Goal: Task Accomplishment & Management: Complete application form

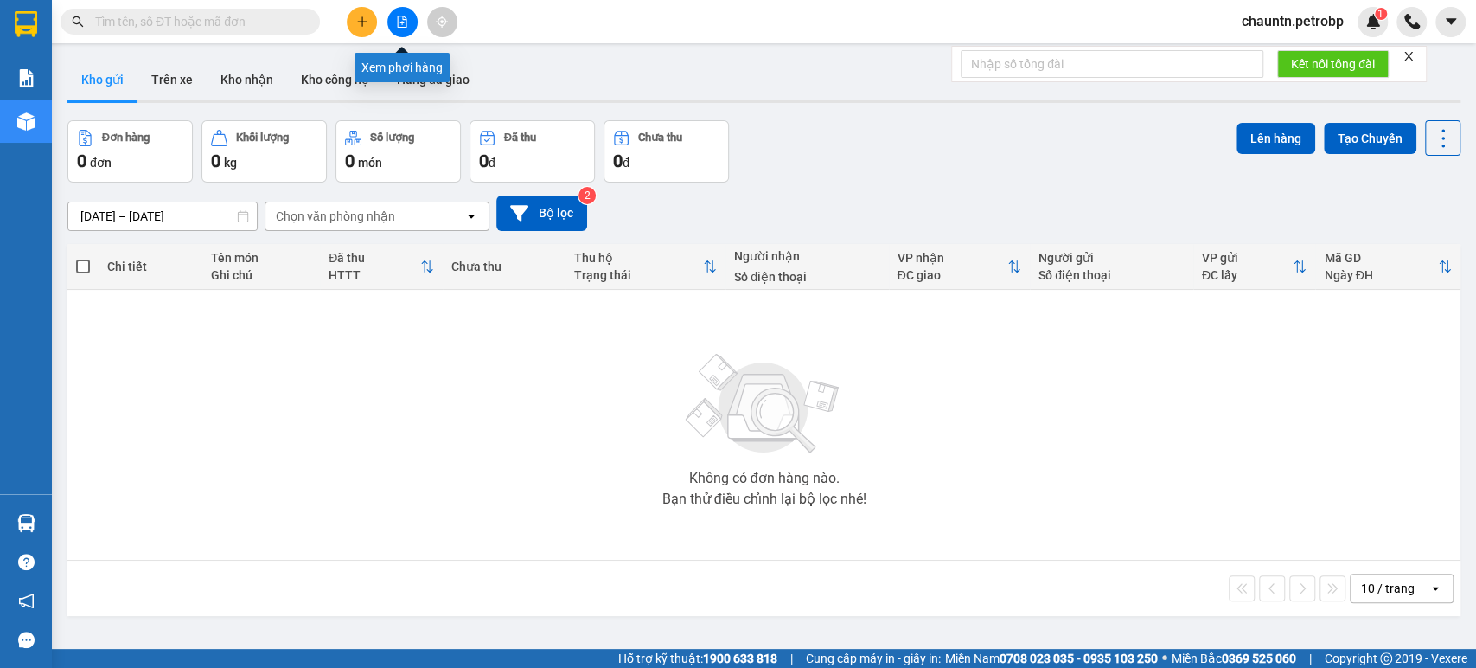
click at [389, 25] on button at bounding box center [402, 22] width 30 height 30
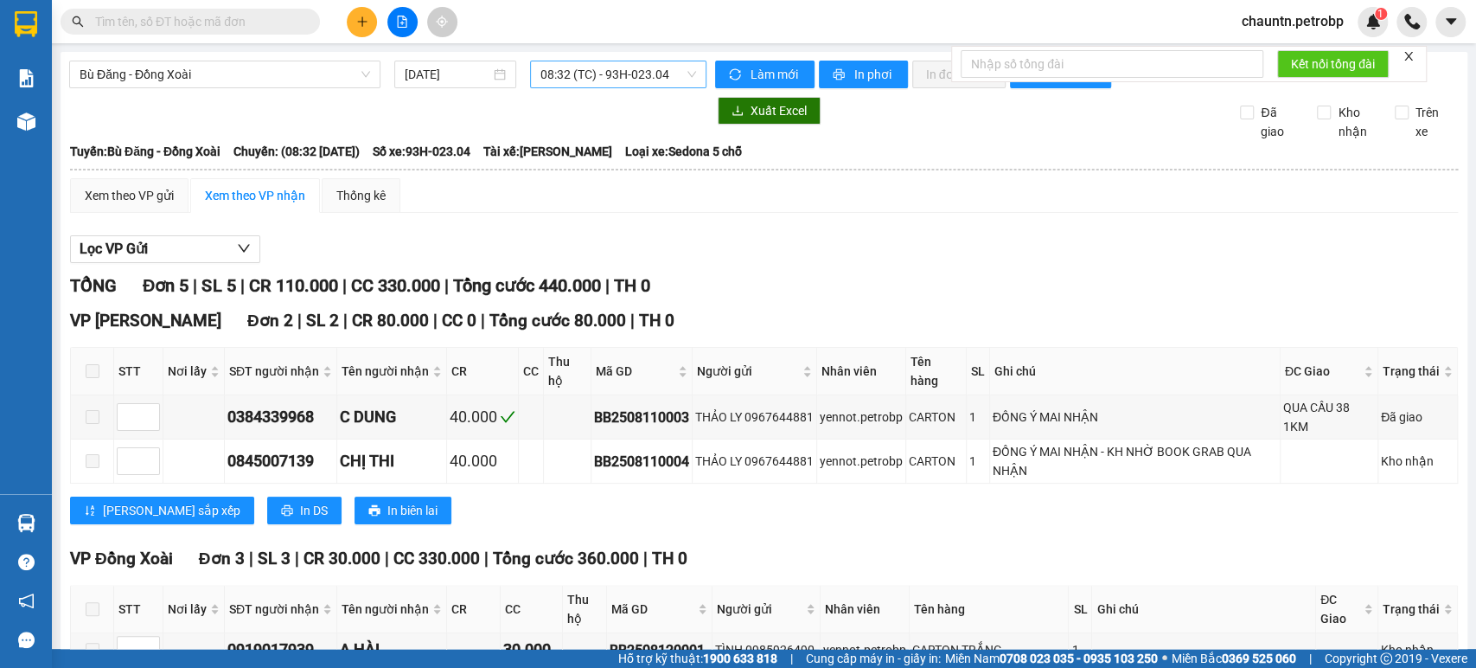
click at [576, 74] on span "08:32 (TC) - 93H-023.04" at bounding box center [617, 74] width 155 height 26
click at [432, 125] on div at bounding box center [387, 111] width 637 height 28
click at [291, 81] on span "Bù Đăng - Đồng Xoài" at bounding box center [225, 74] width 291 height 26
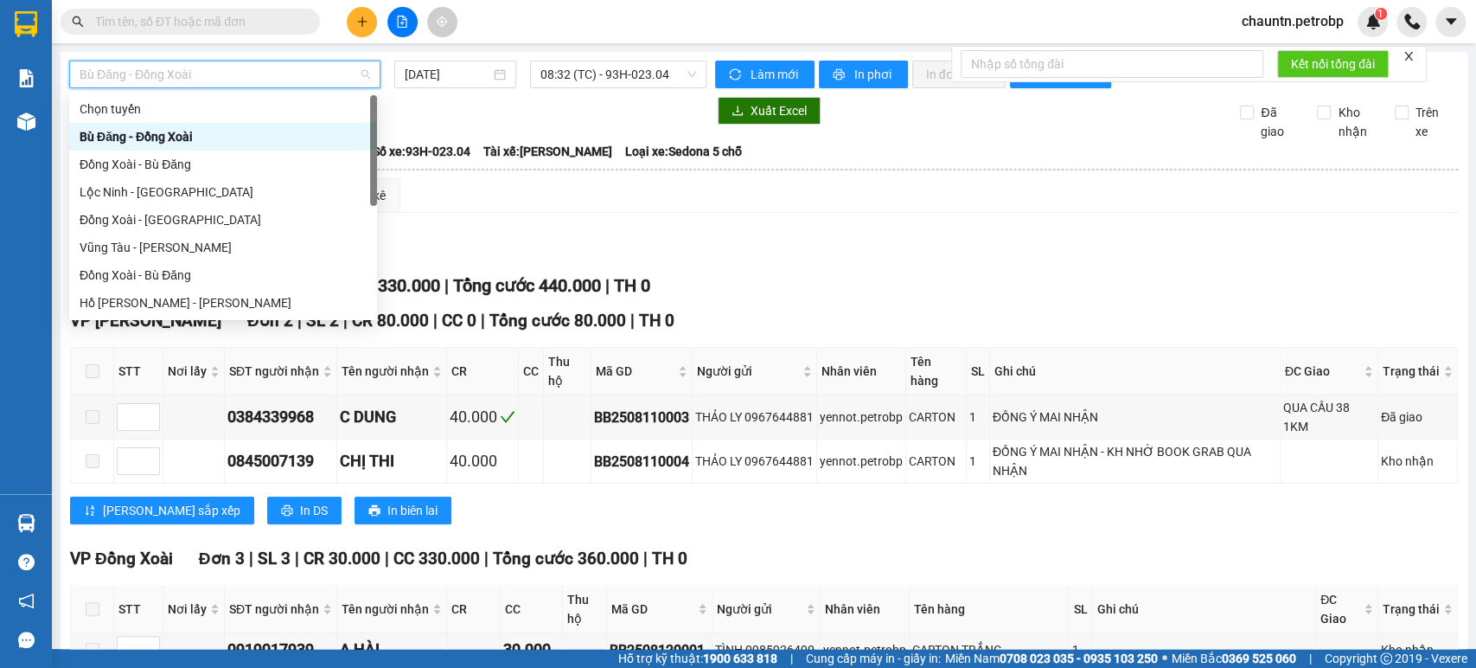
click at [228, 145] on div "Bù Đăng - Đồng Xoài" at bounding box center [223, 136] width 287 height 19
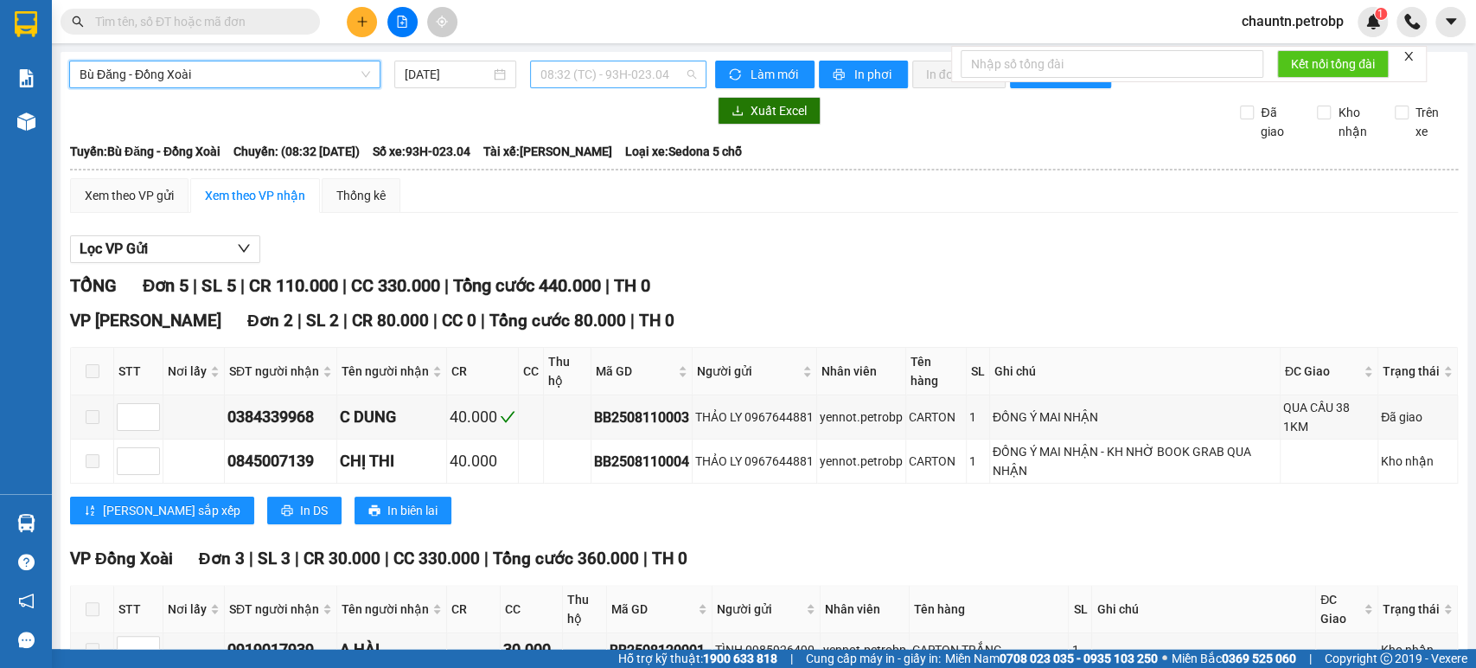
click at [604, 76] on span "08:32 (TC) - 93H-023.04" at bounding box center [617, 74] width 155 height 26
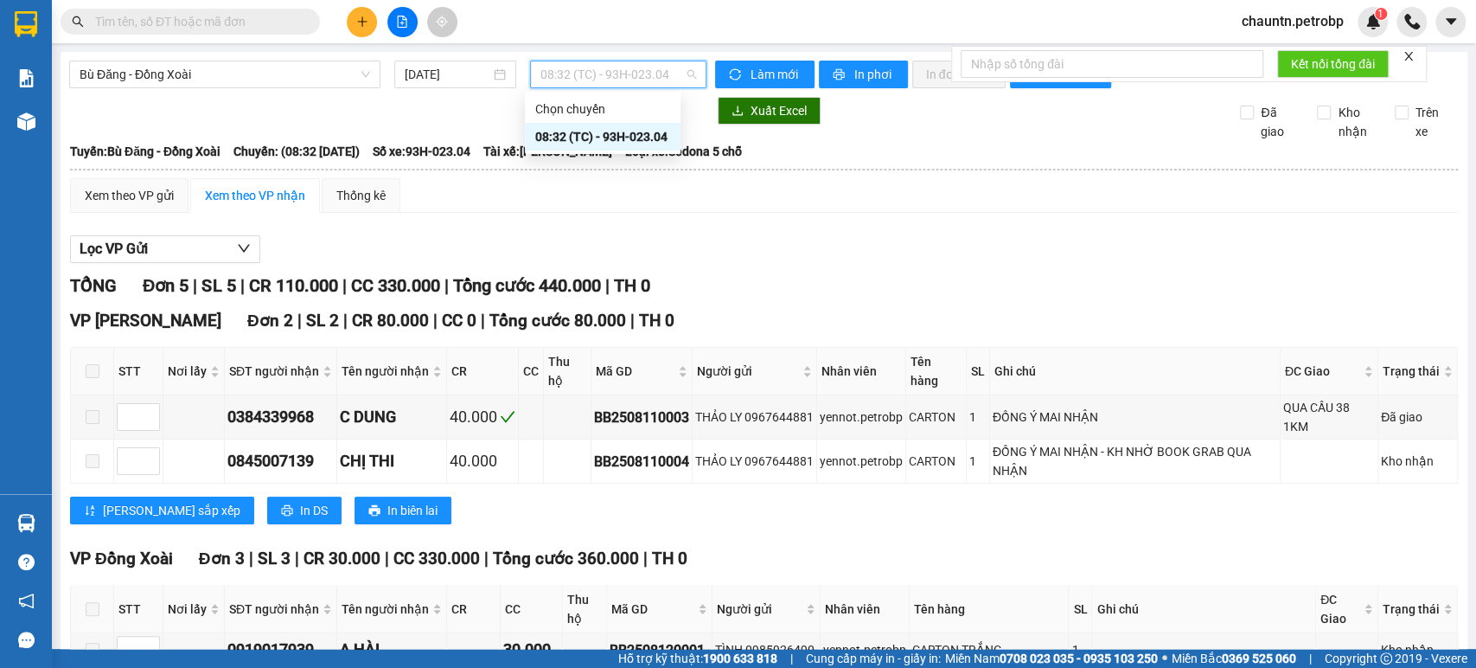
click at [602, 137] on div "08:32 (TC) - 93H-023.04" at bounding box center [602, 136] width 135 height 19
click at [612, 74] on span "08:32 (TC) - 93H-023.04" at bounding box center [617, 74] width 155 height 26
click at [606, 136] on div "08:32 (TC) - 93H-023.04" at bounding box center [602, 136] width 135 height 19
click at [278, 79] on span "Bù Đăng - Đồng Xoài" at bounding box center [225, 74] width 291 height 26
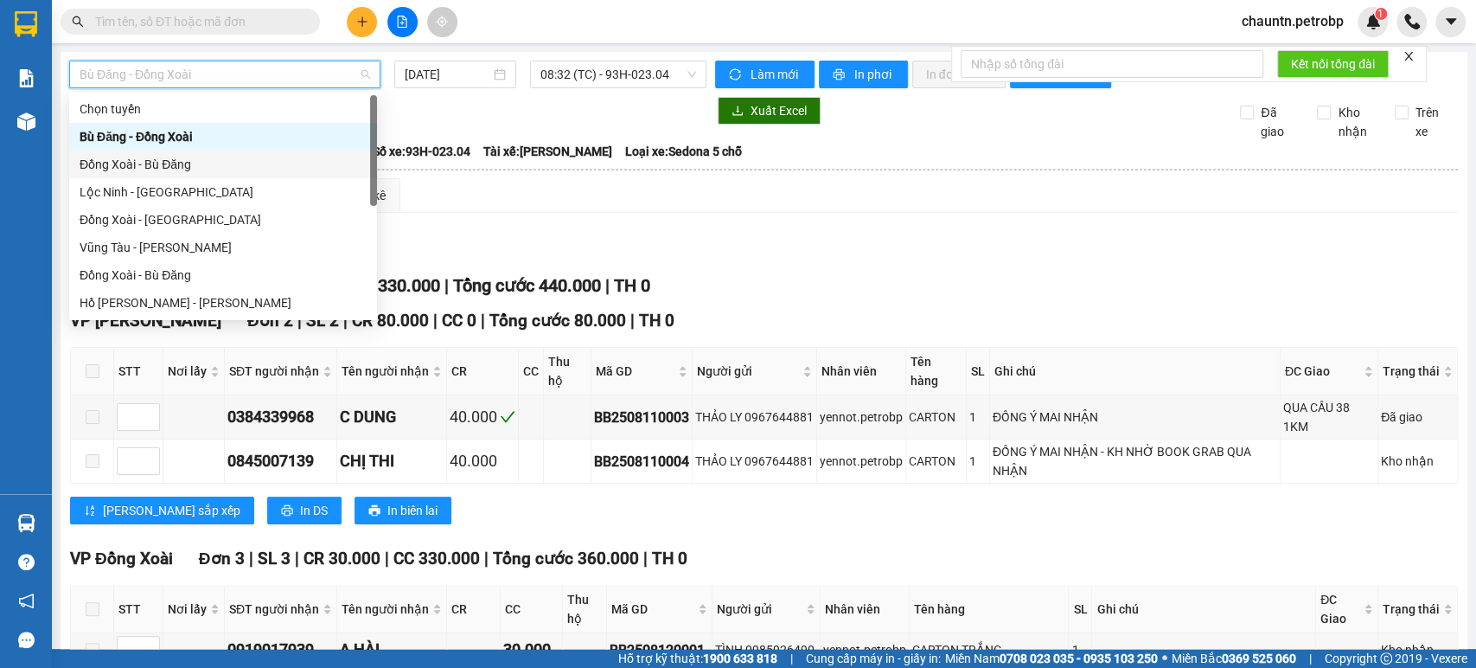
click at [235, 164] on div "Đồng Xoài - Bù Đăng" at bounding box center [223, 164] width 287 height 19
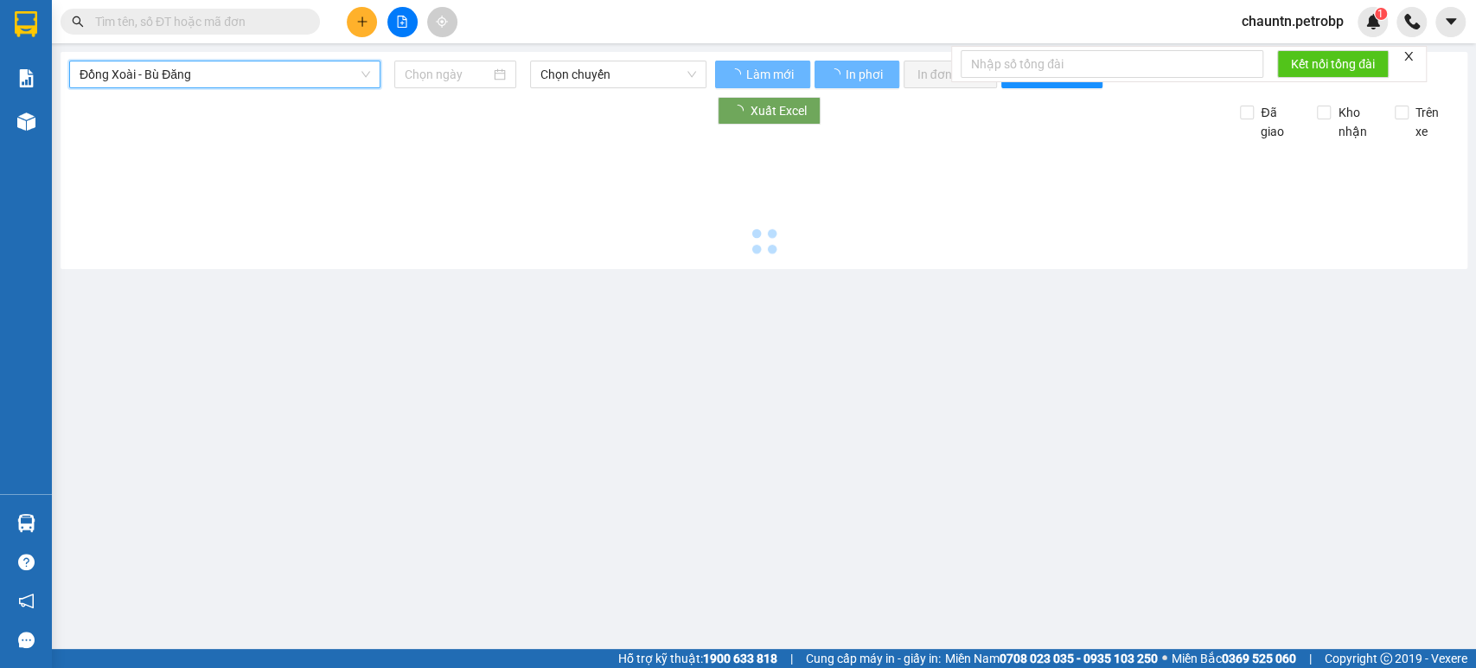
type input "12/08/2025"
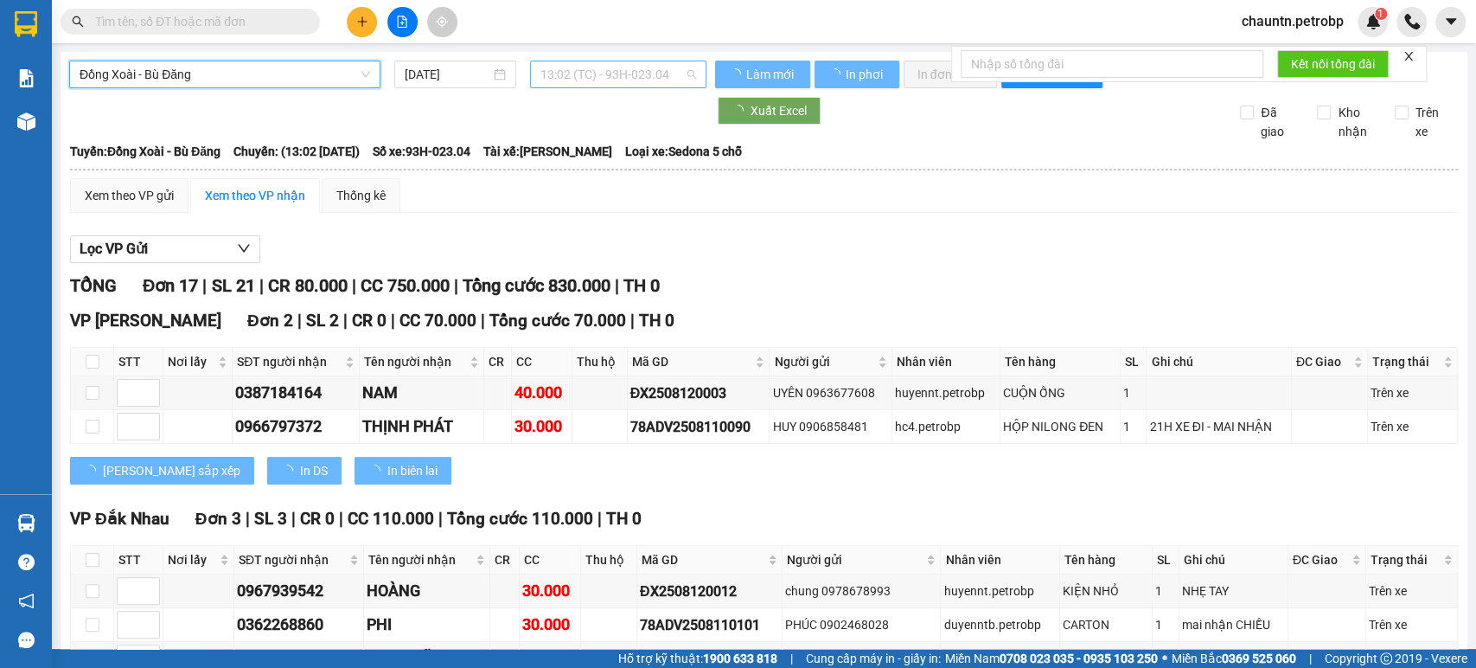
click at [583, 81] on span "13:02 (TC) - 93H-023.04" at bounding box center [617, 74] width 155 height 26
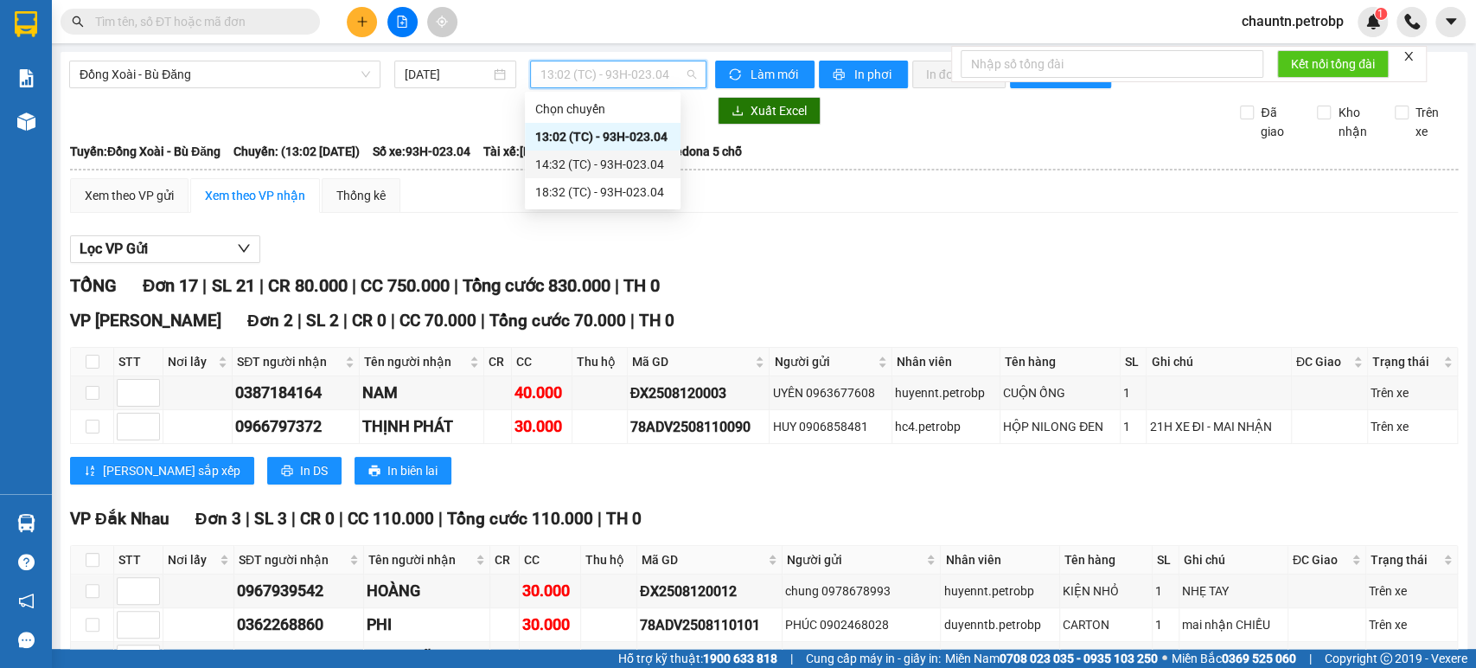
click at [591, 169] on div "14:32 (TC) - 93H-023.04" at bounding box center [602, 164] width 135 height 19
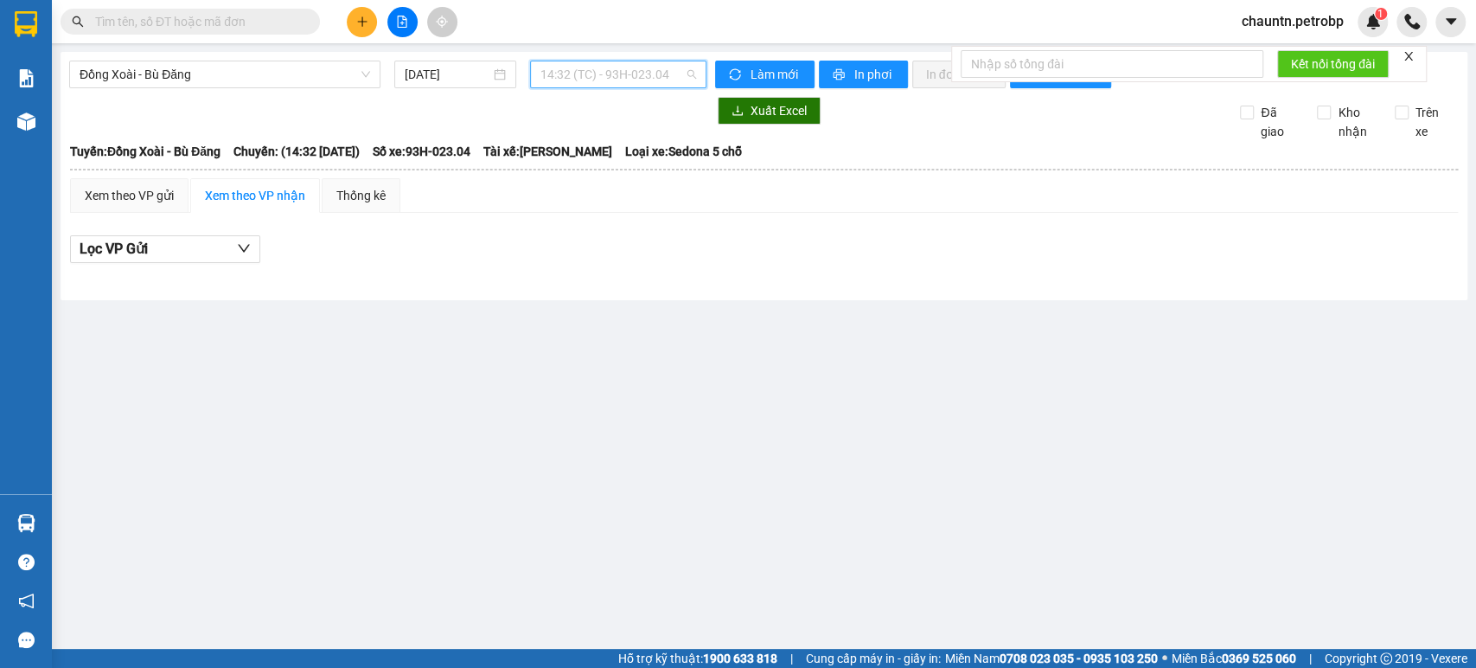
click at [630, 80] on span "14:32 (TC) - 93H-023.04" at bounding box center [617, 74] width 155 height 26
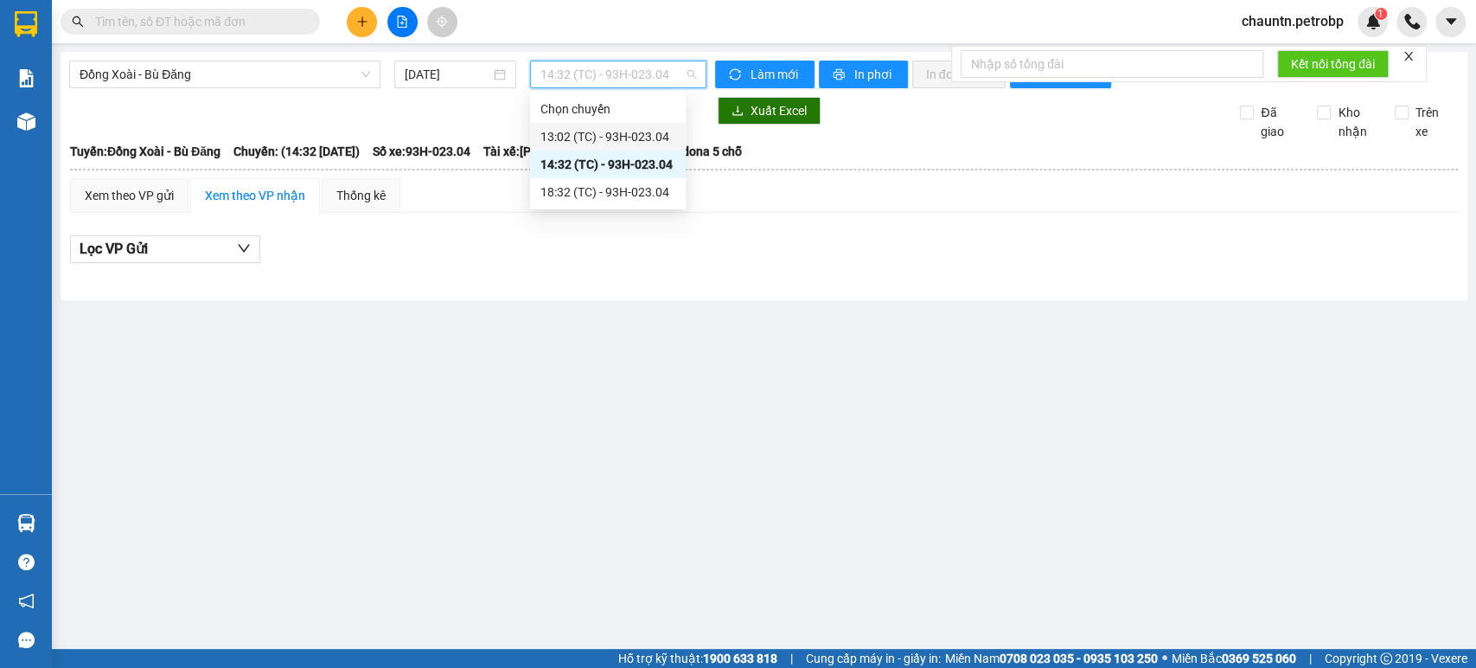
click at [621, 131] on div "13:02 (TC) - 93H-023.04" at bounding box center [607, 136] width 135 height 19
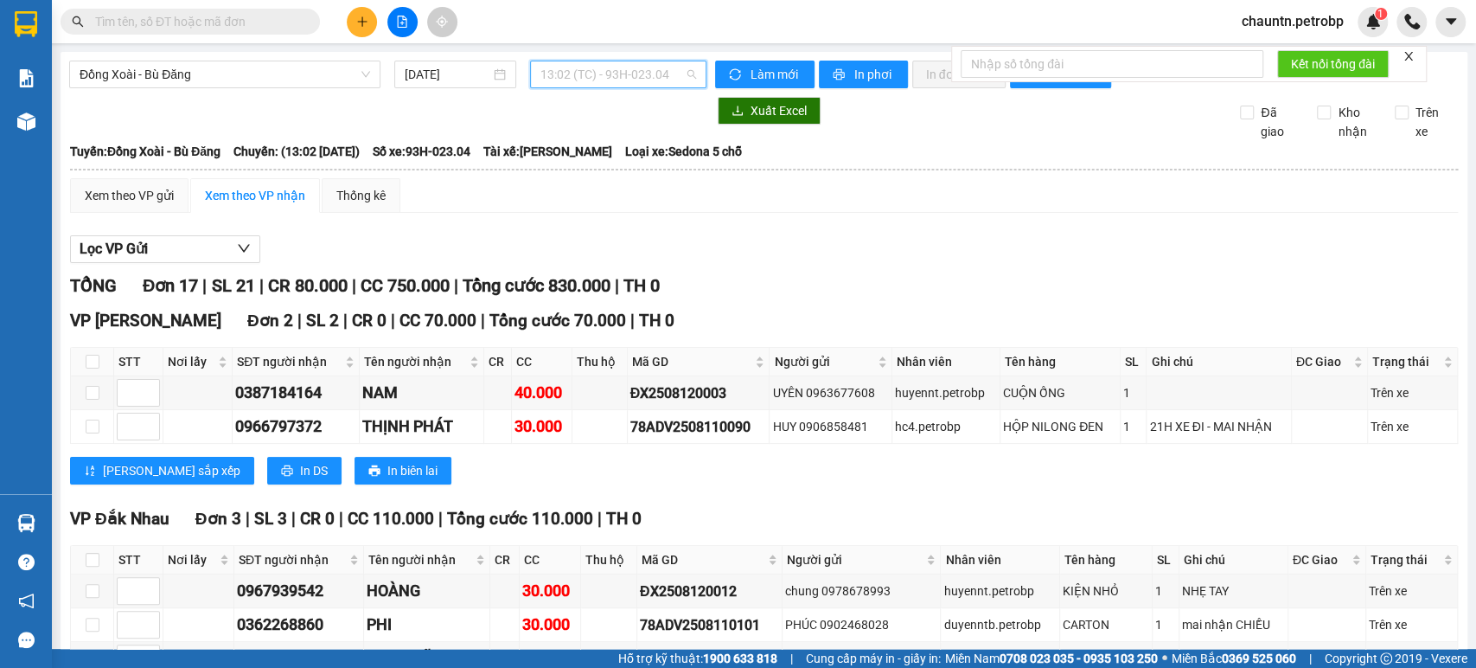
click at [636, 74] on span "13:02 (TC) - 93H-023.04" at bounding box center [617, 74] width 155 height 26
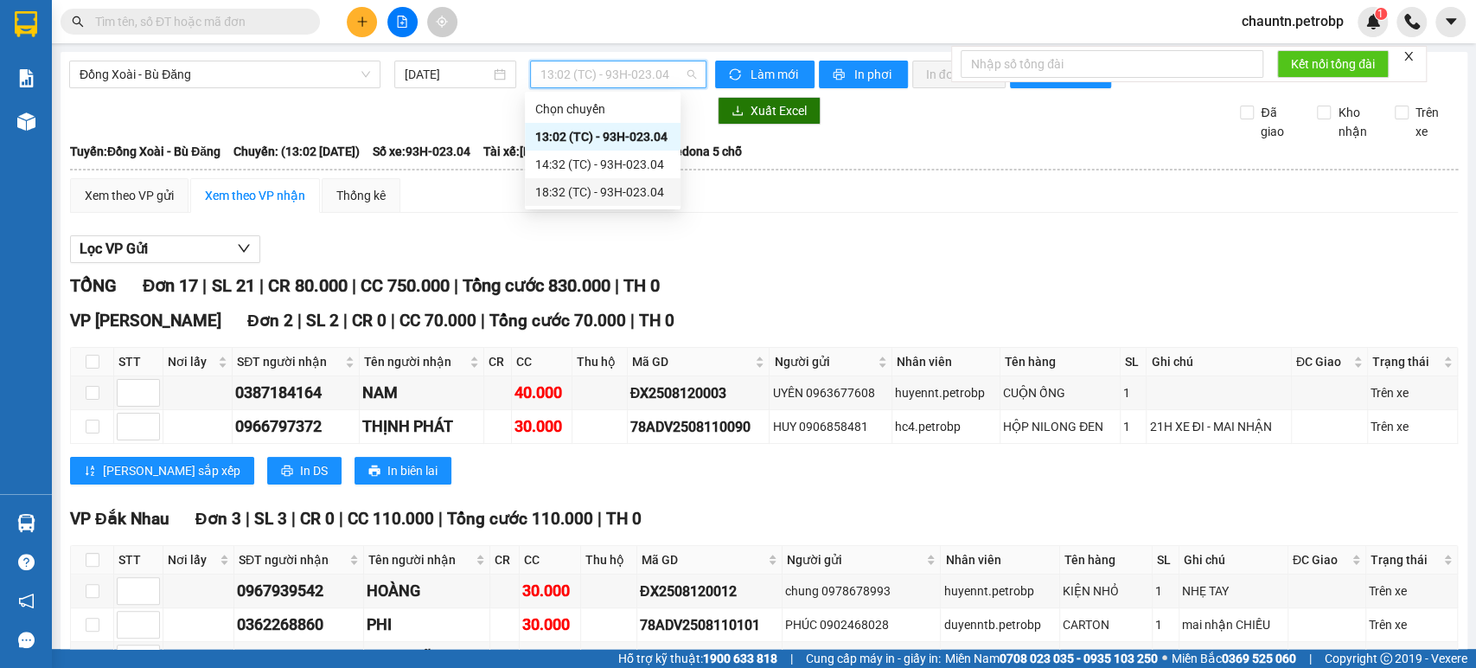
click at [624, 181] on div "18:32 (TC) - 93H-023.04" at bounding box center [603, 192] width 156 height 28
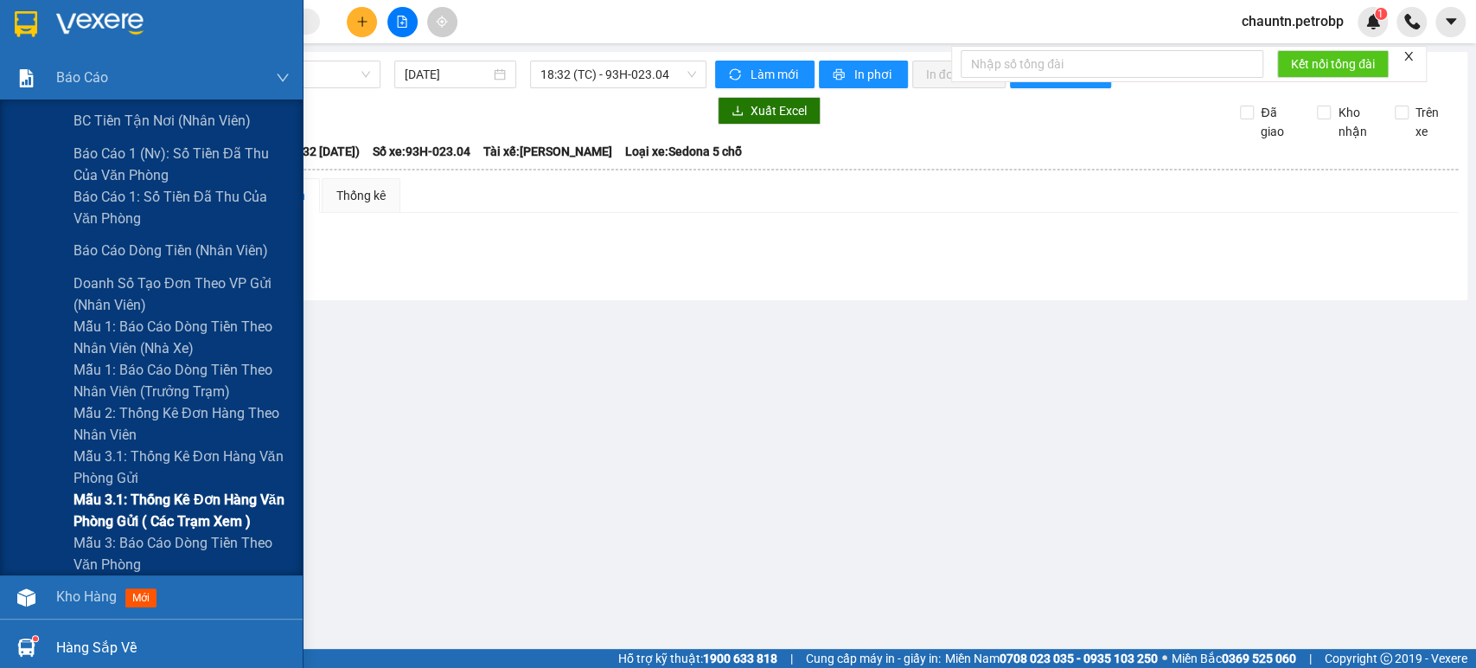
click at [153, 510] on span "Mẫu 3.1: Thống kê đơn hàng văn phòng gửi ( các trạm xem )" at bounding box center [182, 510] width 216 height 43
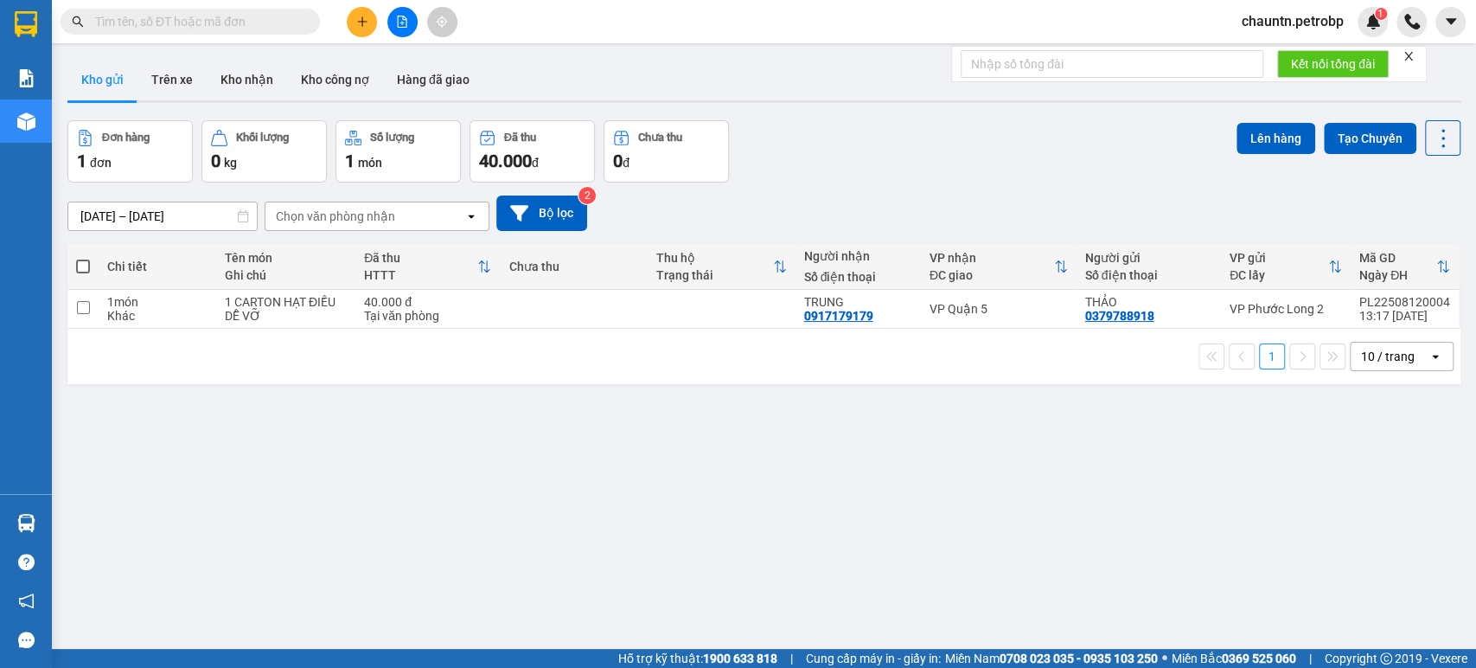
click at [182, 26] on input "text" at bounding box center [197, 21] width 204 height 19
paste input "78ADV2508010005"
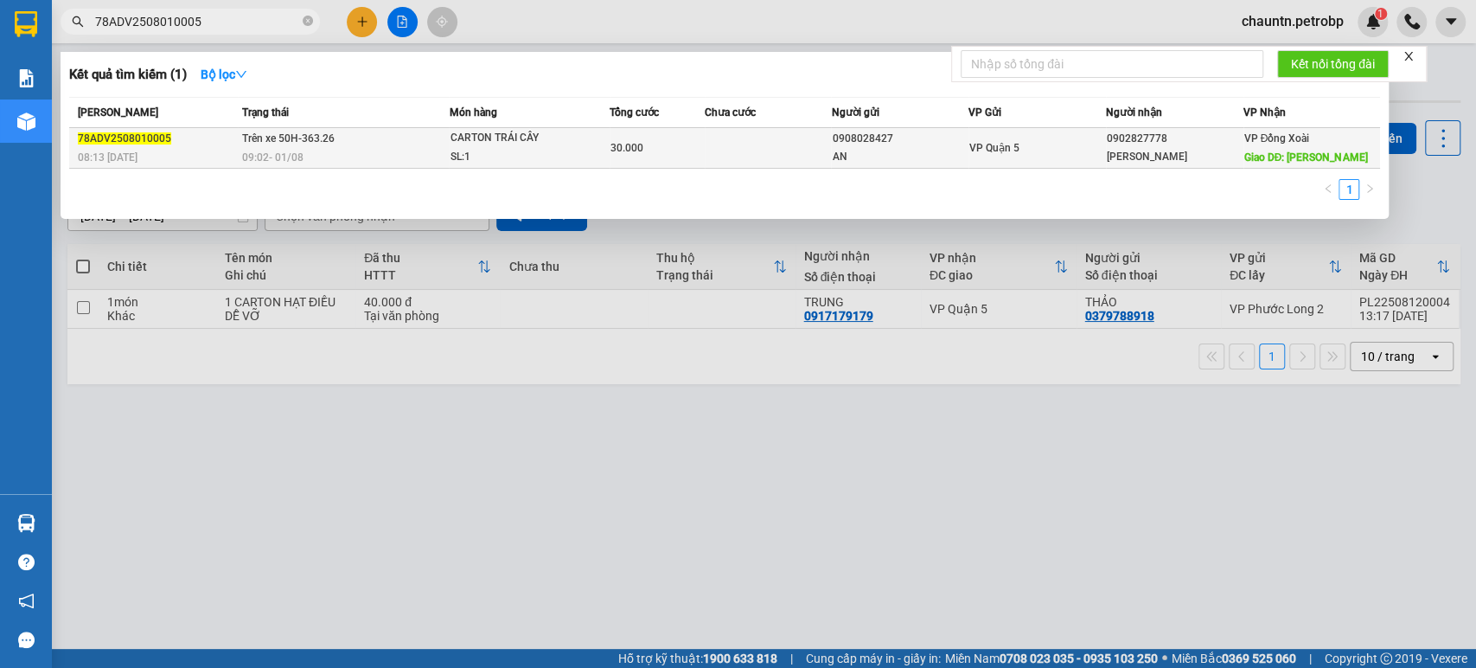
type input "78ADV2508010005"
click at [714, 150] on td at bounding box center [768, 148] width 127 height 41
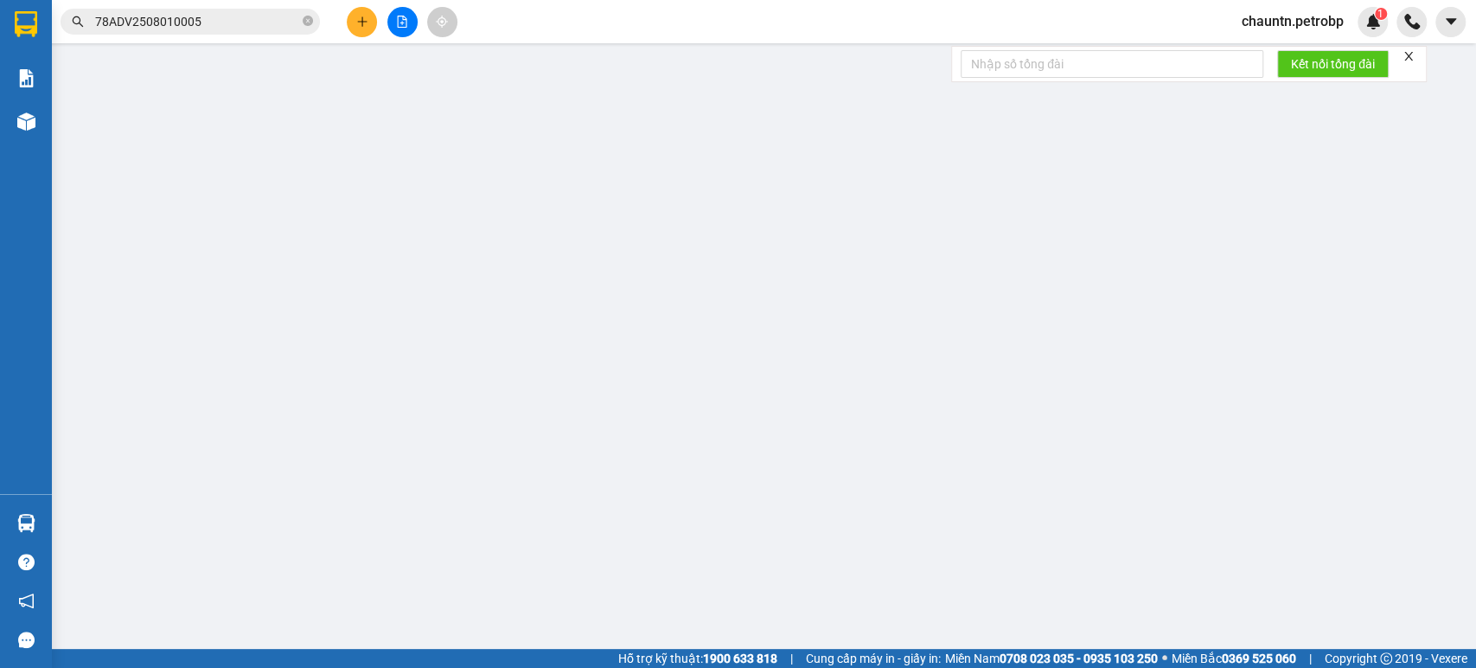
type input "0908028427"
type input "AN"
type input "0902827778"
type input "[PERSON_NAME]"
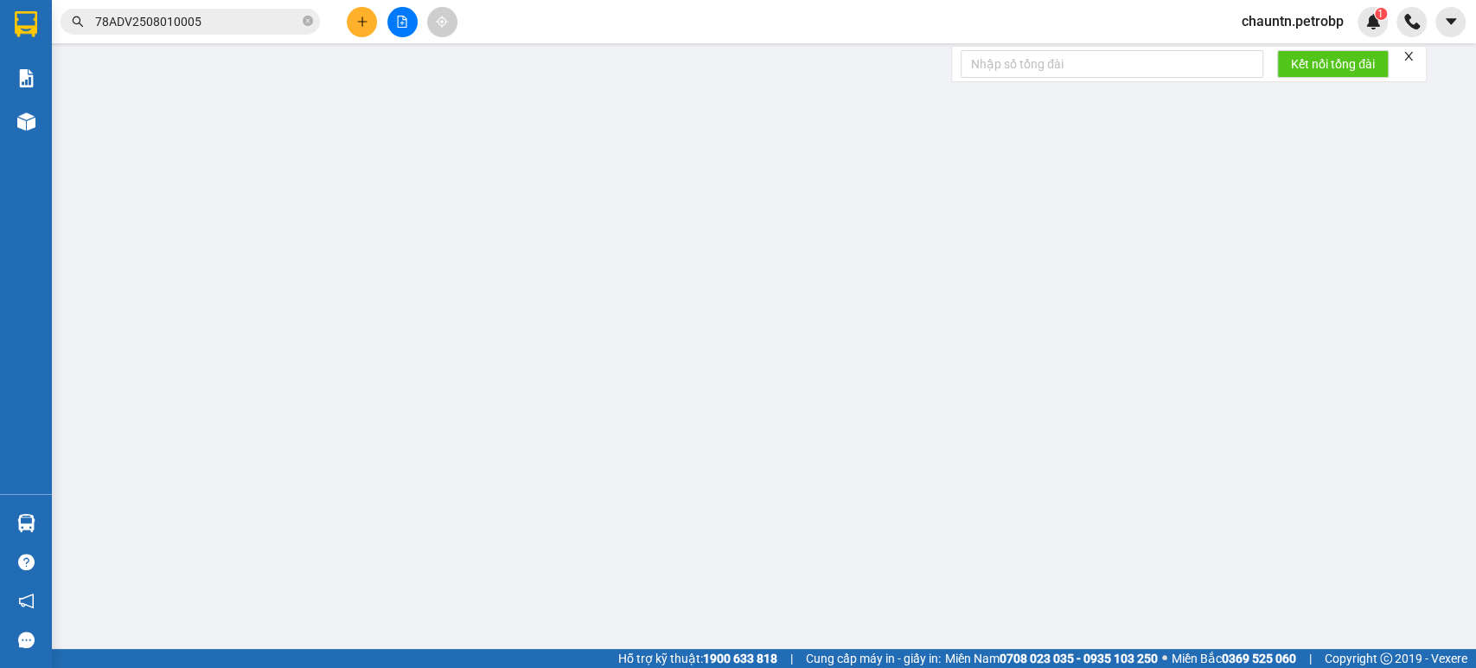
type input "30.000"
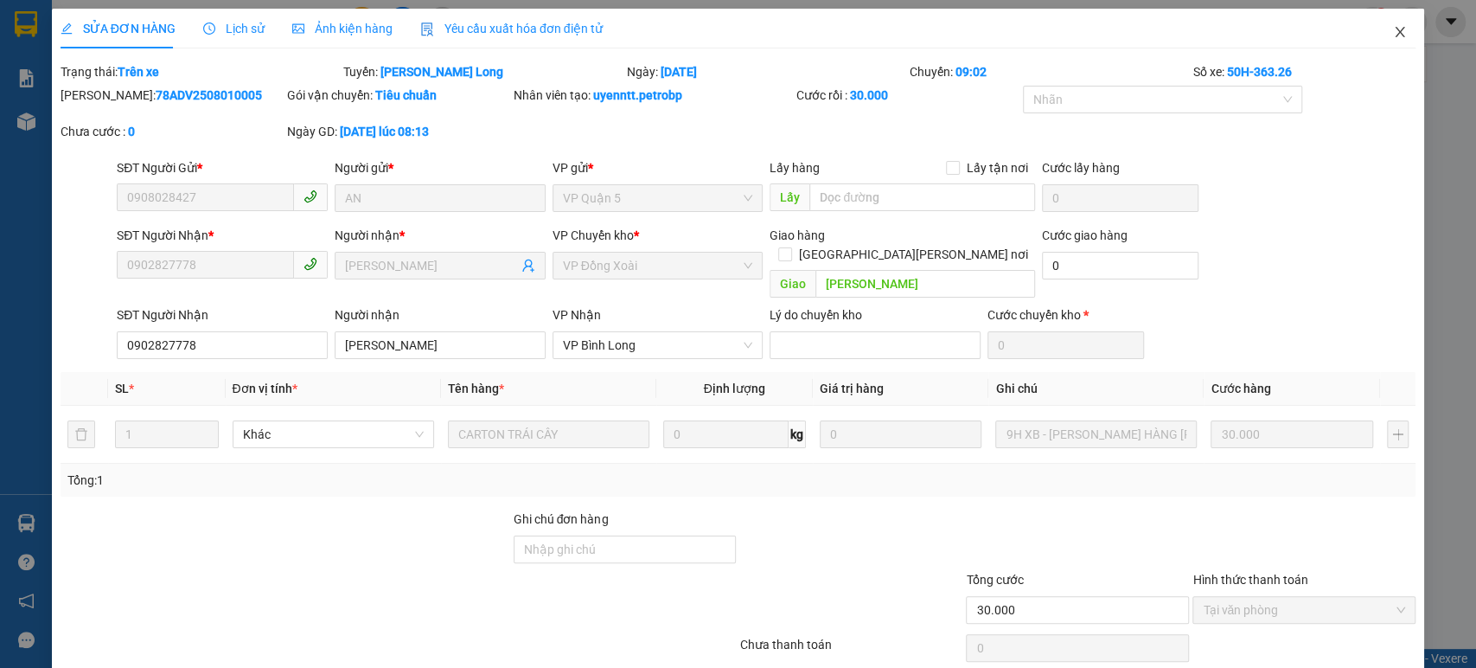
click at [1388, 22] on span "Close" at bounding box center [1400, 33] width 48 height 48
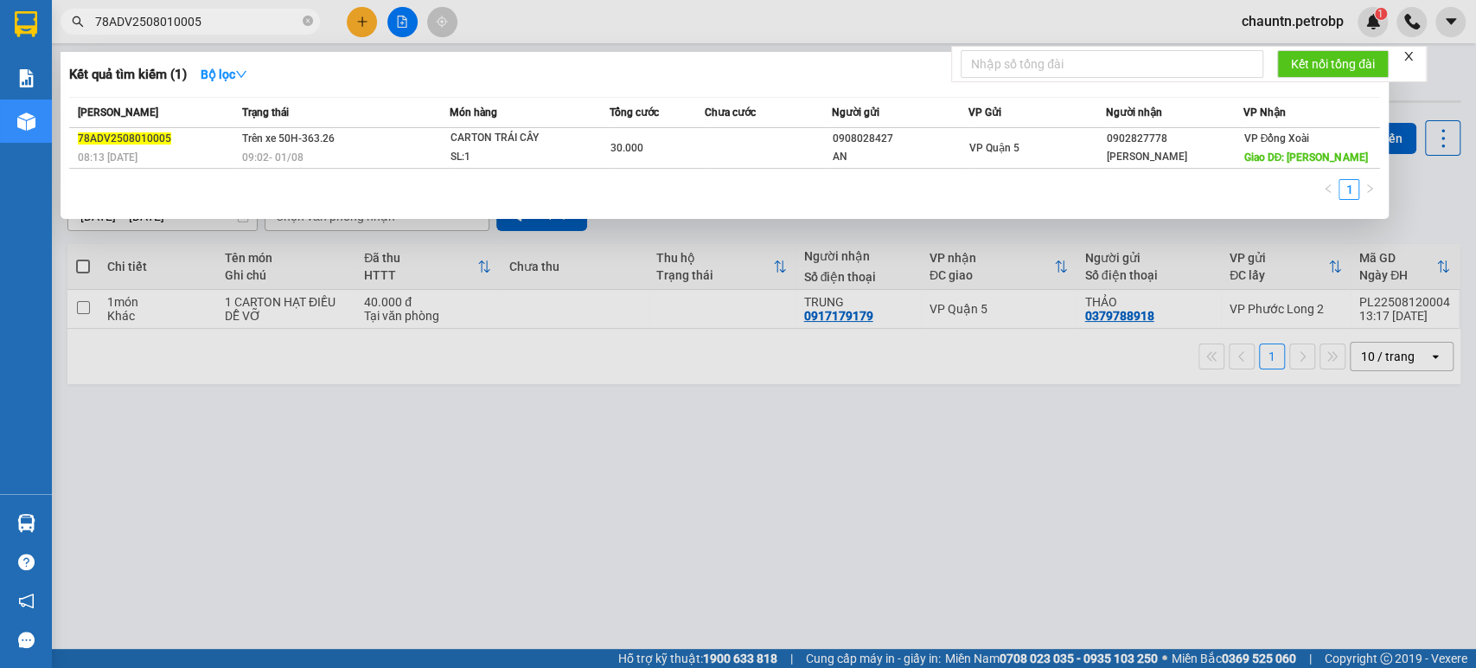
click at [258, 25] on input "78ADV2508010005" at bounding box center [197, 21] width 204 height 19
paste input "ĐO2508010003"
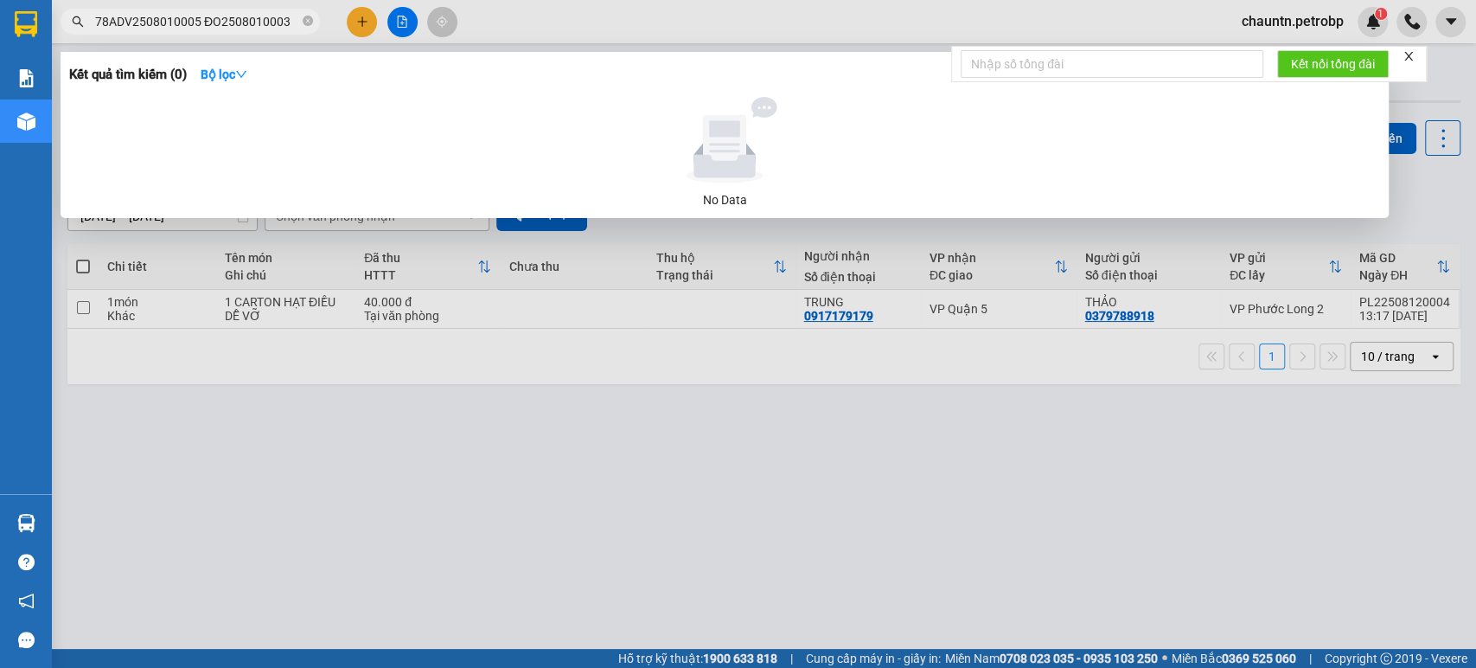
drag, startPoint x: 187, startPoint y: 20, endPoint x: 96, endPoint y: 23, distance: 90.9
click at [96, 23] on input "78ADV2508010005 ĐO2508010003" at bounding box center [197, 21] width 204 height 19
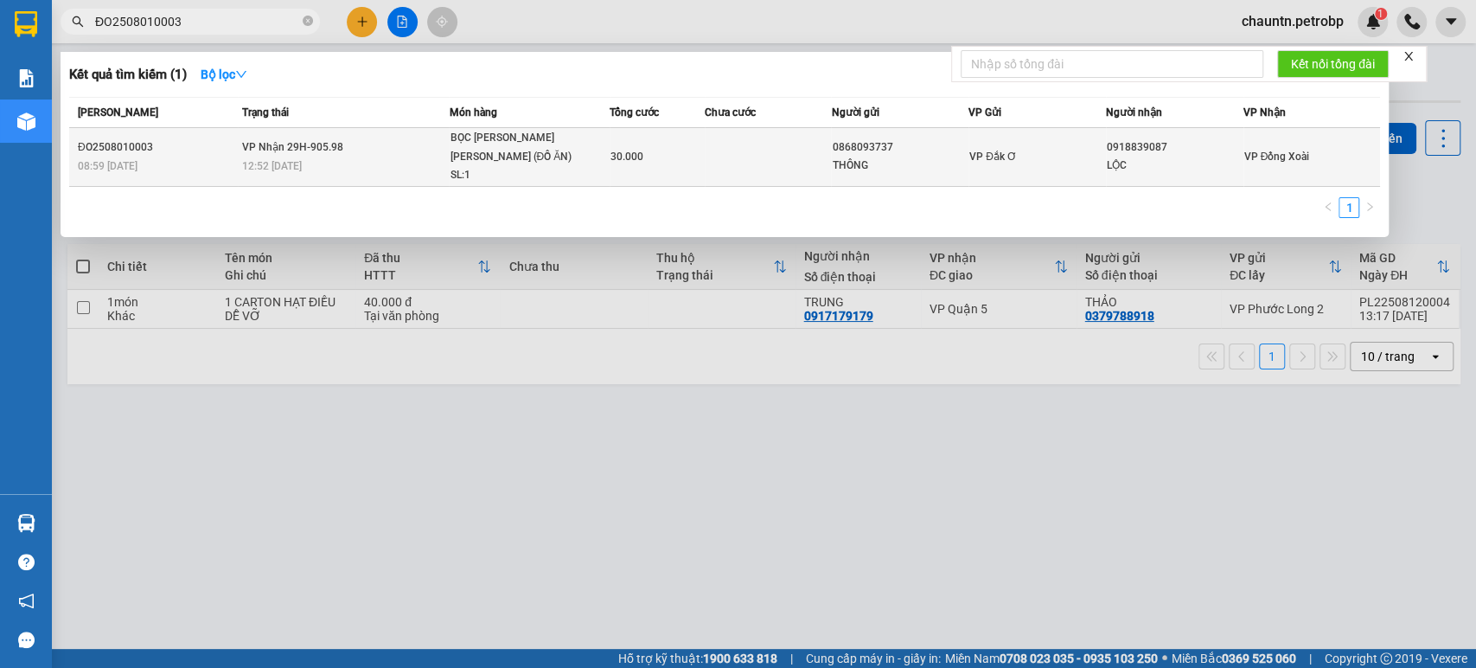
type input "ĐO2508010003"
click at [666, 158] on div "30.000" at bounding box center [657, 156] width 93 height 19
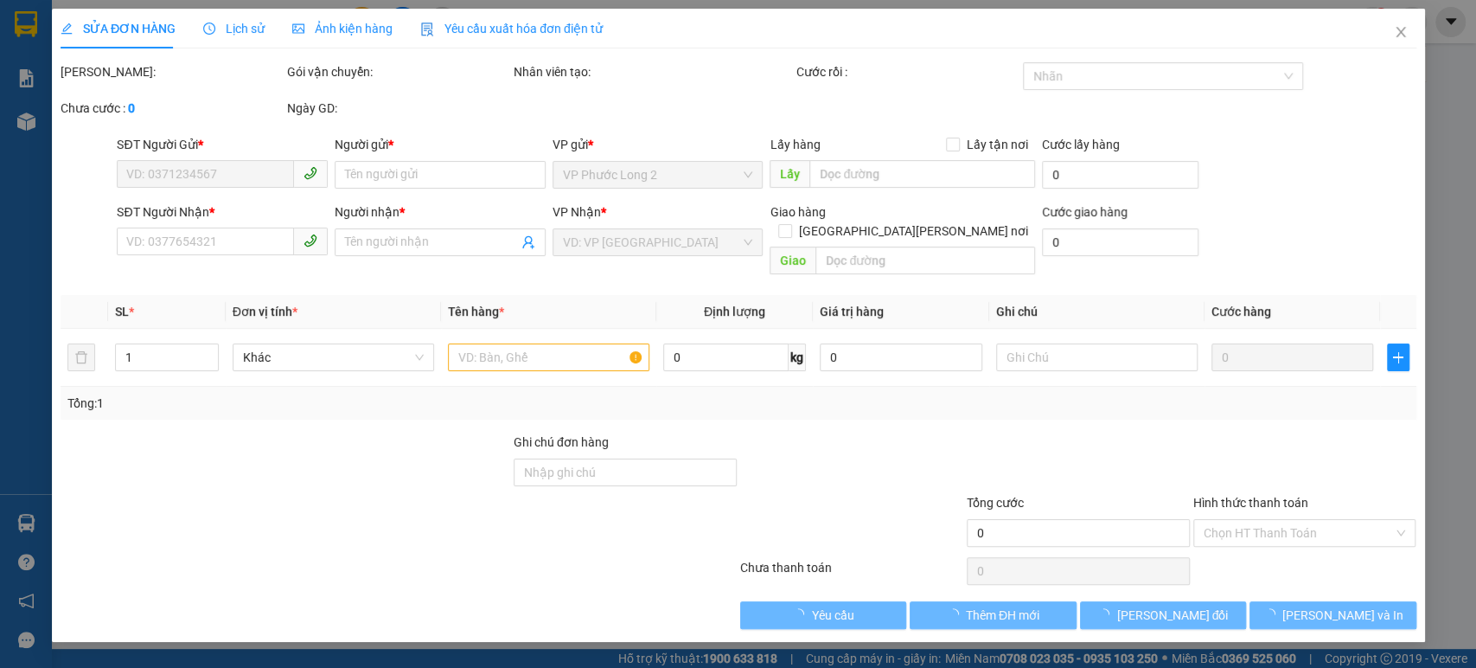
type input "0868093737"
type input "THÔNG"
type input "0918839087"
type input "LỘC"
type input "30.000"
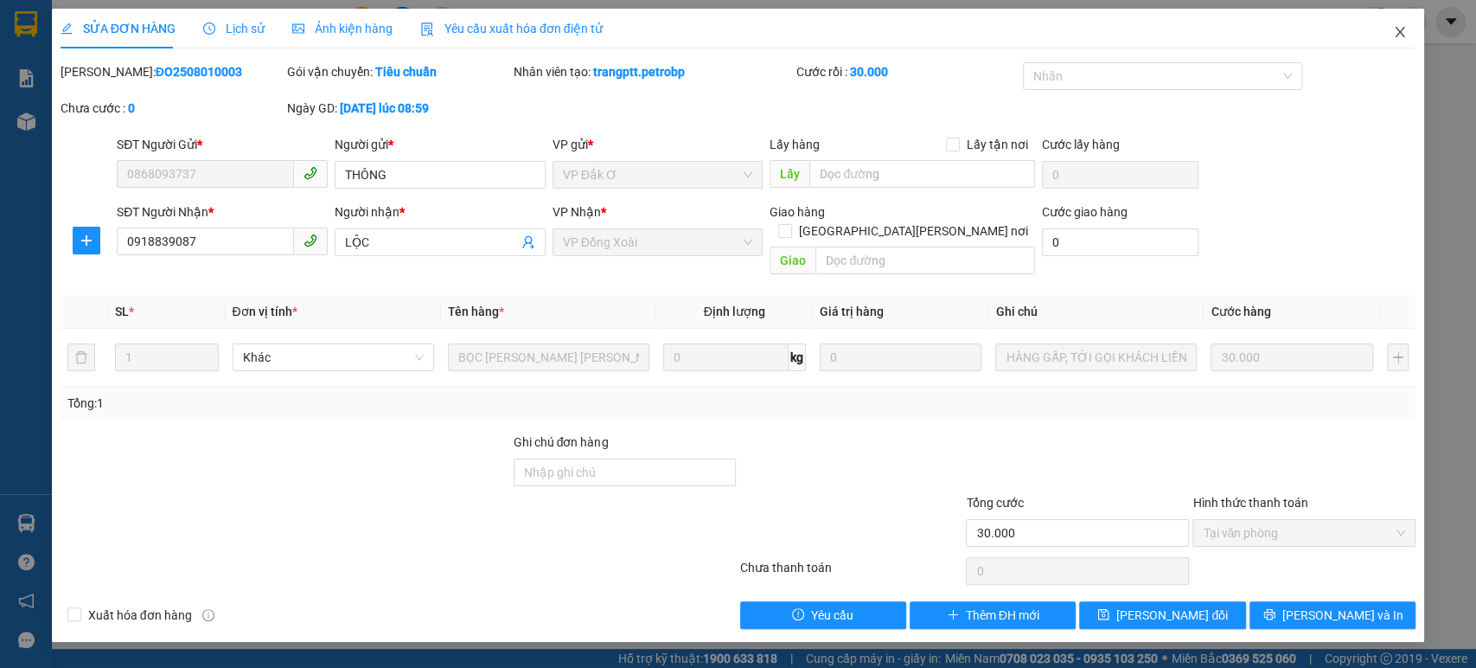
click at [1409, 30] on span "Close" at bounding box center [1400, 33] width 48 height 48
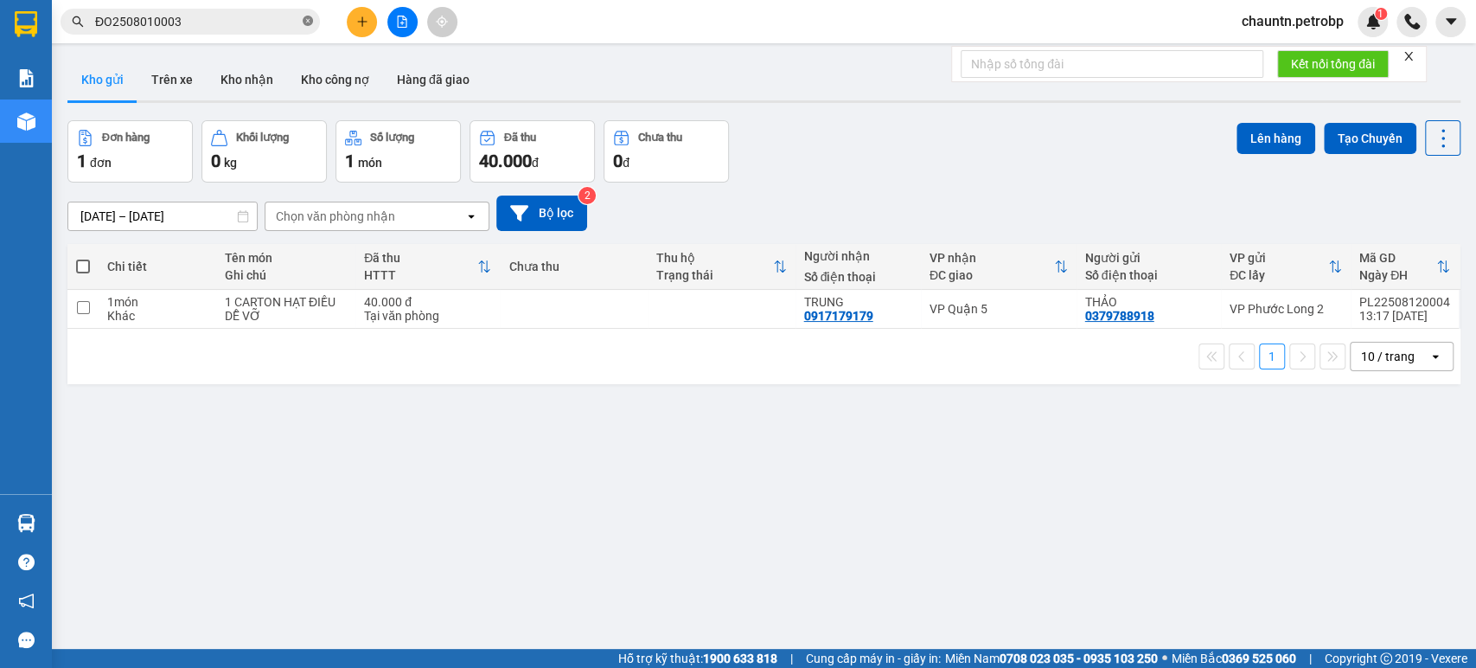
click at [310, 19] on icon "close-circle" at bounding box center [308, 21] width 10 height 10
click at [209, 32] on span at bounding box center [190, 22] width 259 height 26
click at [211, 22] on input "text" at bounding box center [197, 21] width 204 height 19
paste input "BT2508060028"
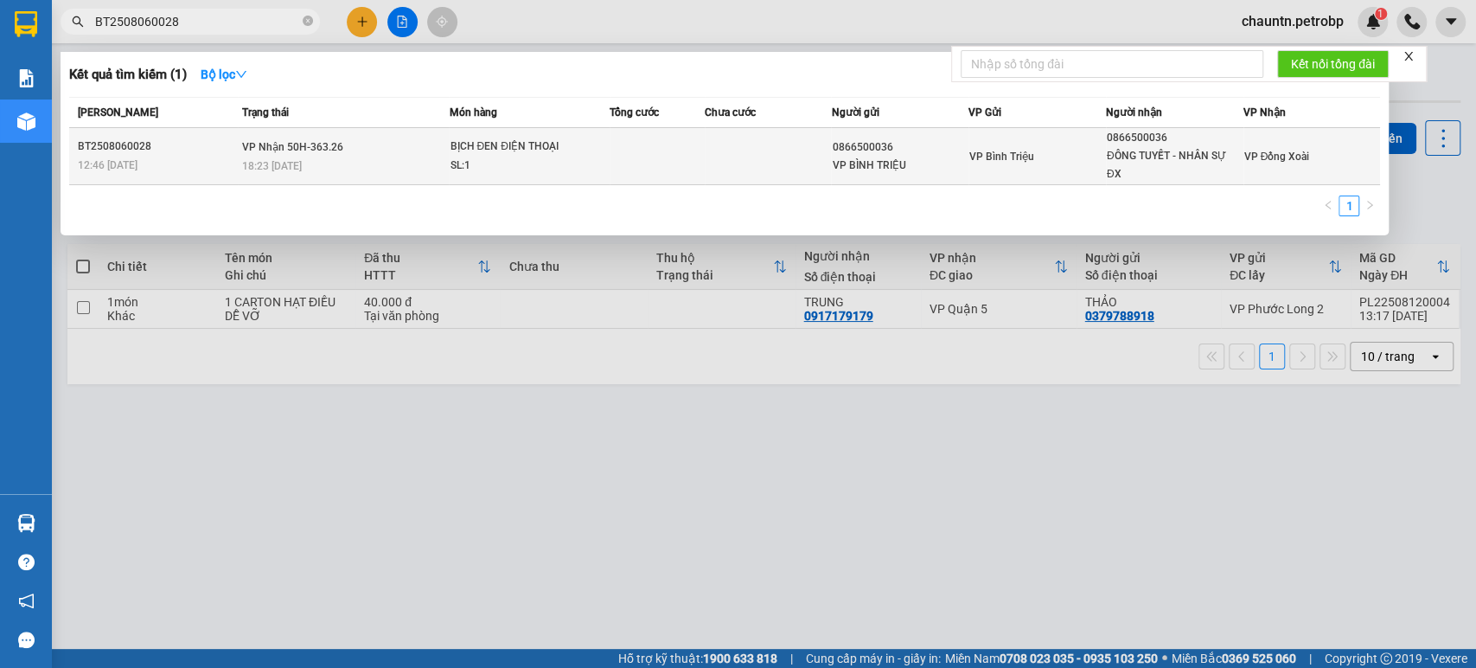
type input "BT2508060028"
click at [699, 163] on td at bounding box center [657, 156] width 95 height 57
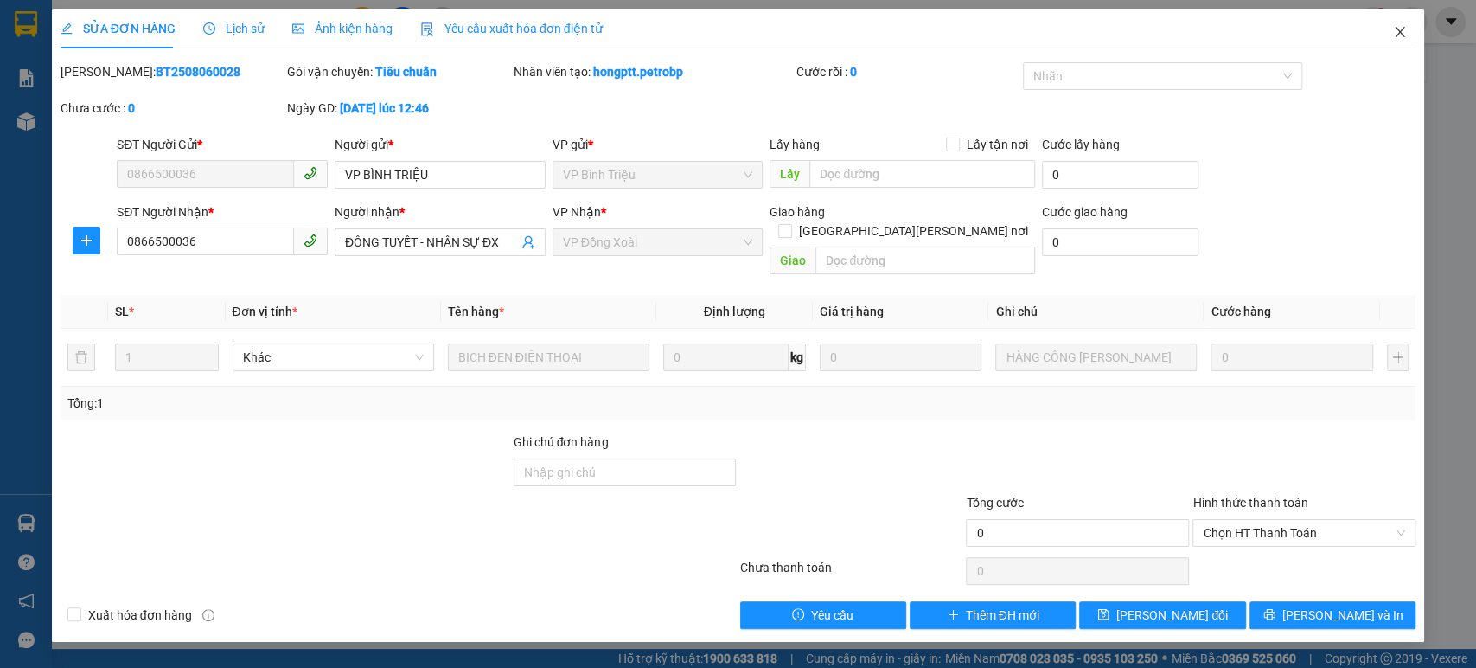
click at [1405, 29] on icon "close" at bounding box center [1400, 32] width 14 height 14
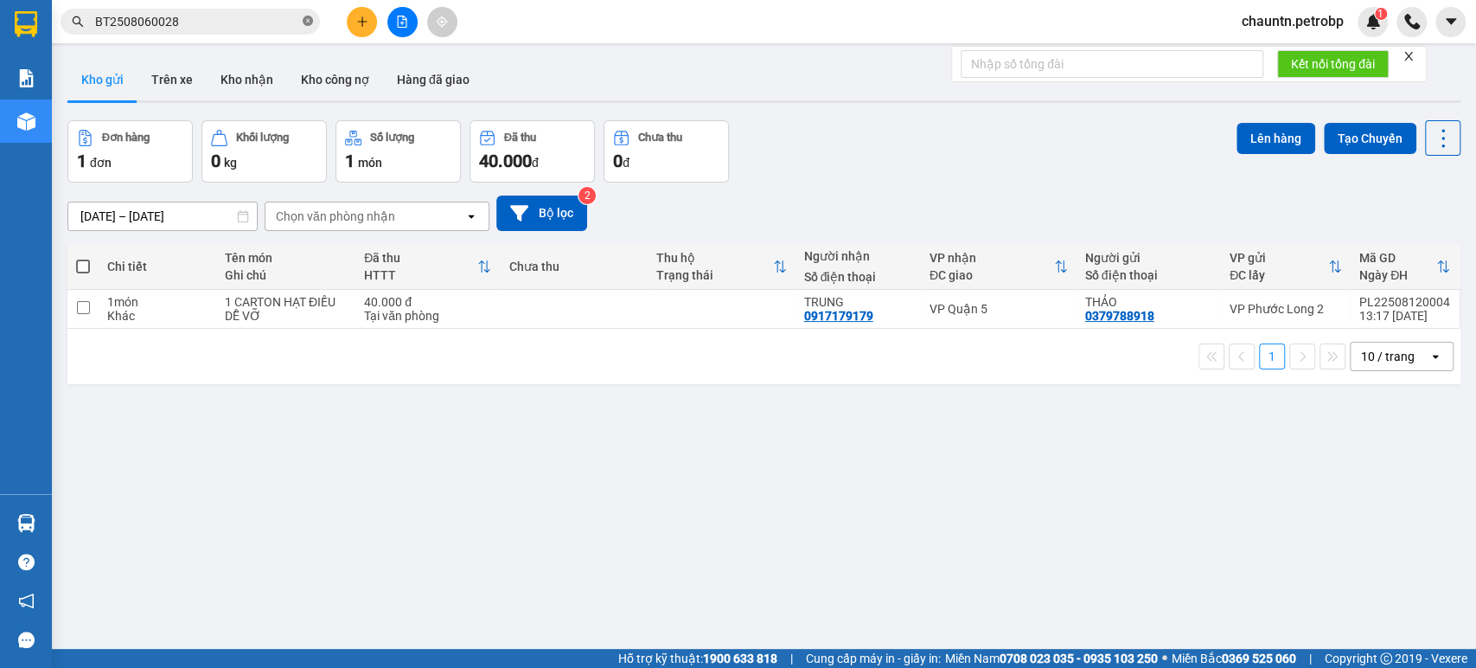
click at [309, 25] on icon "close-circle" at bounding box center [308, 21] width 10 height 10
click at [174, 18] on input "text" at bounding box center [197, 21] width 204 height 19
paste input "78ADV2508060069"
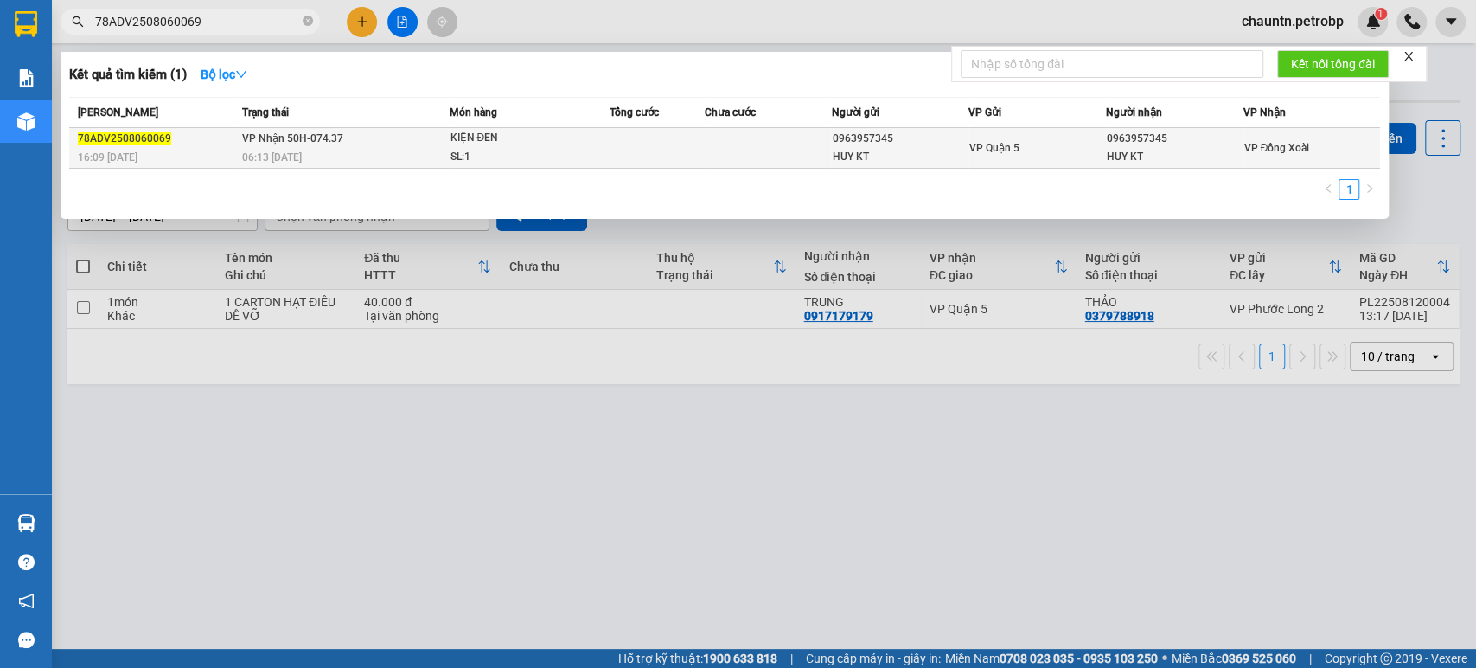
type input "78ADV2508060069"
click at [675, 164] on td at bounding box center [657, 148] width 95 height 41
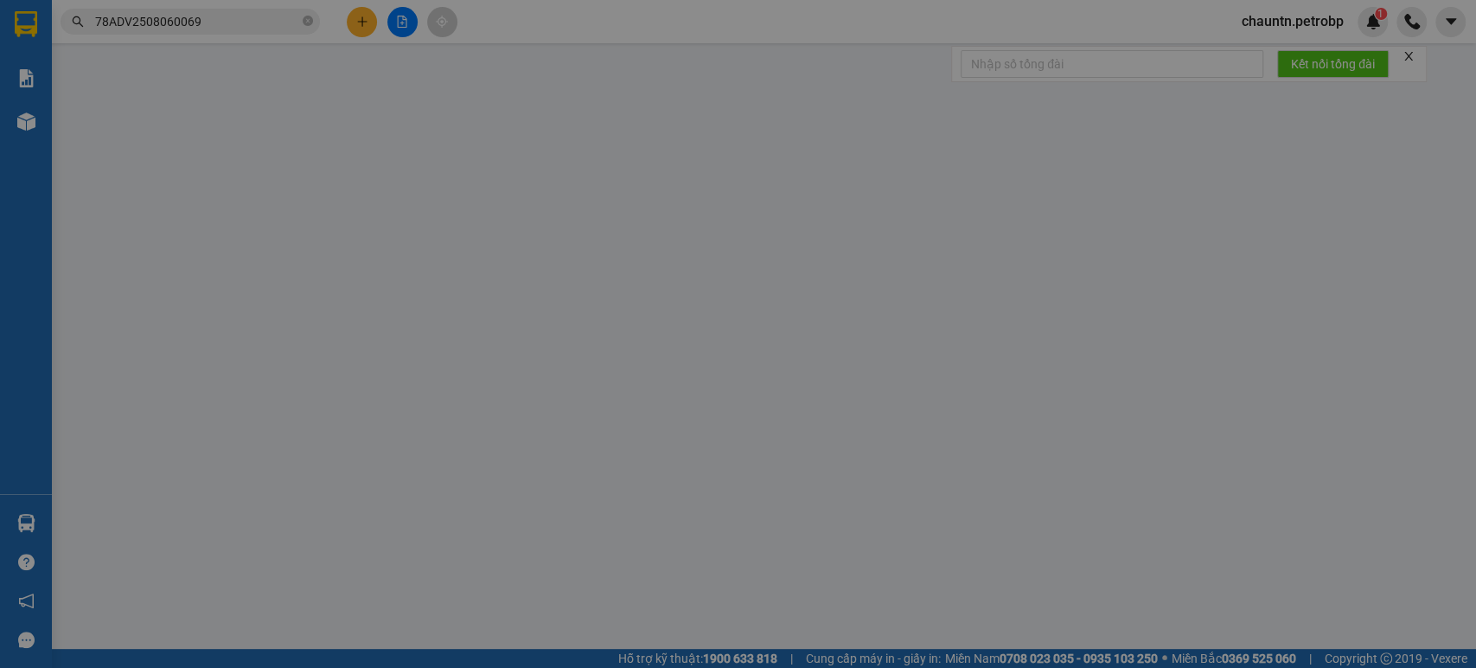
type input "0963957345"
type input "HUY KT"
type input "0963957345"
type input "HUY KT"
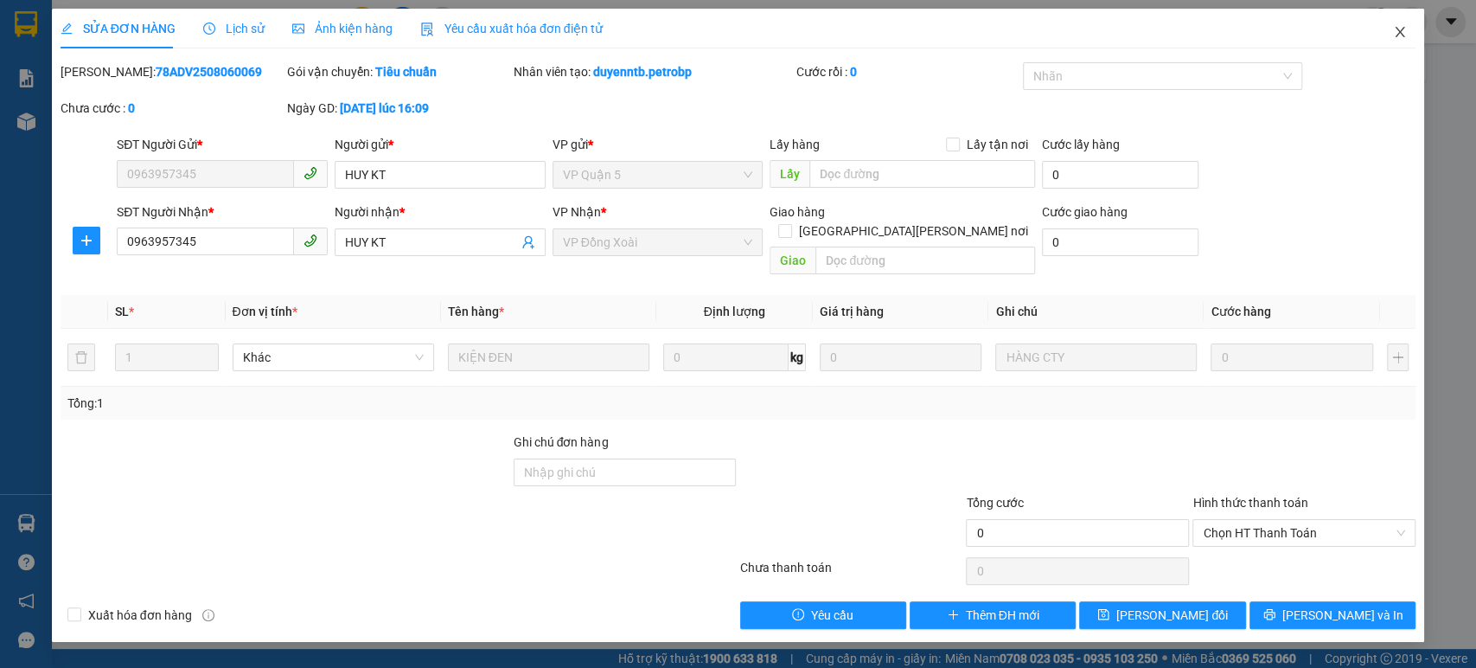
click at [1399, 34] on icon "close" at bounding box center [1400, 32] width 14 height 14
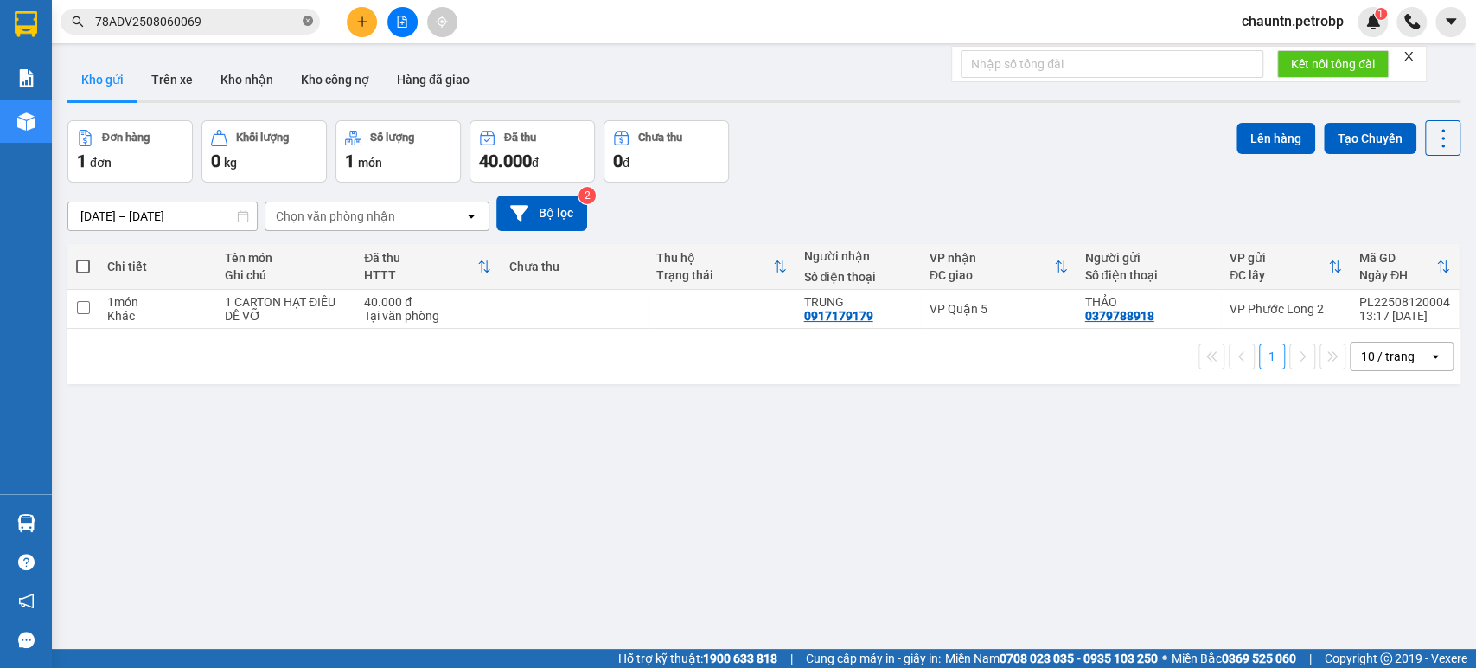
click at [306, 22] on icon "close-circle" at bounding box center [308, 21] width 10 height 10
click at [137, 20] on input "text" at bounding box center [197, 21] width 204 height 19
paste input "BB2508040004"
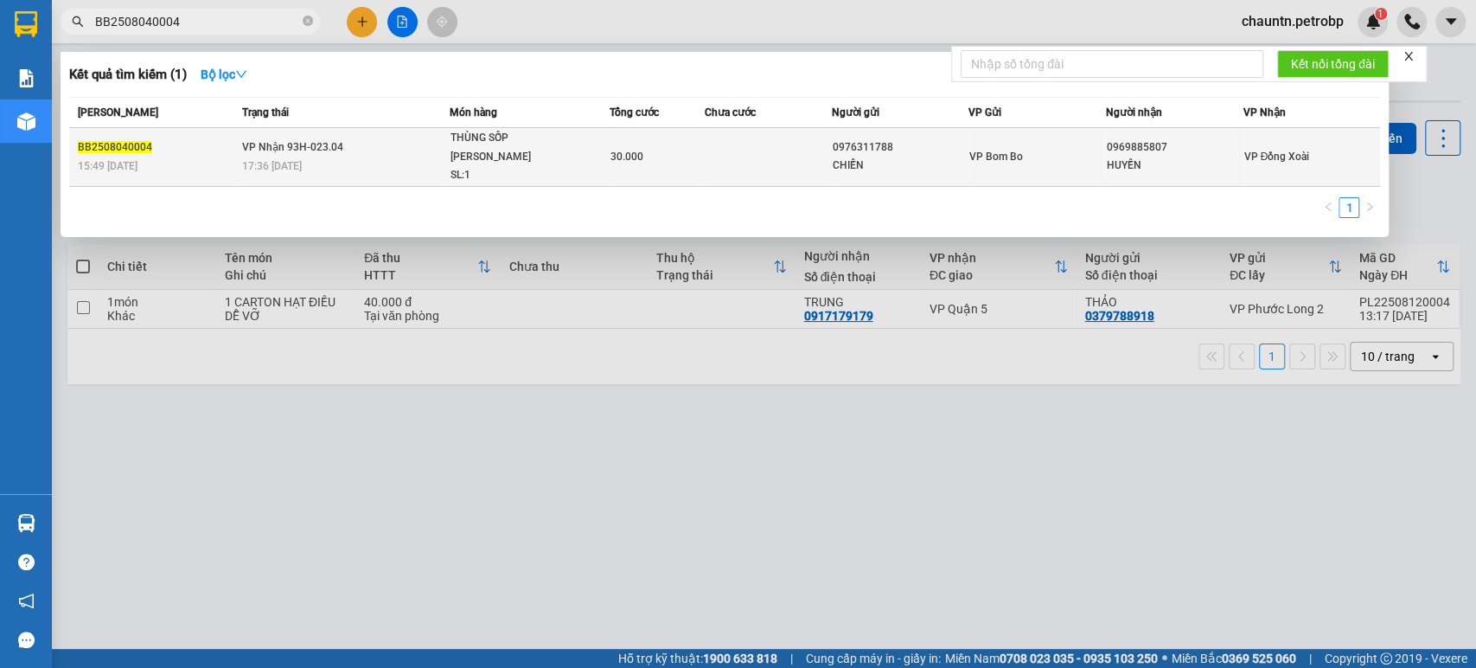
type input "BB2508040004"
click at [722, 154] on td at bounding box center [768, 157] width 127 height 59
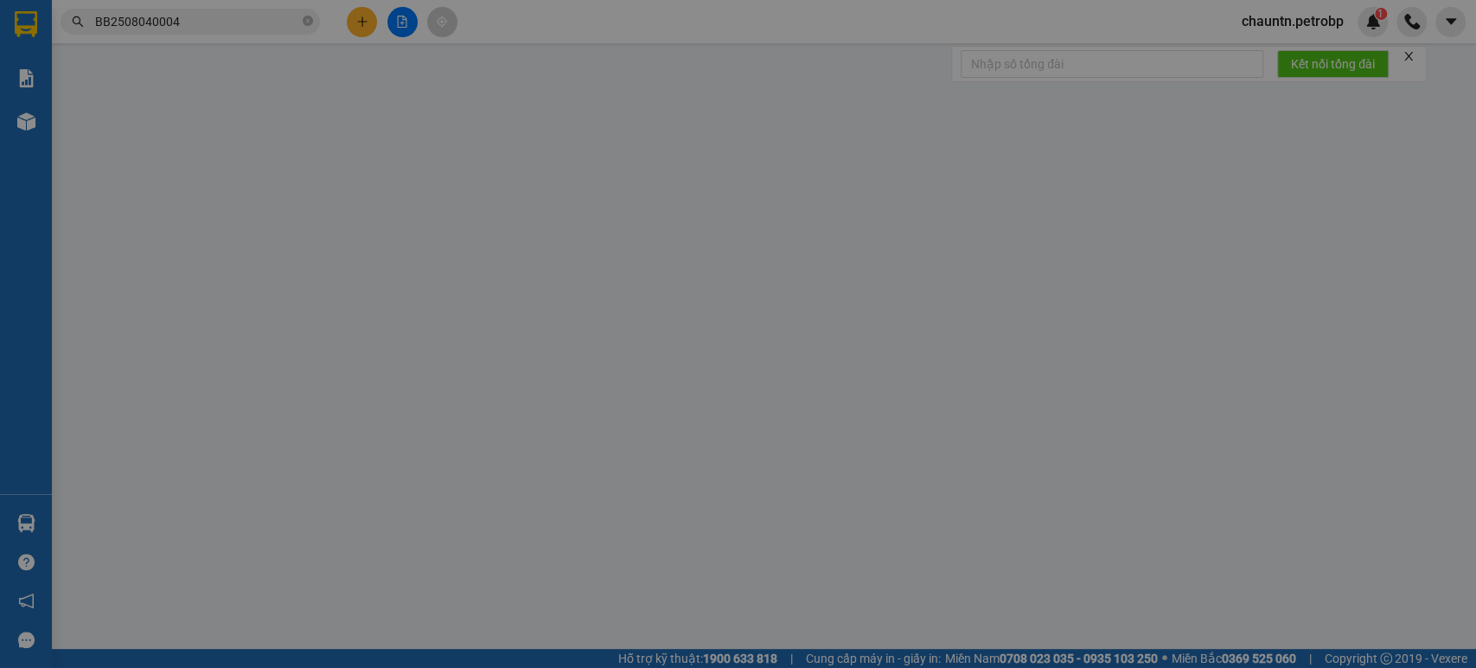
type input "0976311788"
type input "CHIẾN"
type input "0969885807"
type input "HUYỀN"
type input "30.000"
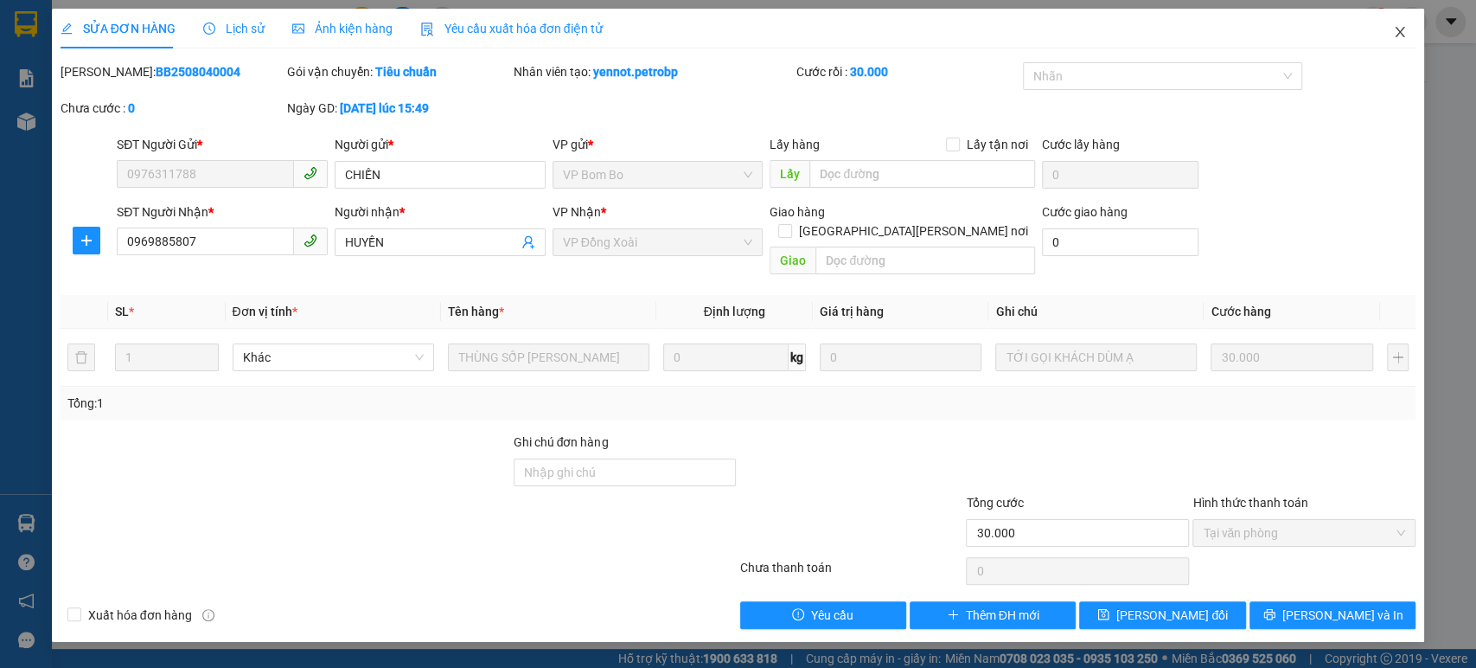
click at [1397, 32] on icon "close" at bounding box center [1400, 32] width 14 height 14
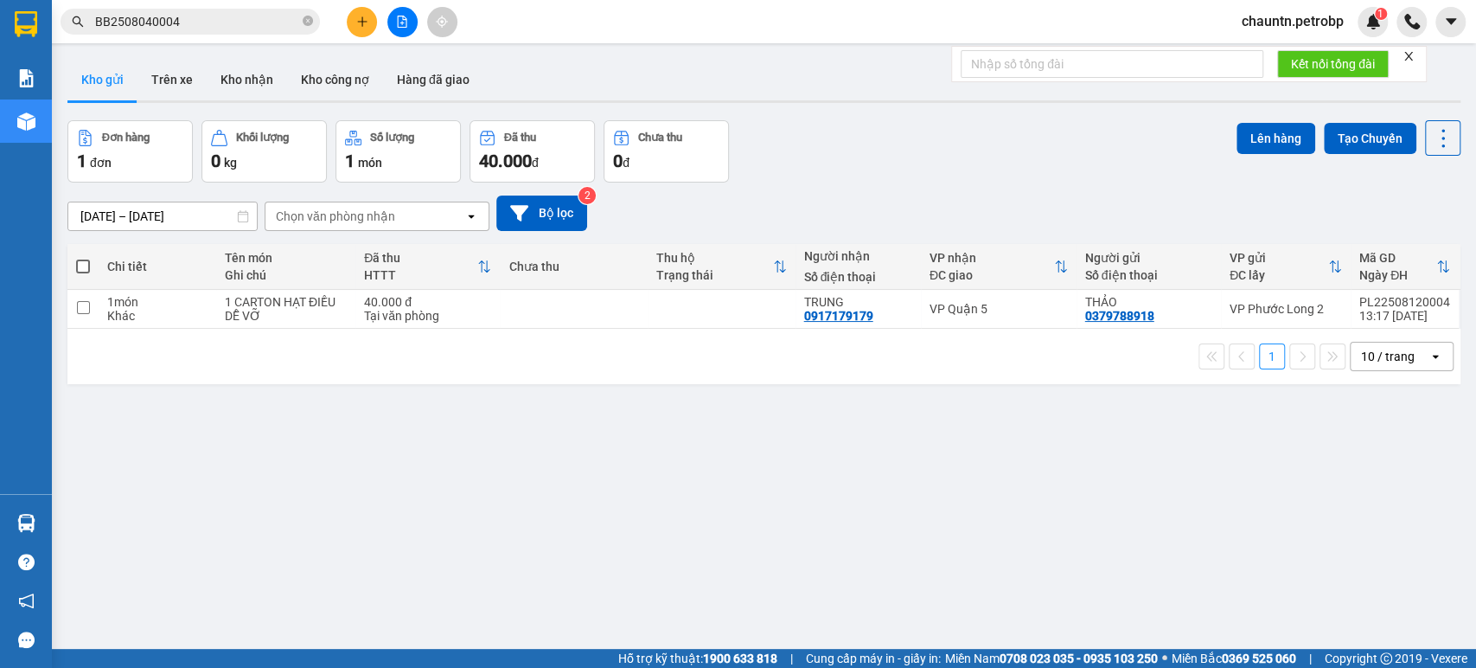
click at [301, 24] on span "BB2508040004" at bounding box center [190, 22] width 259 height 26
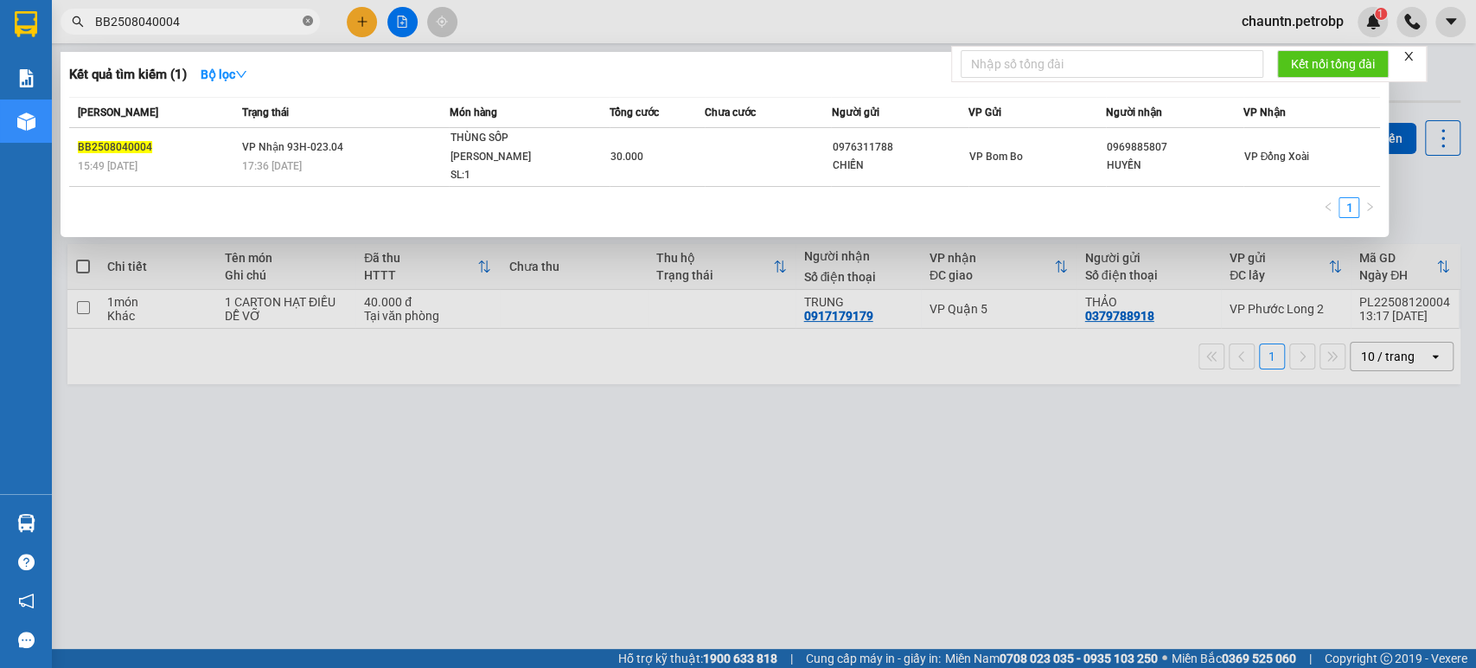
click at [306, 21] on icon "close-circle" at bounding box center [308, 21] width 10 height 10
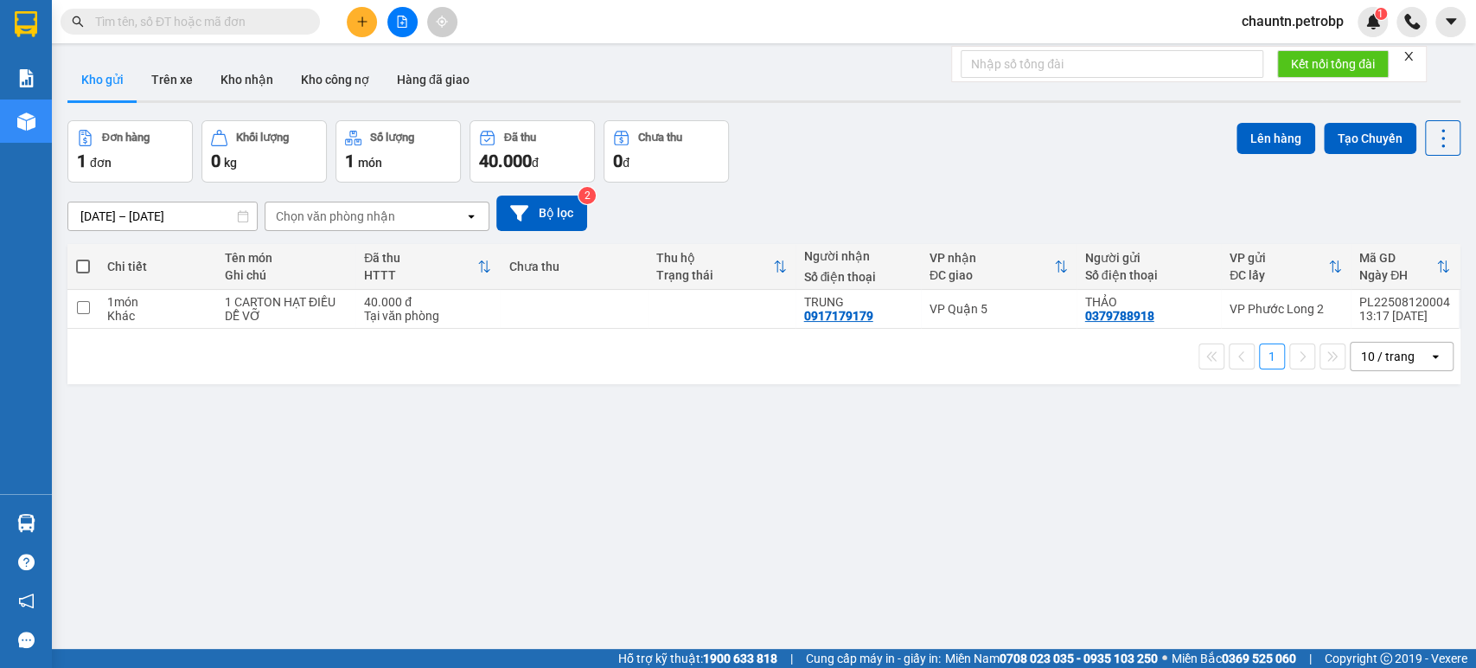
click at [195, 22] on input "text" at bounding box center [197, 21] width 204 height 19
paste input "BT2508110056"
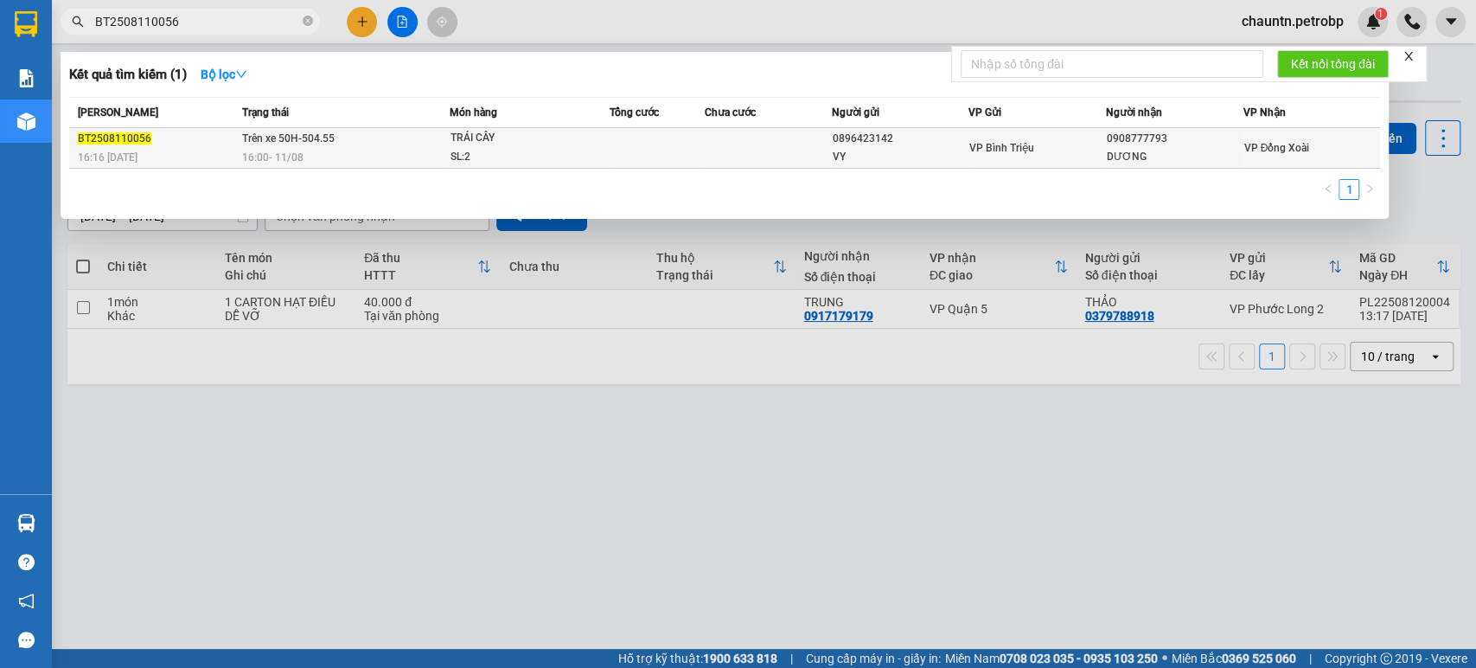
type input "BT2508110056"
click at [688, 149] on td at bounding box center [657, 148] width 95 height 41
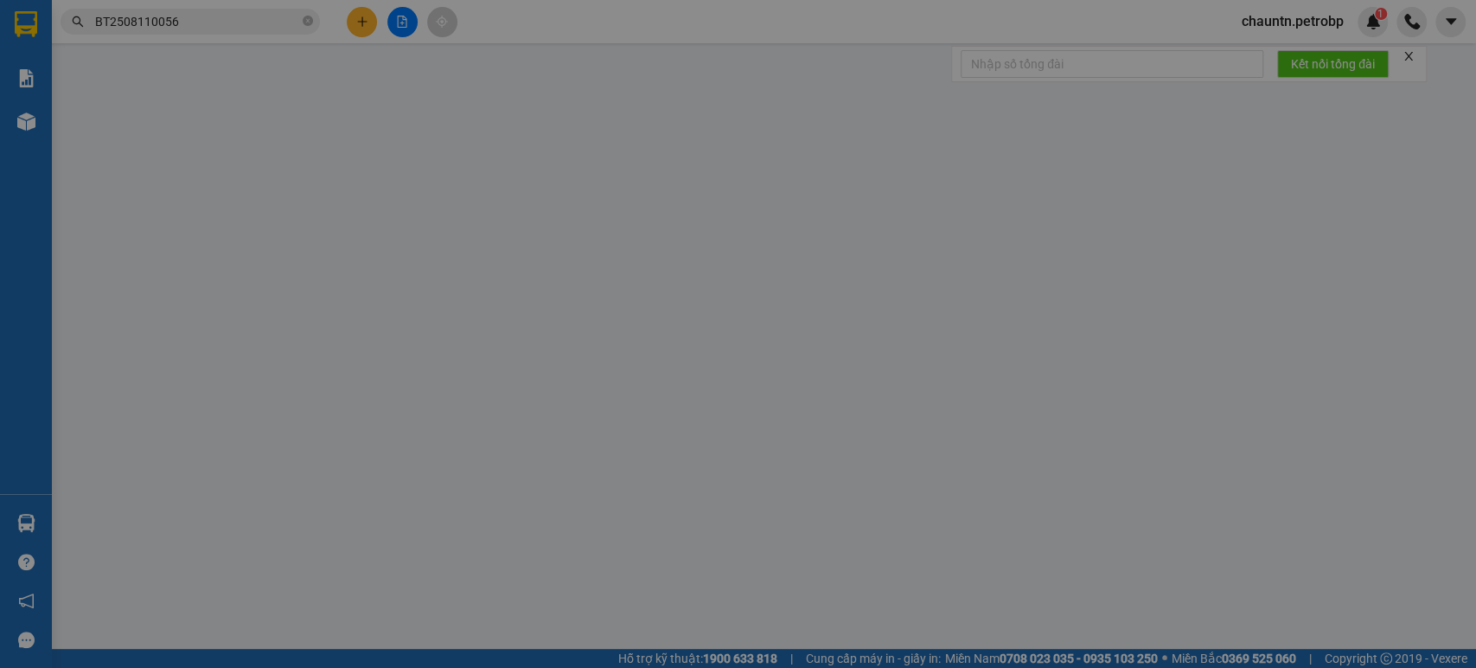
type input "0896423142"
type input "VY"
type input "0908777793"
type input "DƯƠNG"
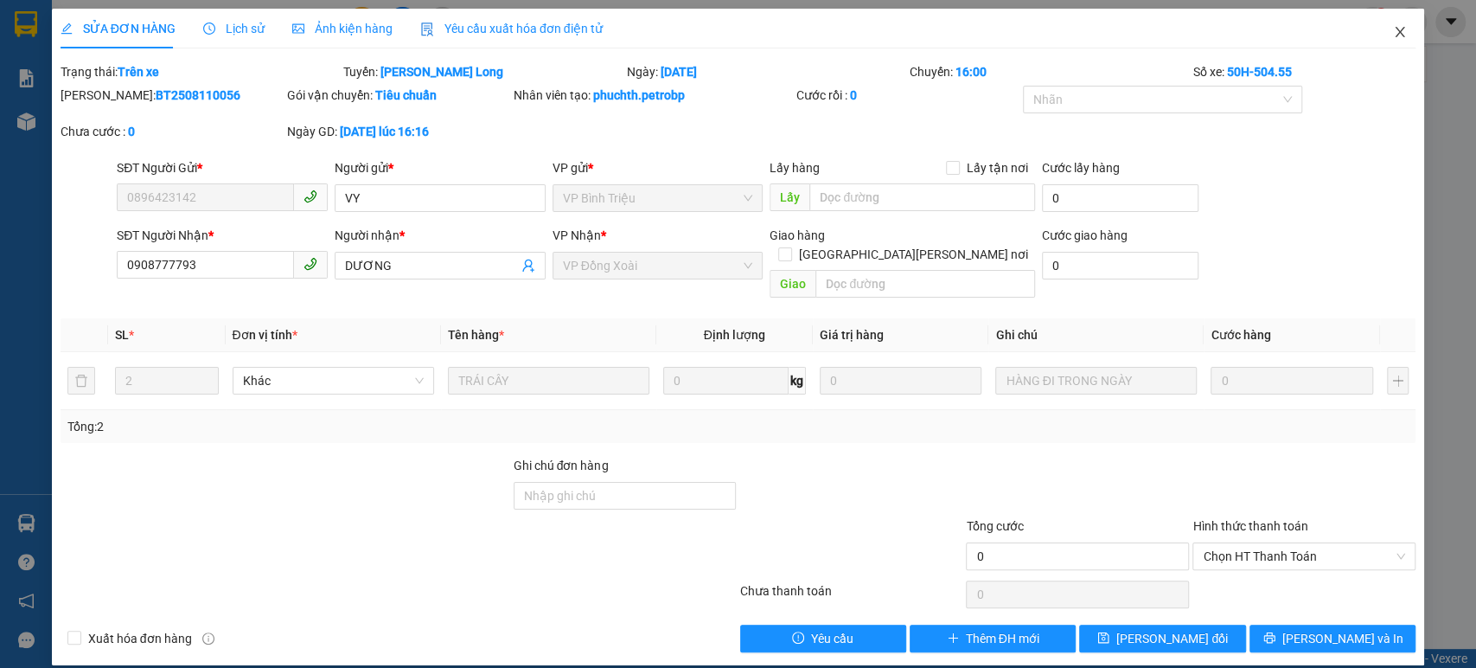
click at [1394, 29] on icon "close" at bounding box center [1400, 32] width 14 height 14
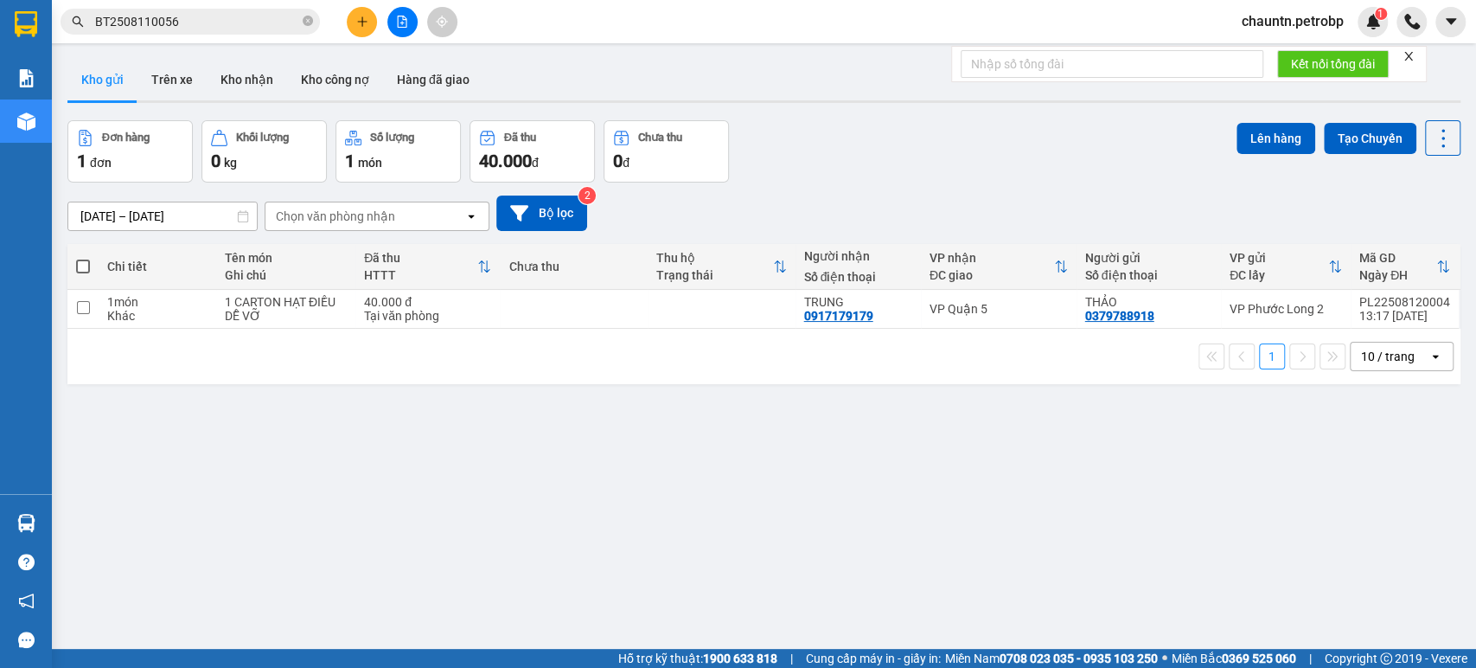
click at [247, 30] on input "BT2508110056" at bounding box center [197, 21] width 204 height 19
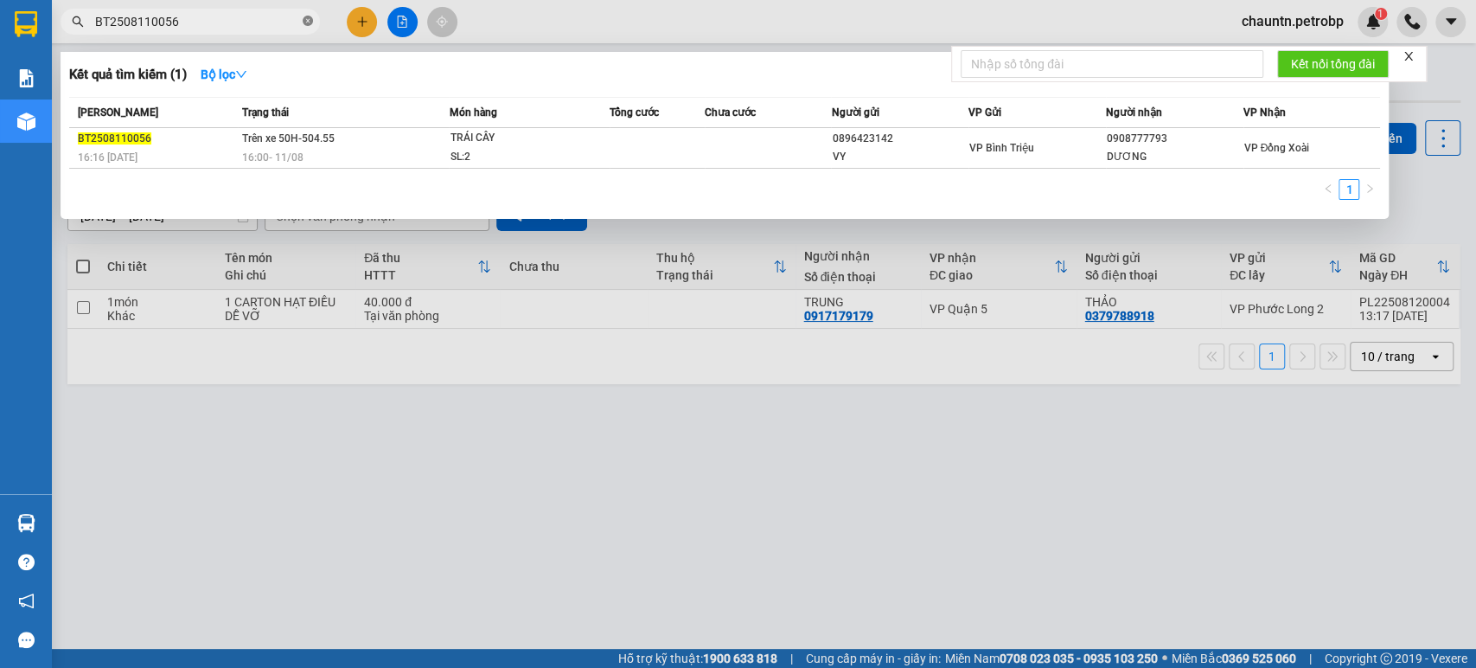
click at [305, 20] on icon "close-circle" at bounding box center [308, 21] width 10 height 10
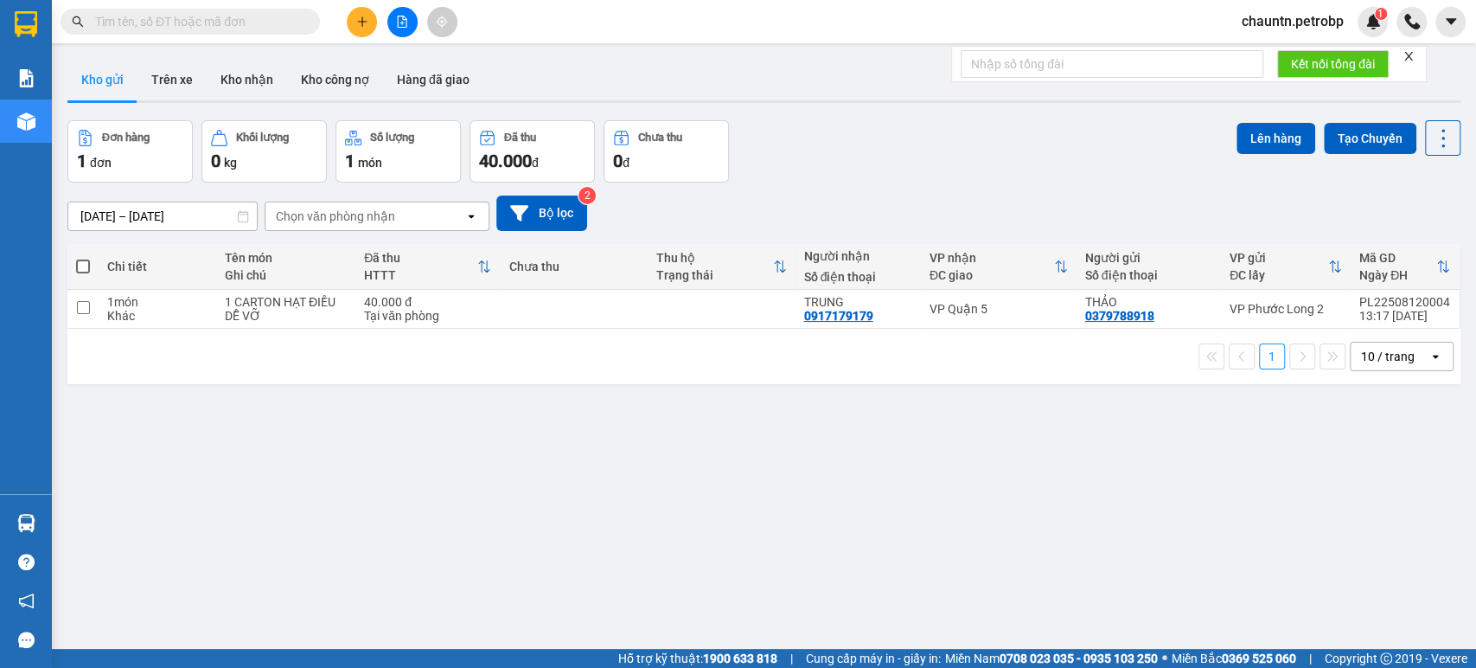
click at [193, 19] on input "text" at bounding box center [197, 21] width 204 height 19
paste input "BT2508110038"
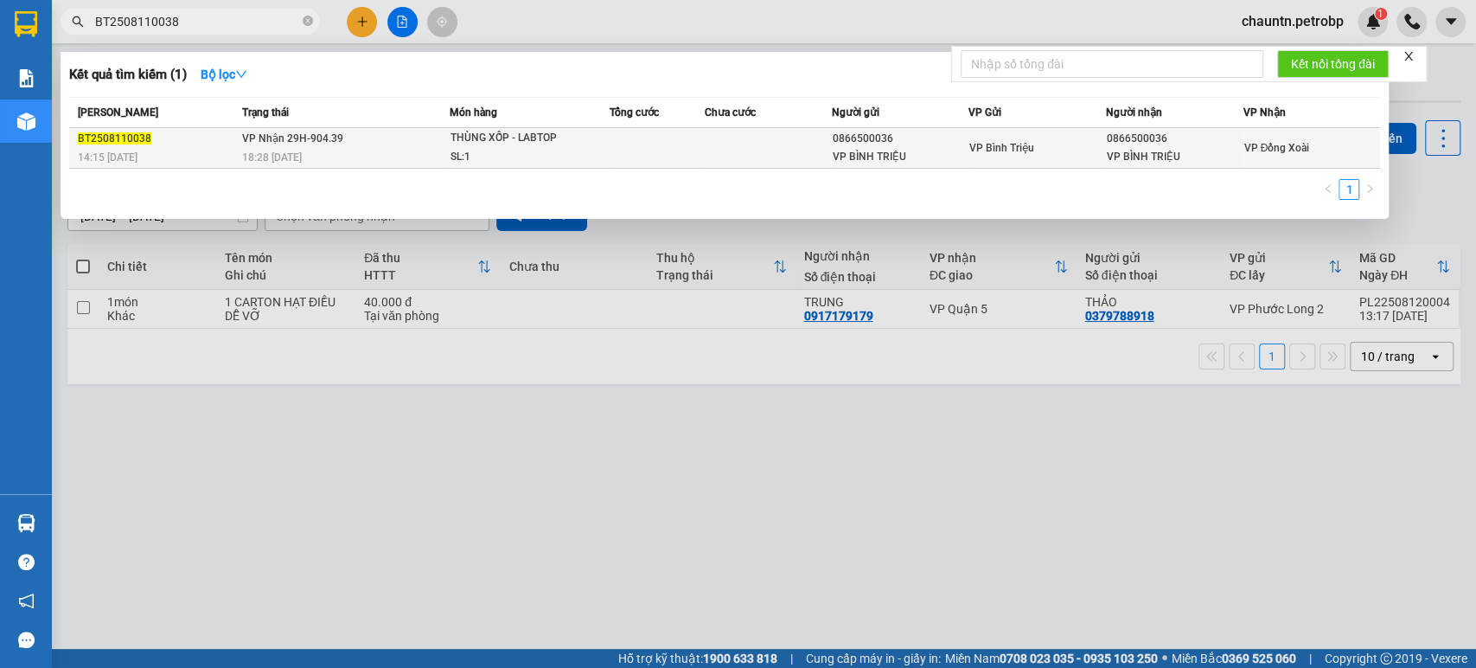
type input "BT2508110038"
click at [955, 155] on div "VP BÌNH TRIỆU" at bounding box center [900, 157] width 136 height 18
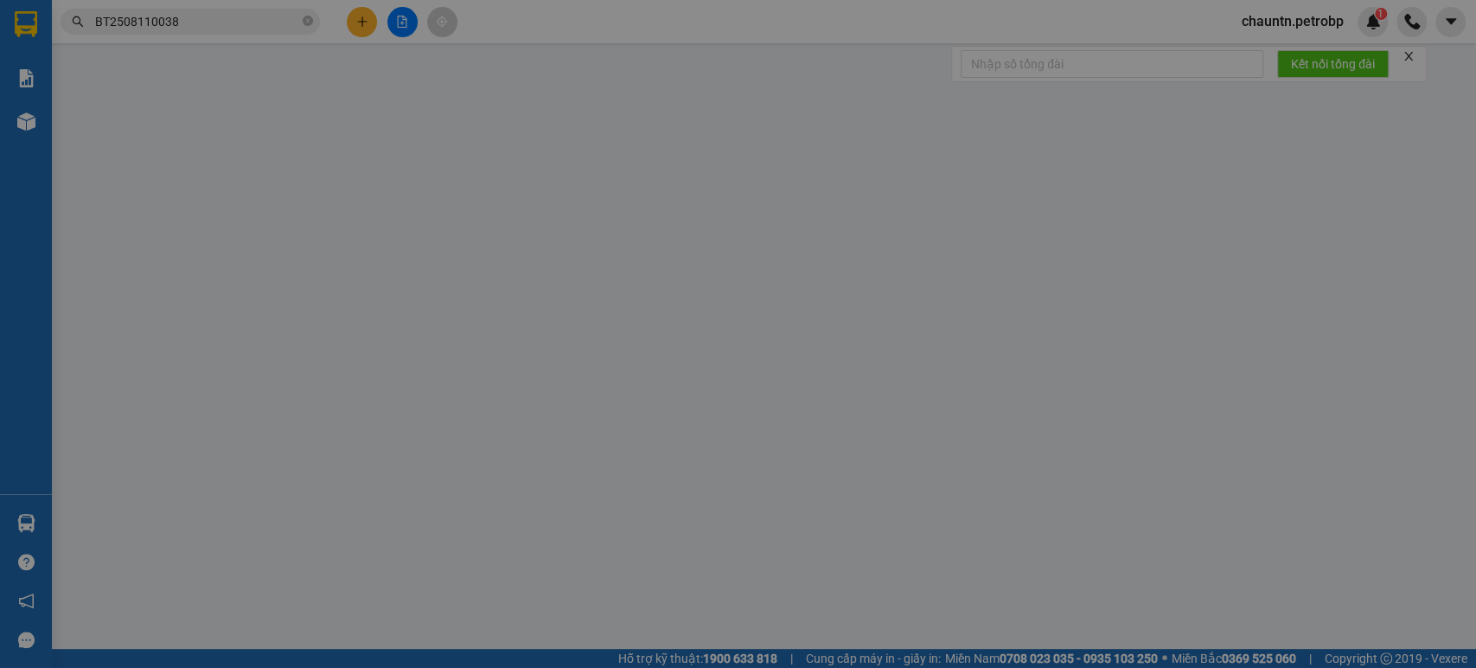
type input "0866500036"
type input "VP BÌNH TRIỆU"
type input "0866500036"
type input "VP BÌNH TRIỆU"
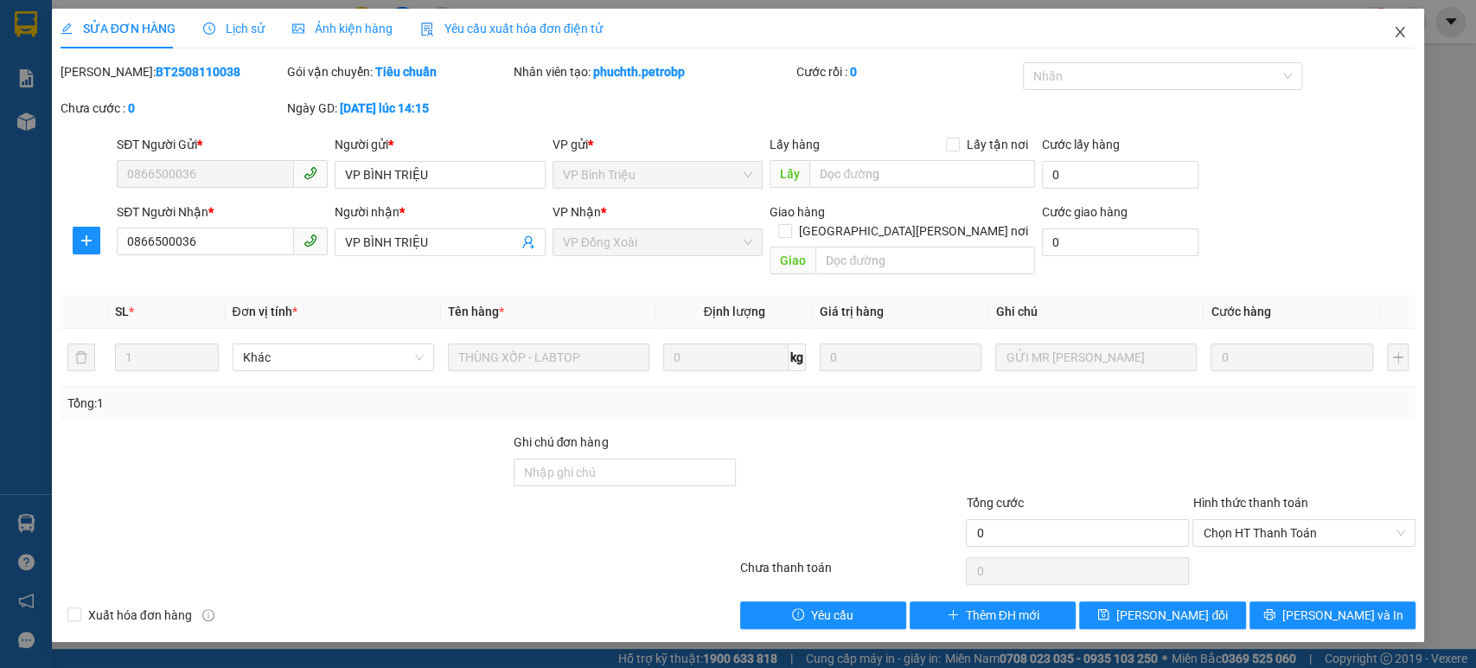
click at [1397, 22] on span "Close" at bounding box center [1400, 33] width 48 height 48
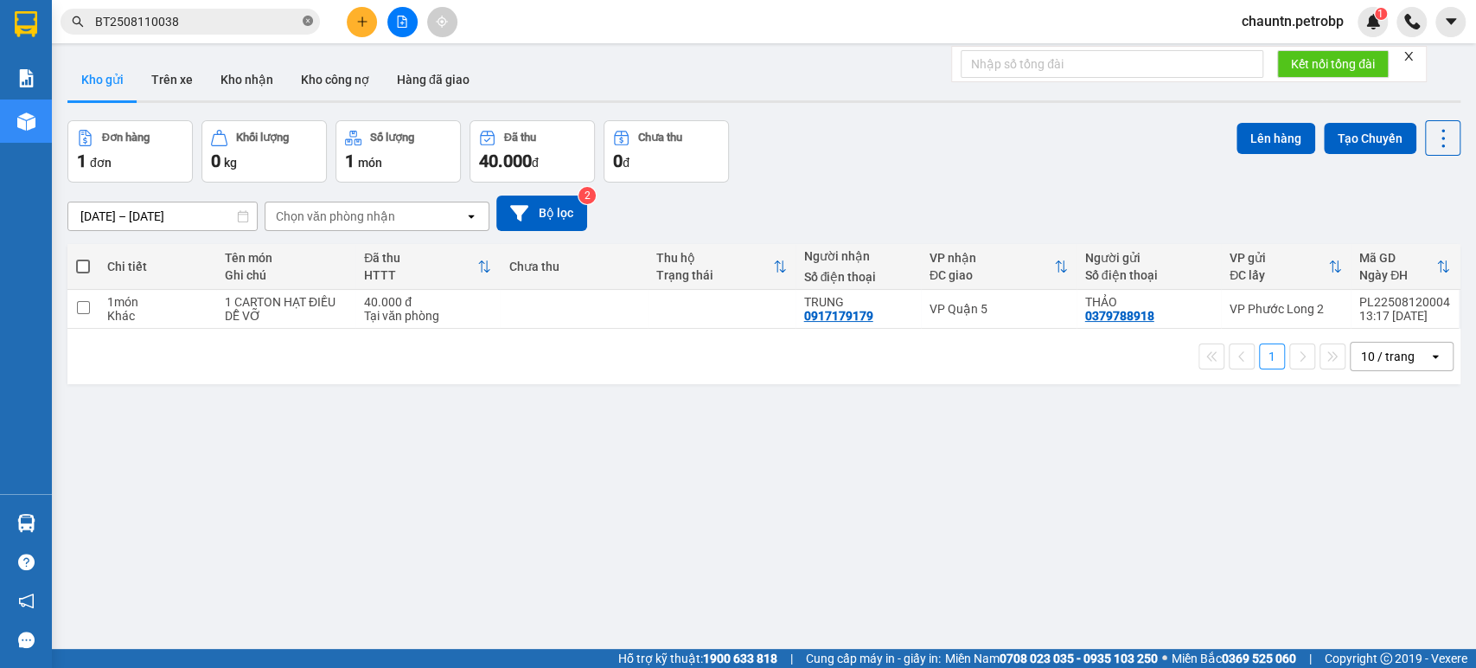
click at [306, 23] on icon "close-circle" at bounding box center [308, 21] width 10 height 10
click at [197, 23] on input "text" at bounding box center [197, 21] width 204 height 19
paste input "TDM2508080003"
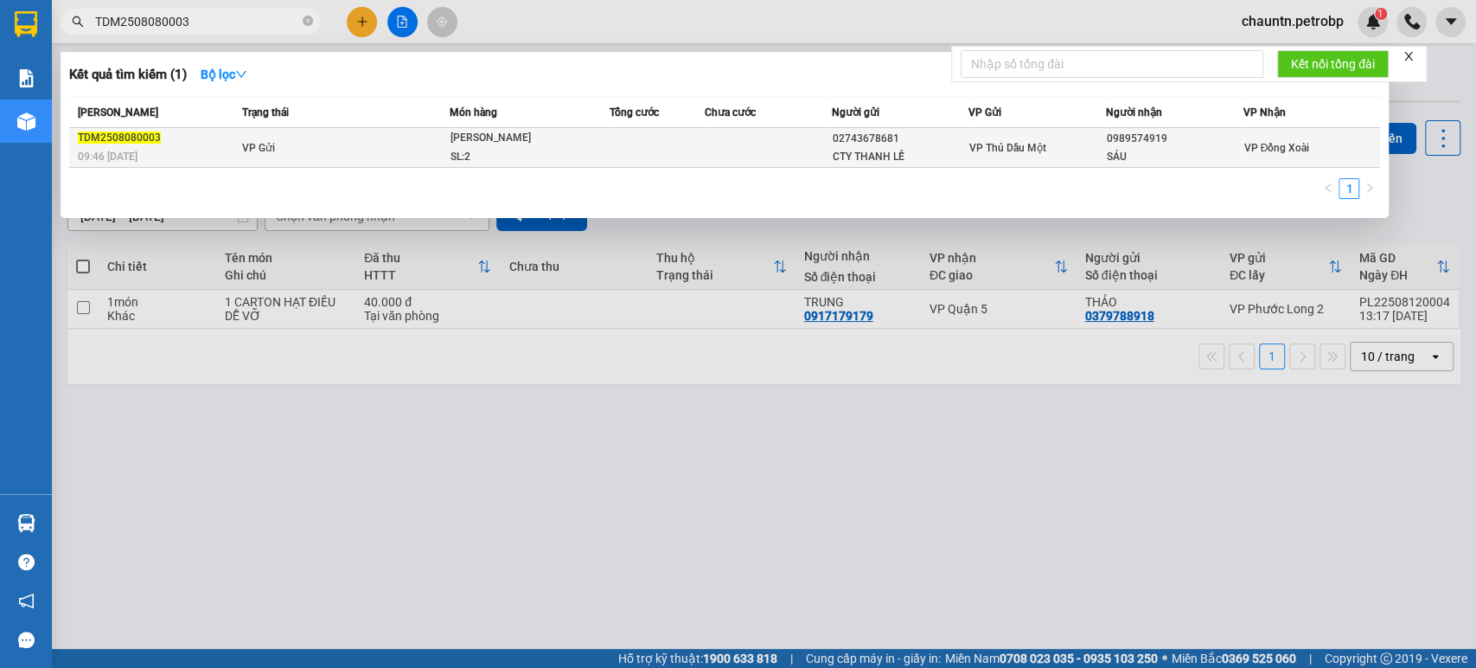
type input "TDM2508080003"
click at [776, 150] on td at bounding box center [768, 148] width 127 height 40
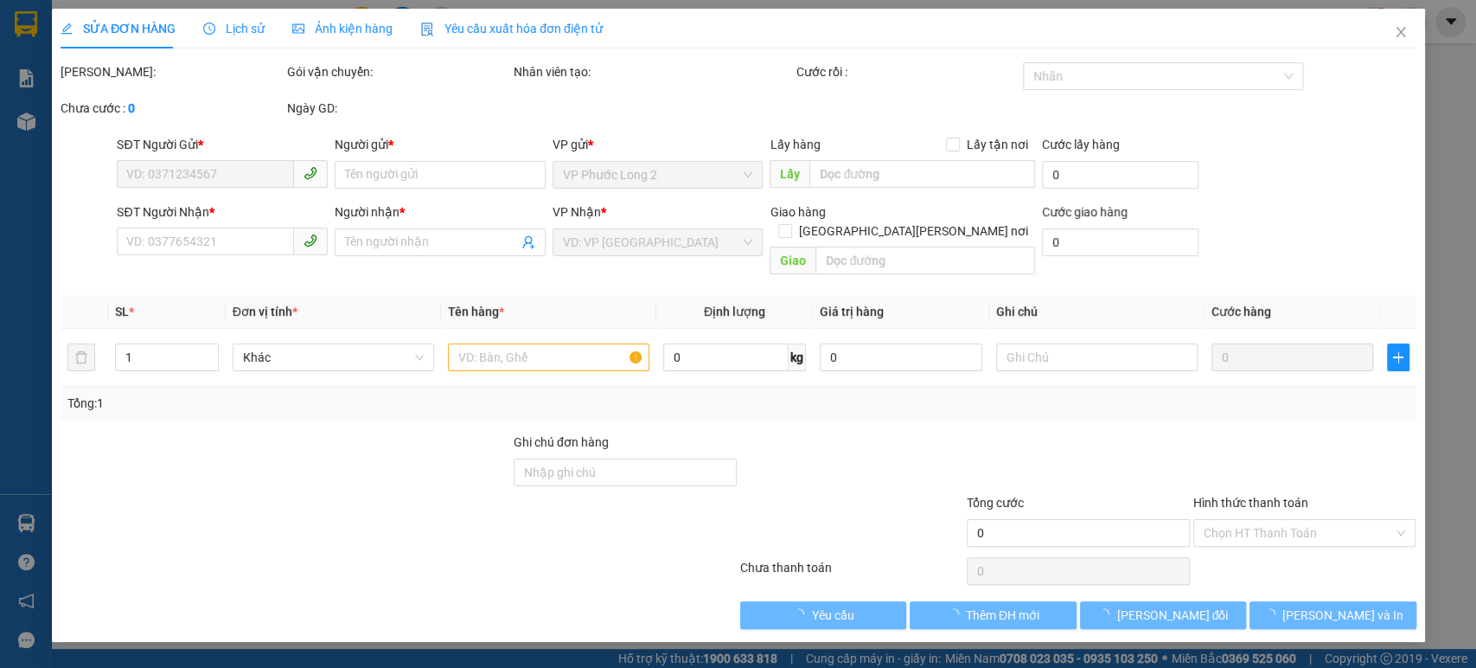
type input "02743678681"
type input "CTY THANH LỄ"
type input "0989574919"
type input "SÁU"
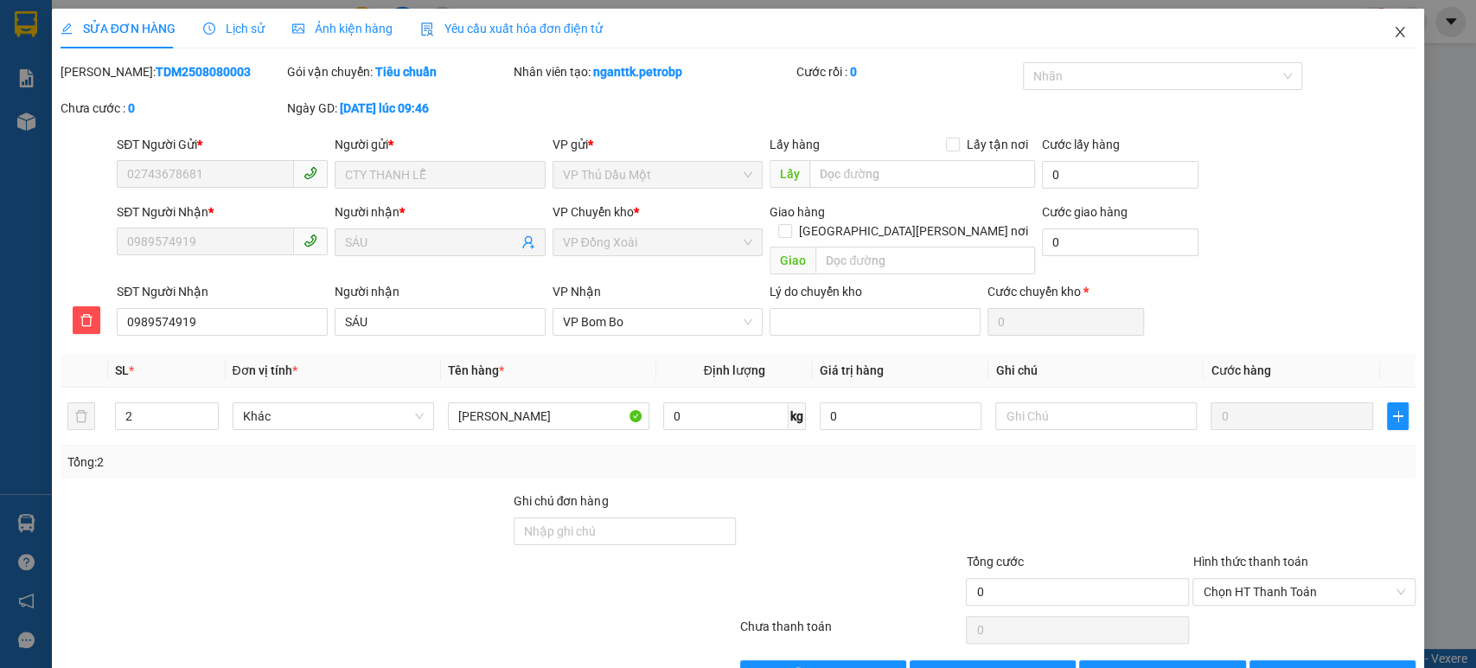
click at [1393, 31] on icon "close" at bounding box center [1400, 32] width 14 height 14
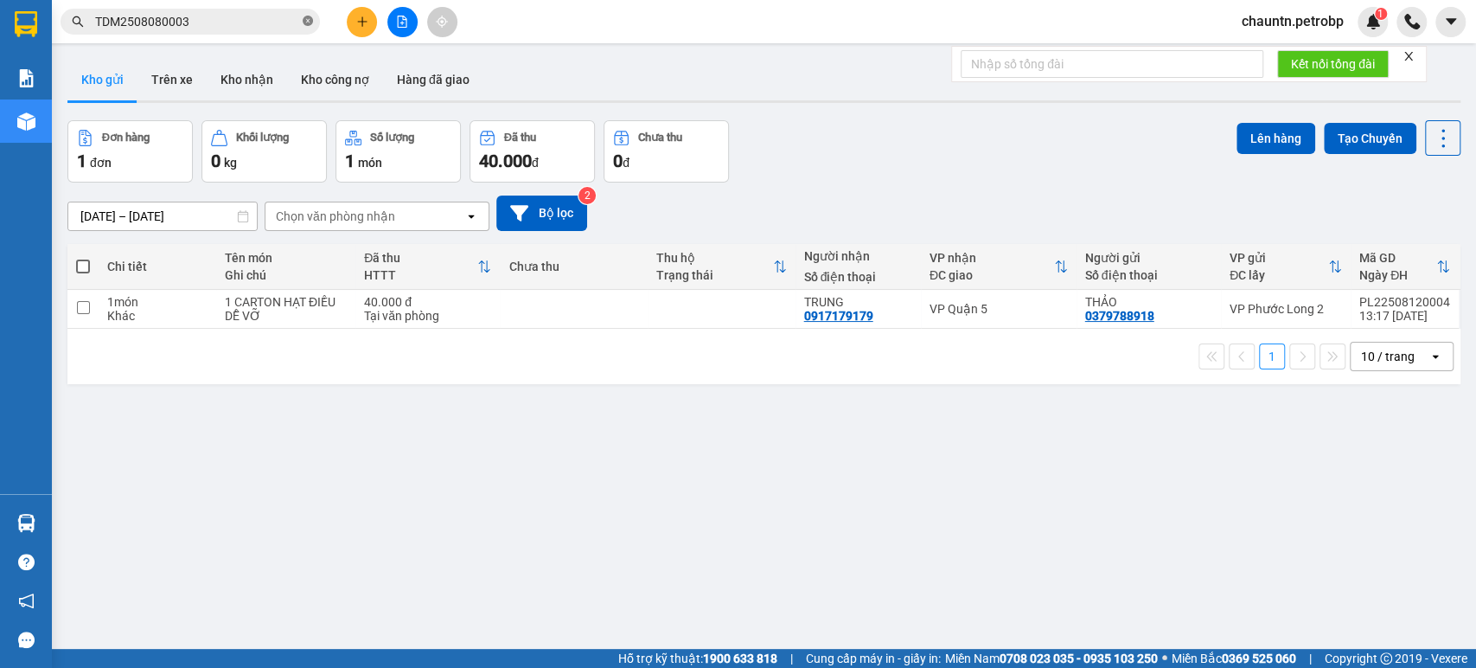
click at [306, 22] on icon "close-circle" at bounding box center [308, 21] width 10 height 10
click at [180, 26] on input "text" at bounding box center [197, 21] width 204 height 19
paste input "BT2508110056"
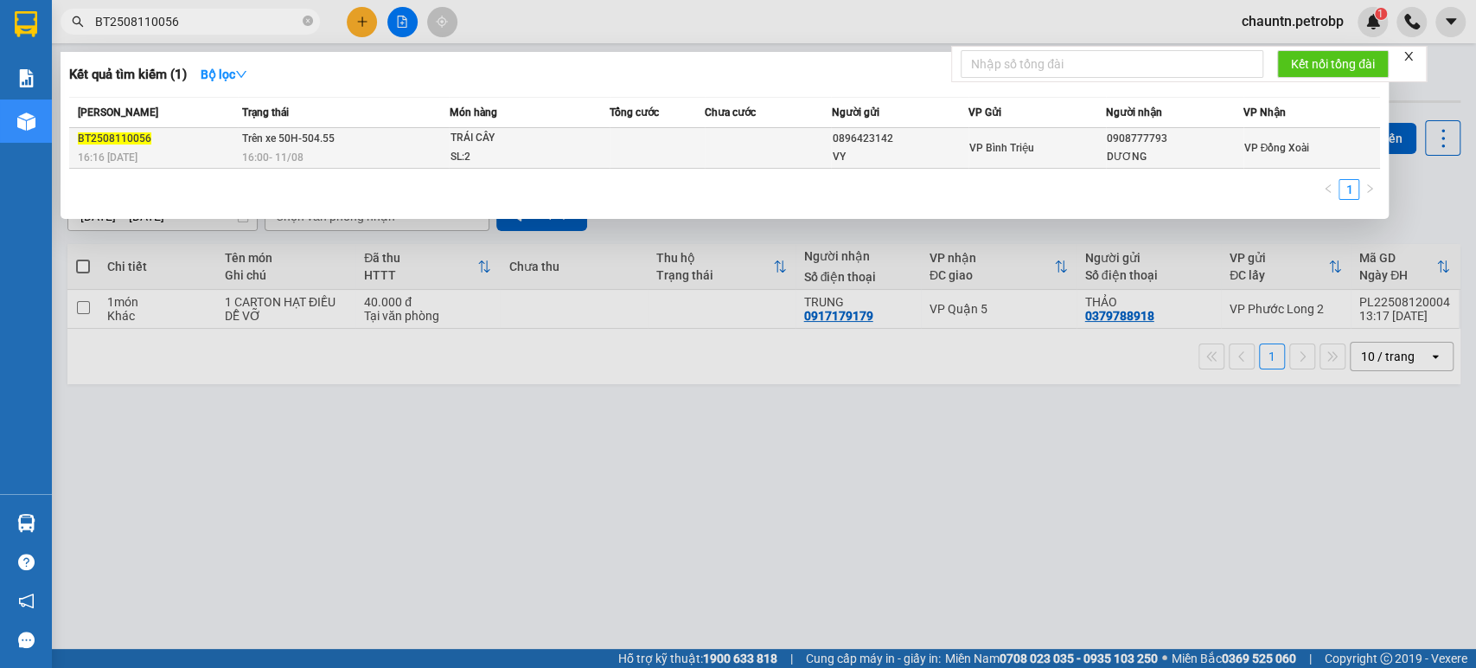
type input "BT2508110056"
click at [665, 149] on td at bounding box center [657, 148] width 95 height 41
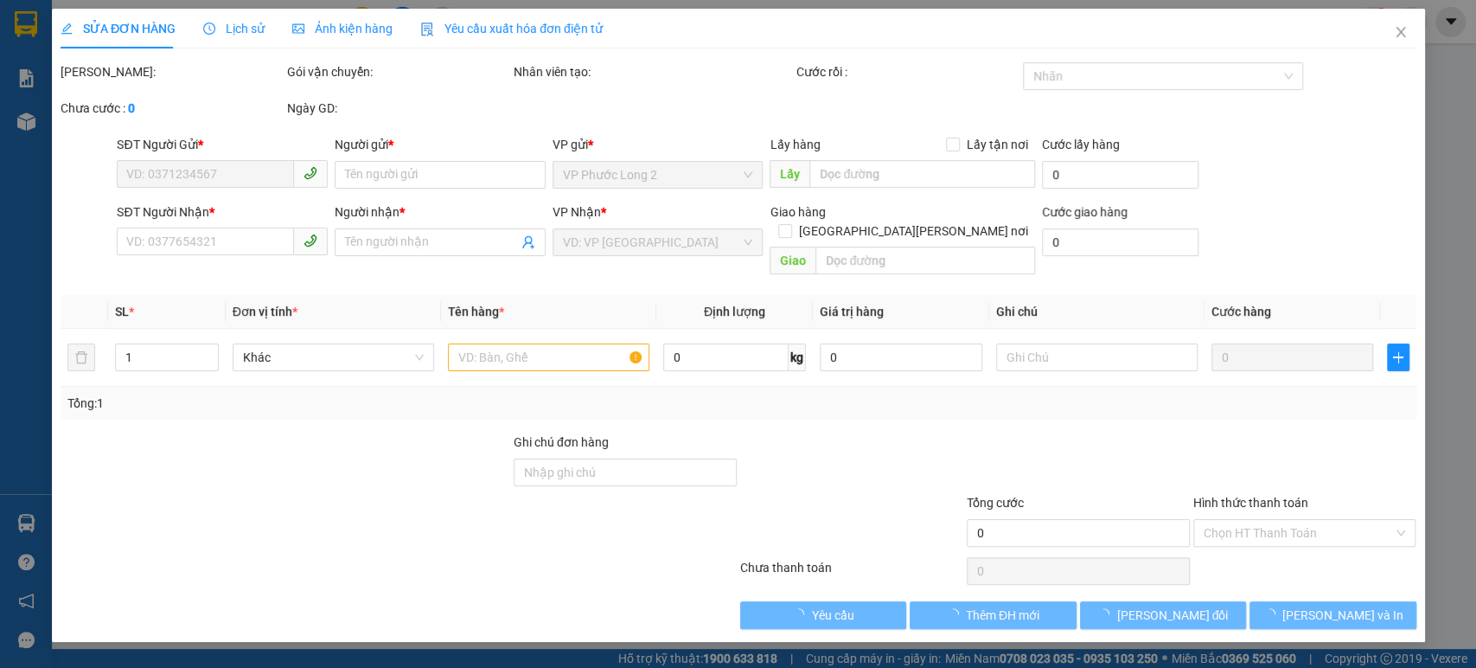
type input "0896423142"
type input "VY"
type input "0908777793"
type input "DƯƠNG"
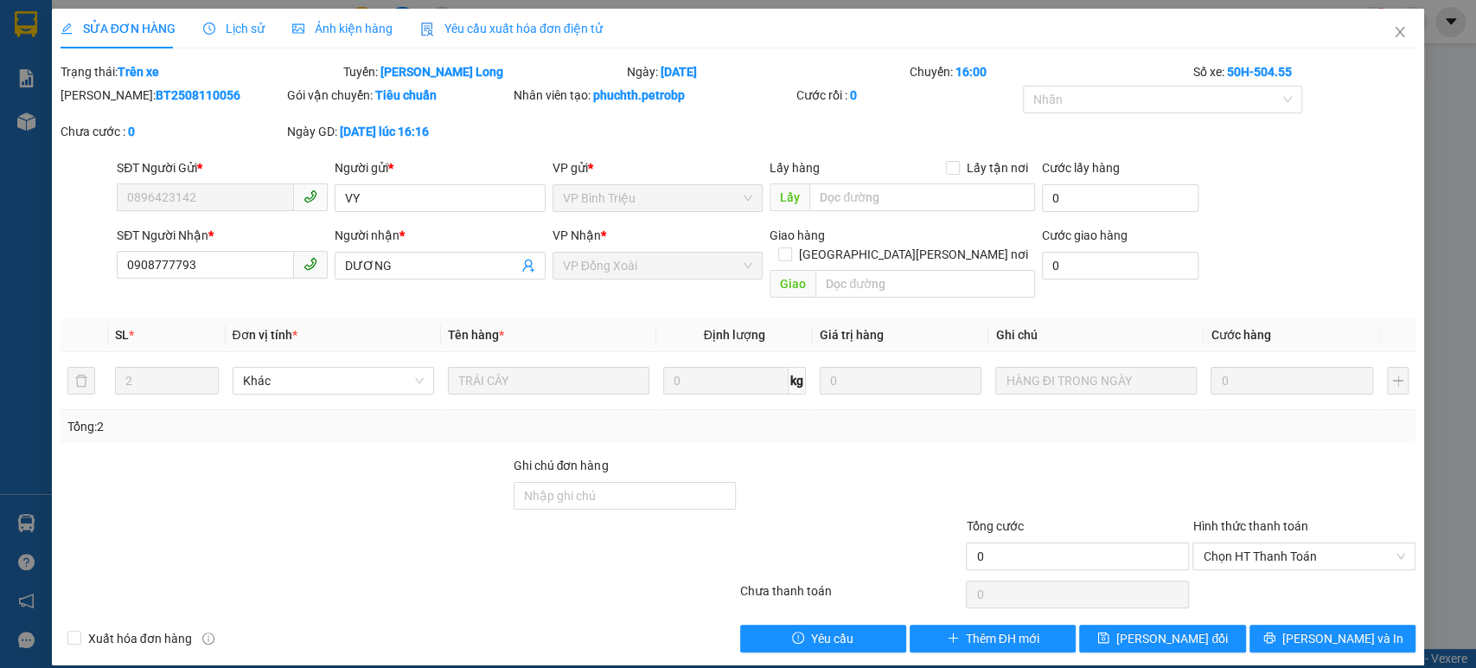
click at [249, 32] on span "Lịch sử" at bounding box center [233, 29] width 61 height 14
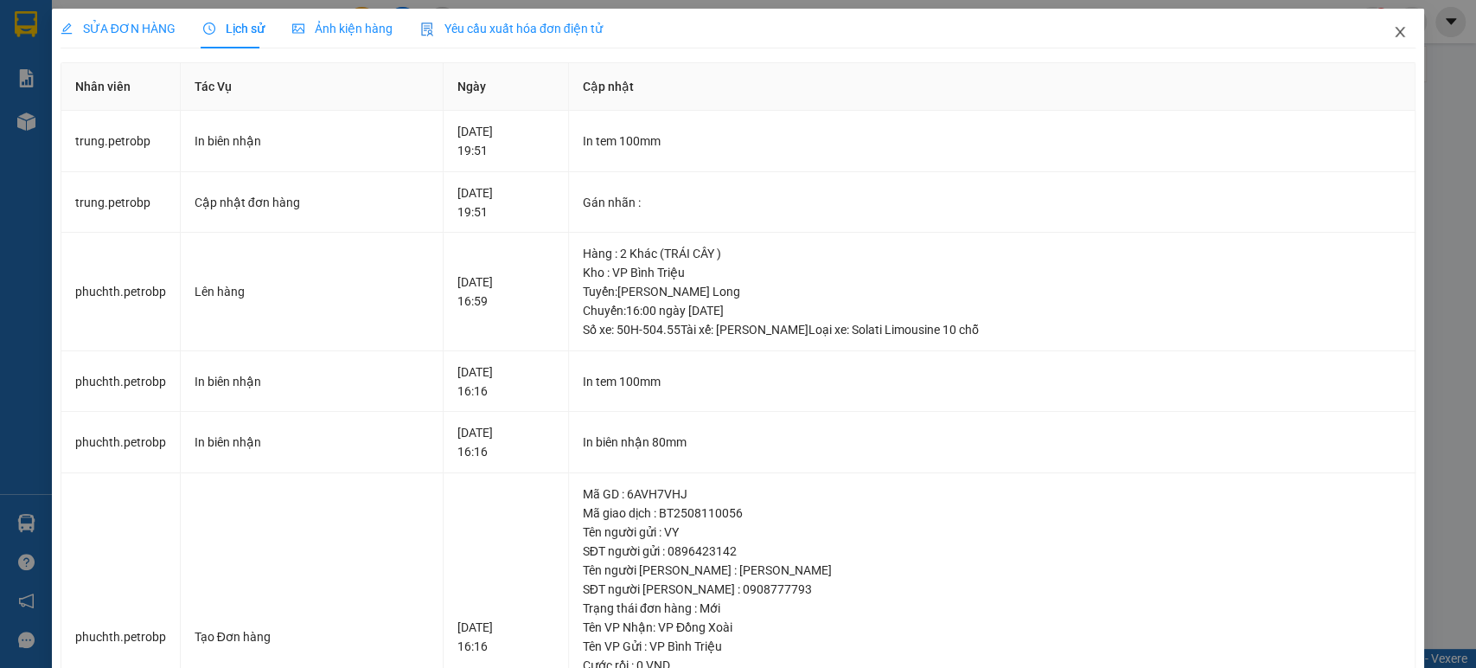
click at [1393, 33] on icon "close" at bounding box center [1400, 32] width 14 height 14
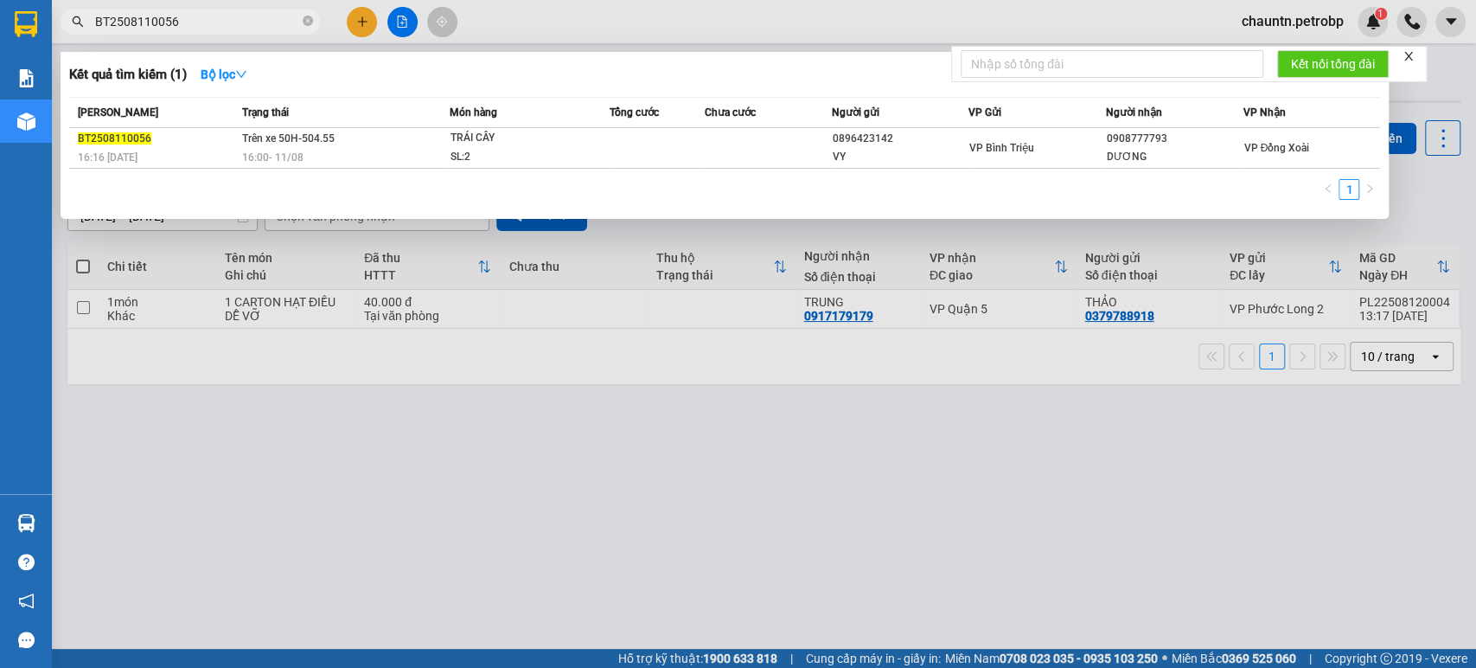
click at [212, 17] on input "BT2508110056" at bounding box center [197, 21] width 204 height 19
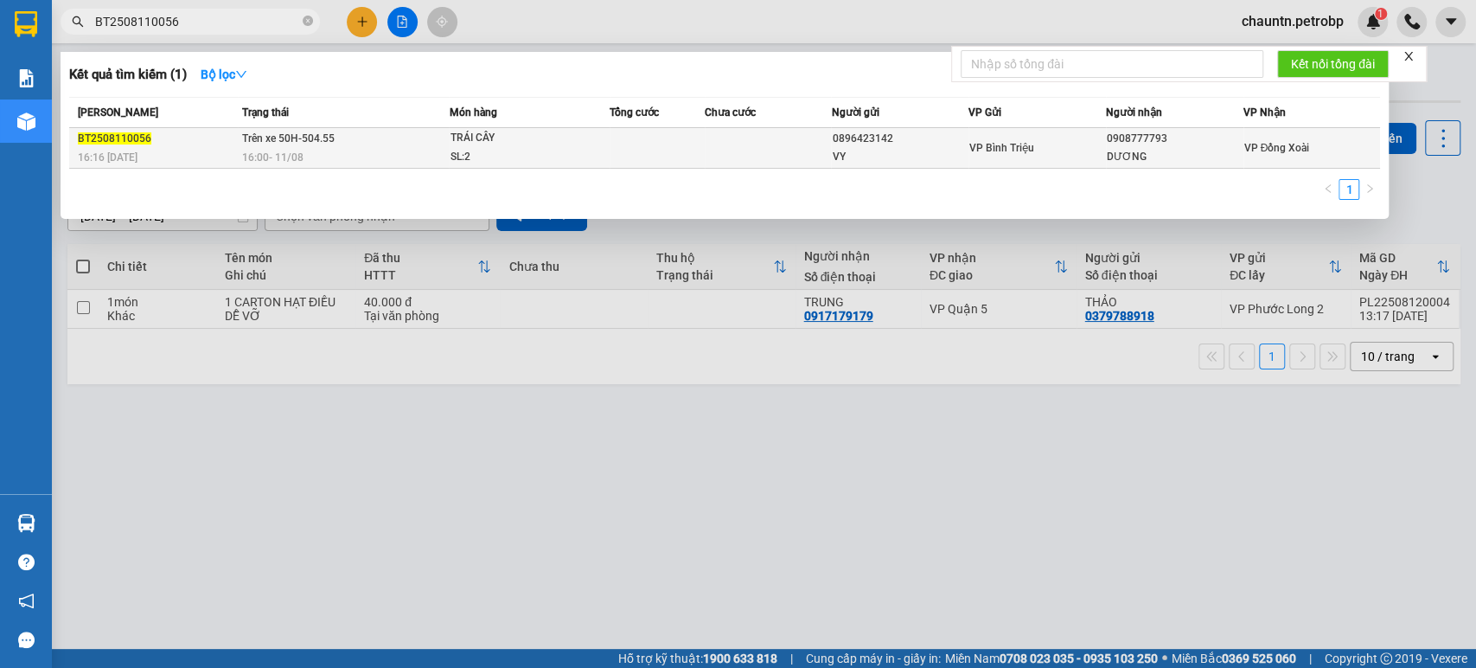
click at [636, 161] on td at bounding box center [657, 148] width 95 height 41
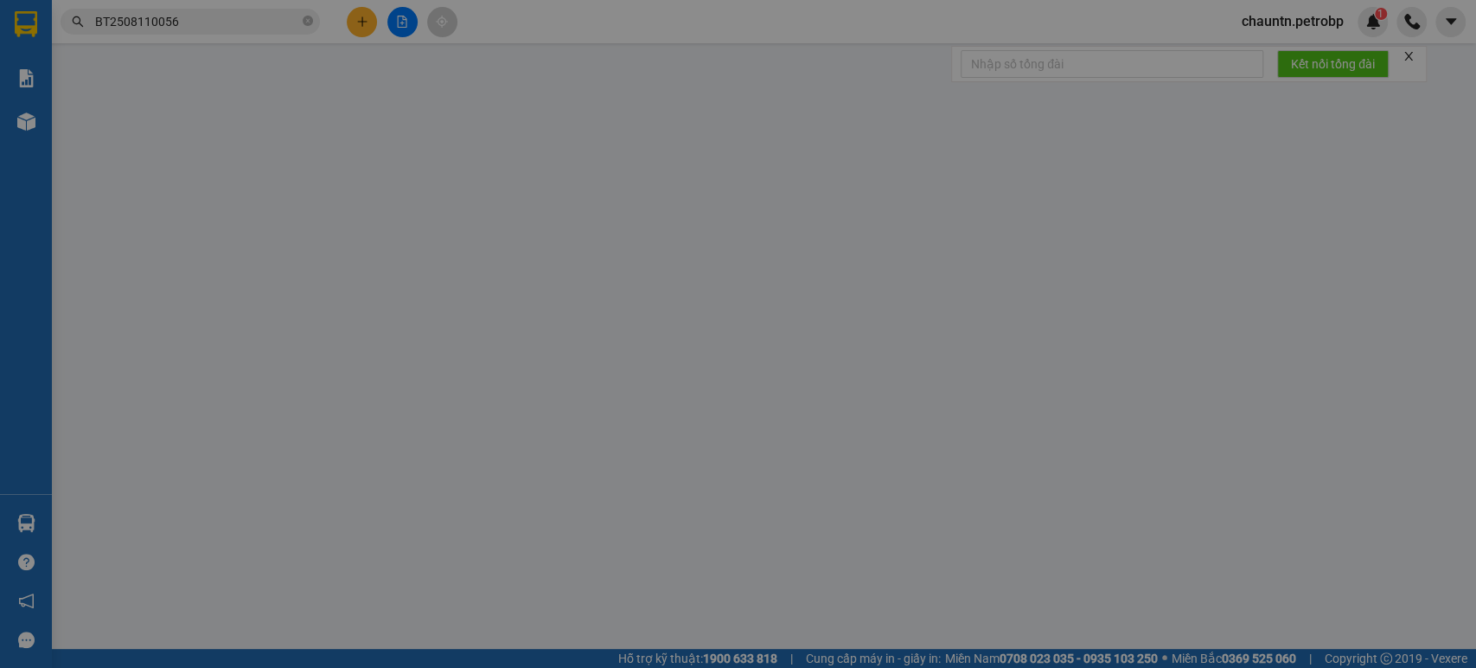
type input "0896423142"
type input "VY"
type input "0908777793"
type input "DƯƠNG"
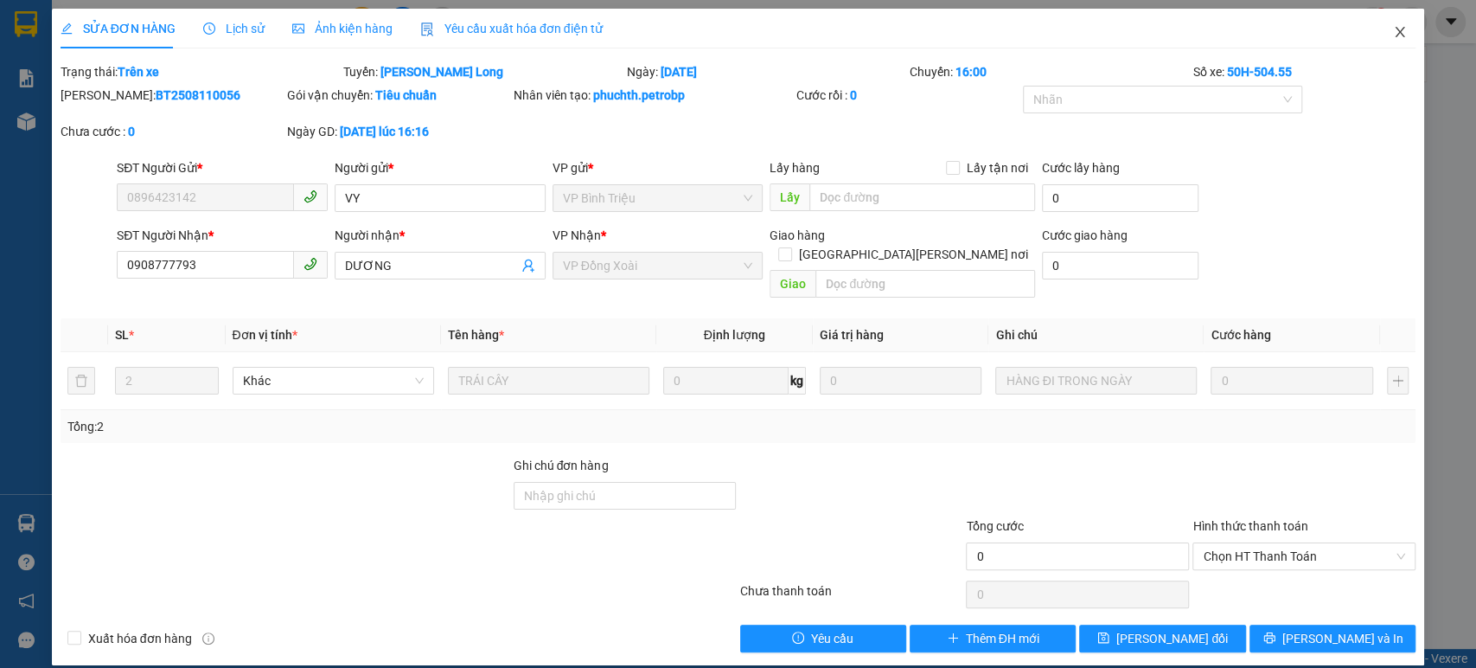
click at [1405, 27] on icon "close" at bounding box center [1400, 32] width 14 height 14
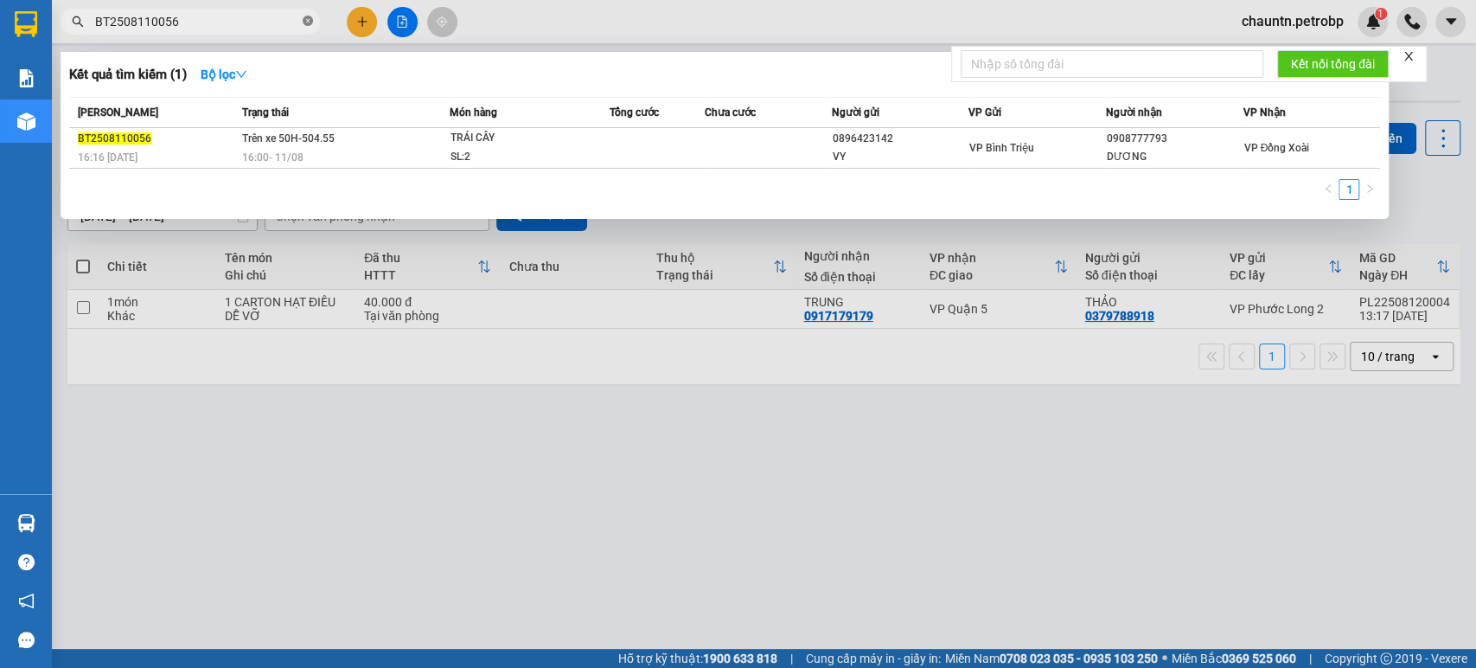
click at [306, 18] on icon "close-circle" at bounding box center [308, 21] width 10 height 10
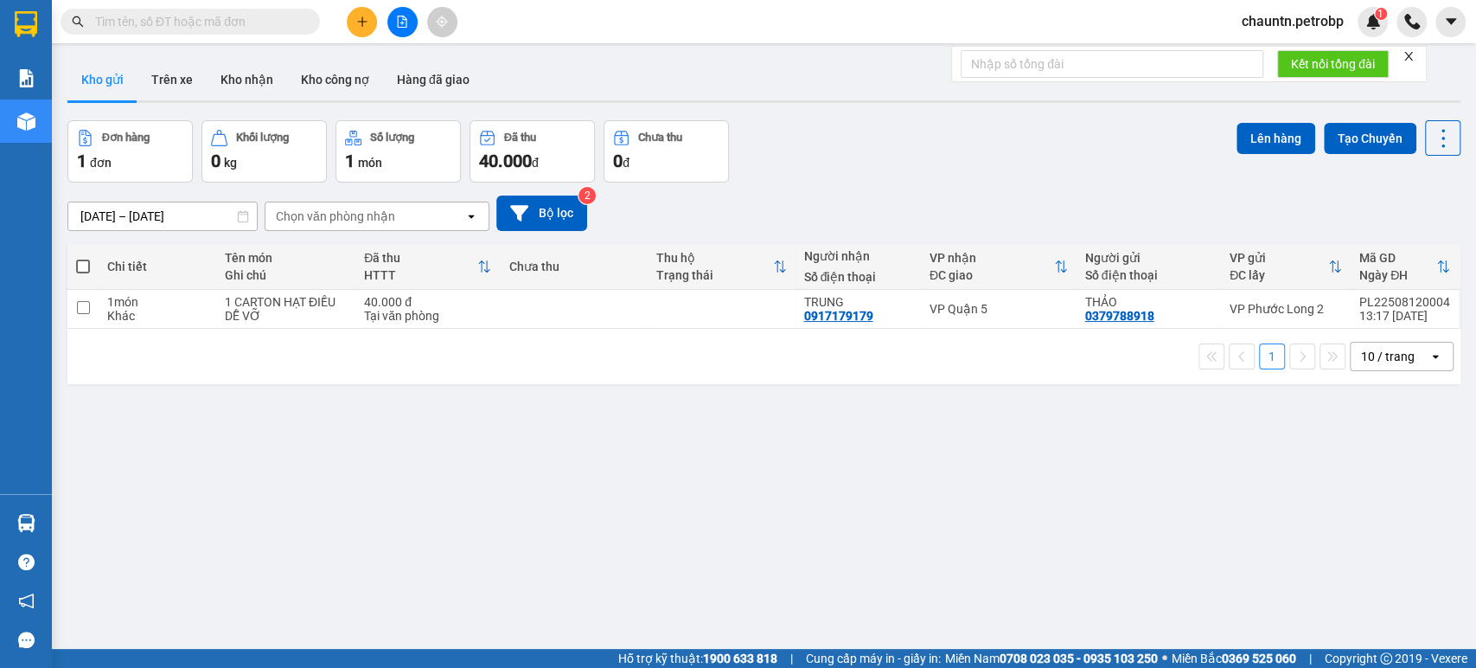
click at [186, 20] on input "text" at bounding box center [197, 21] width 204 height 19
paste input "BT2508110038"
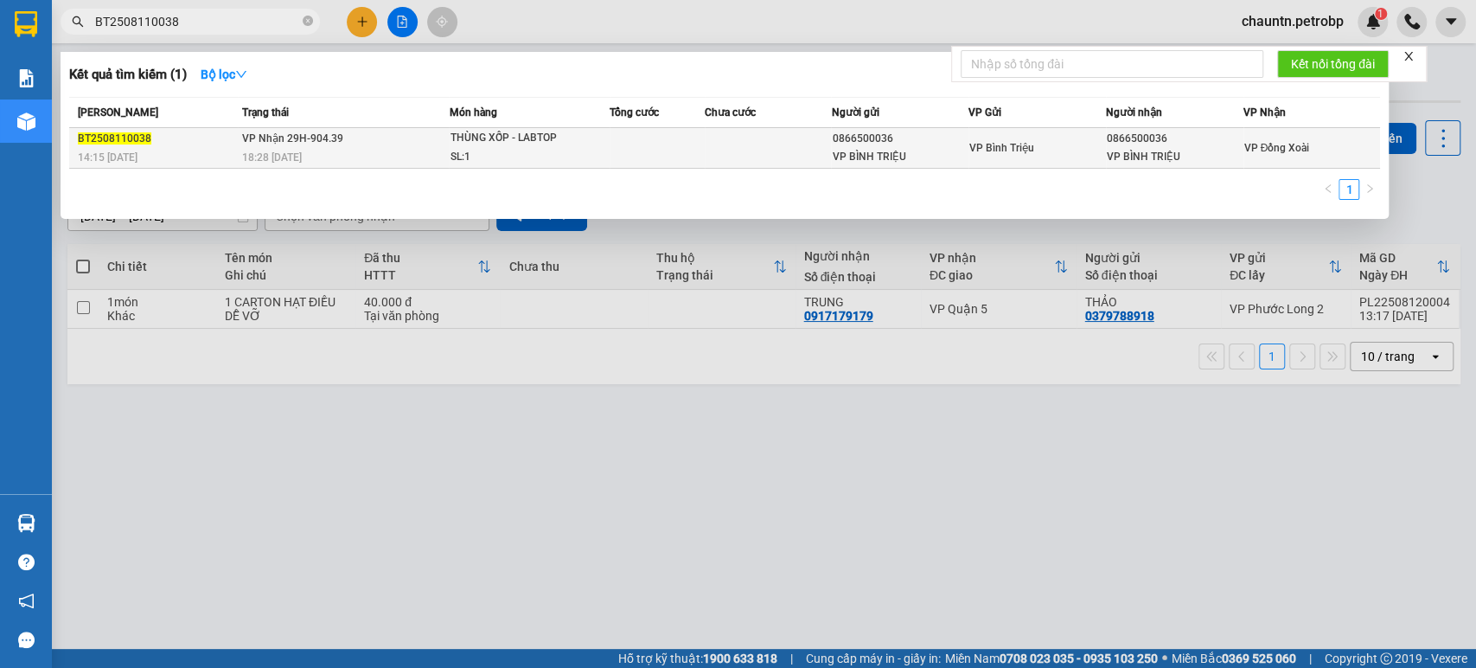
type input "BT2508110038"
click at [534, 157] on div "SL: 1" at bounding box center [515, 157] width 130 height 19
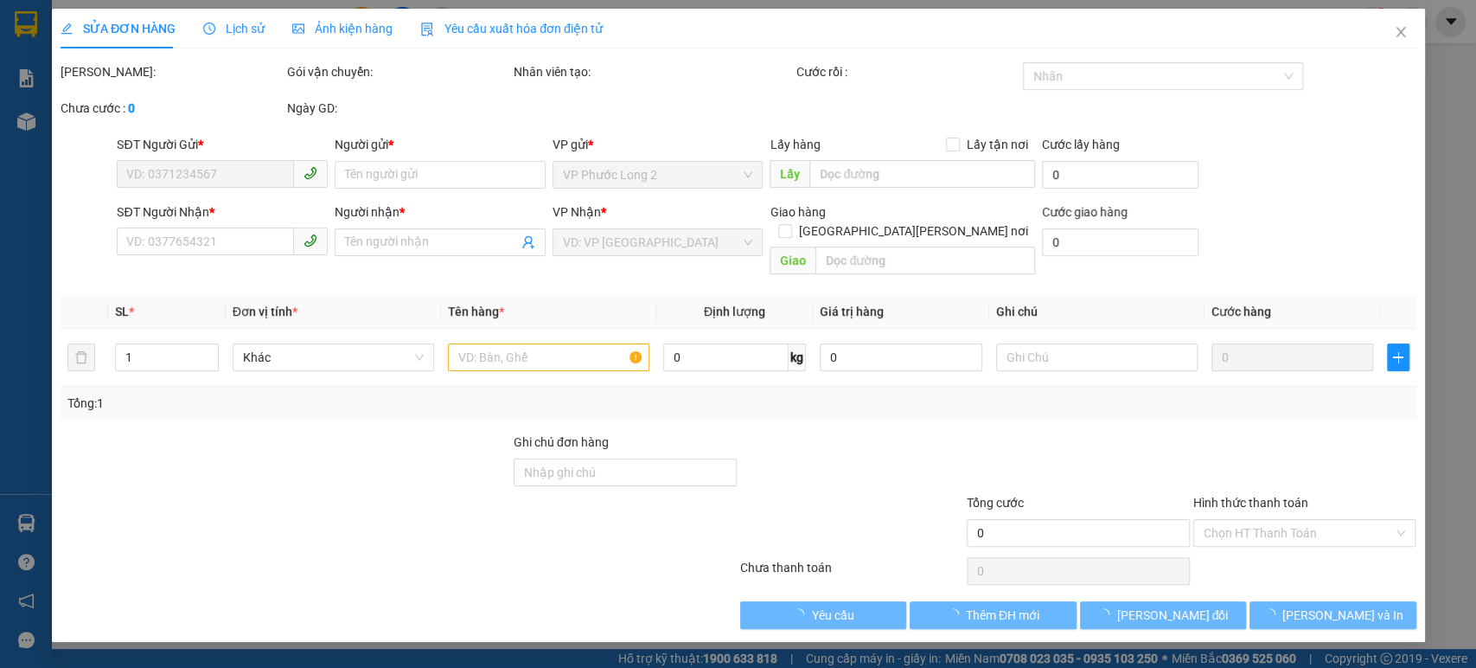
type input "0866500036"
type input "VP BÌNH TRIỆU"
type input "0866500036"
type input "VP BÌNH TRIỆU"
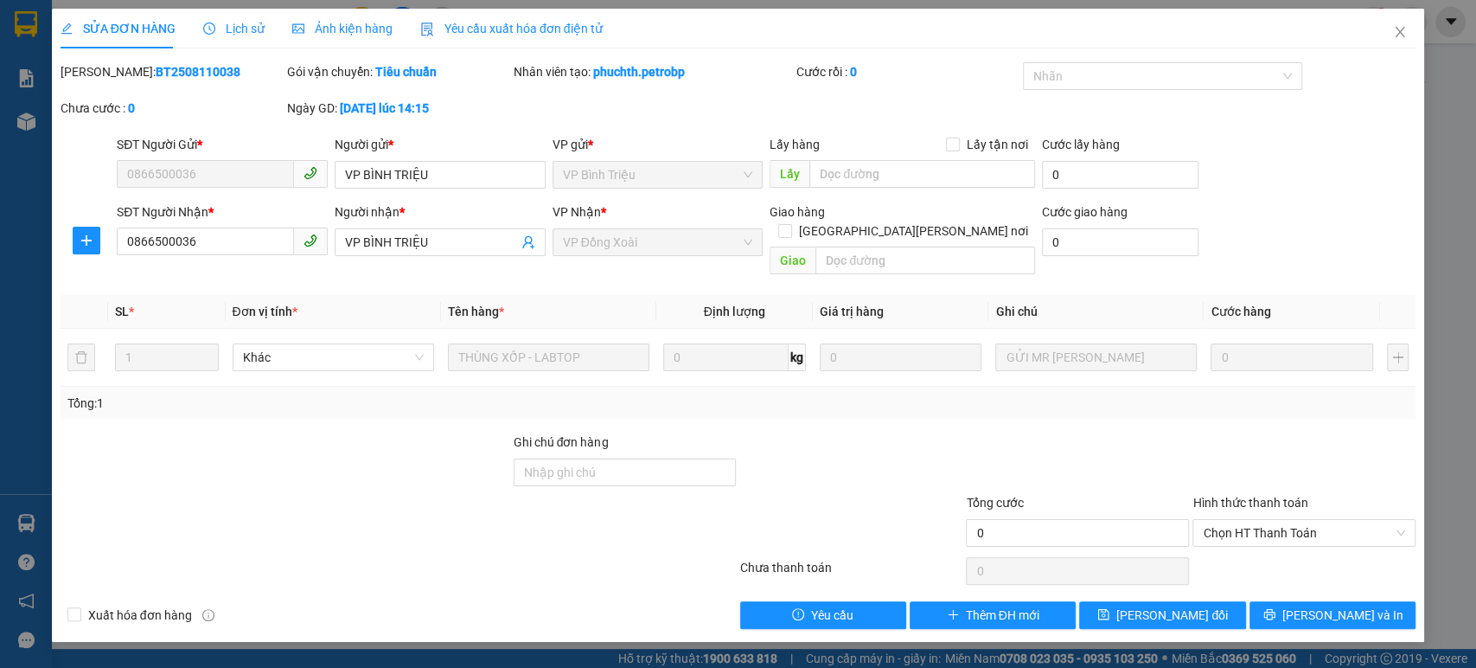
click at [246, 27] on span "Lịch sử" at bounding box center [233, 29] width 61 height 14
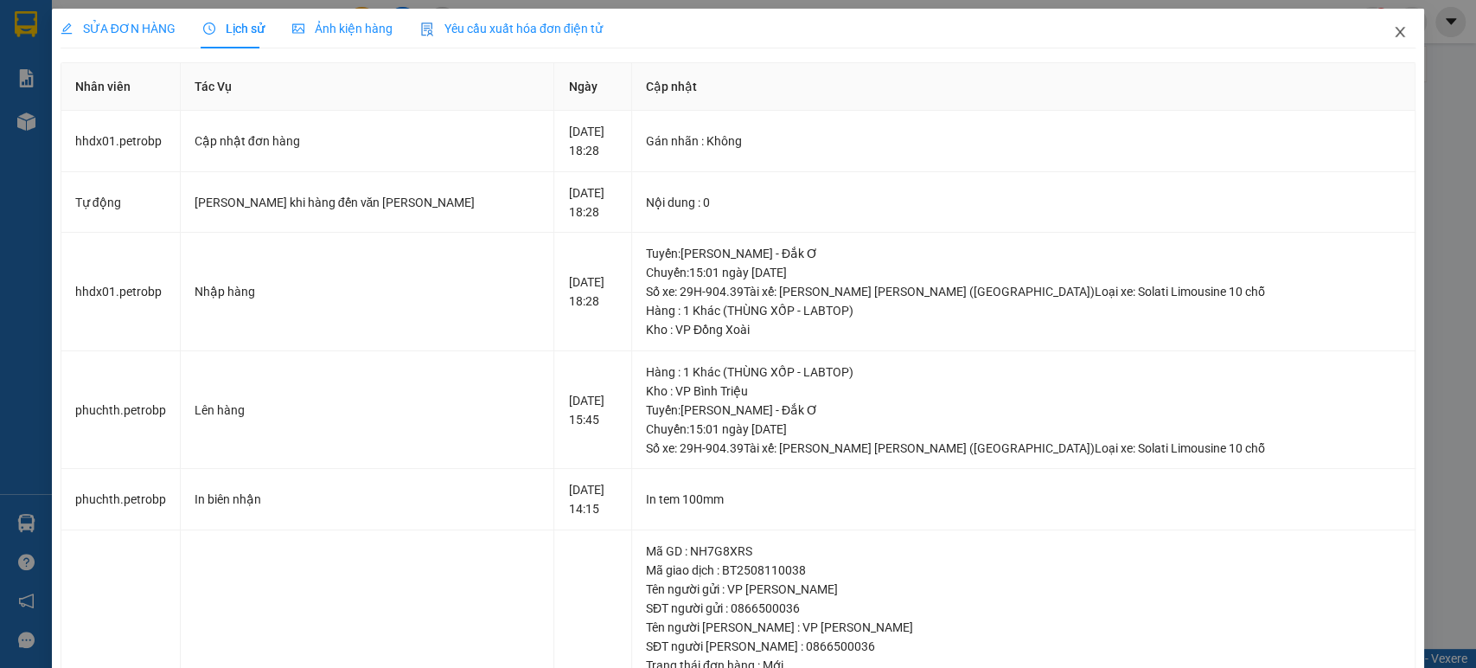
click at [1396, 29] on icon "close" at bounding box center [1401, 32] width 10 height 10
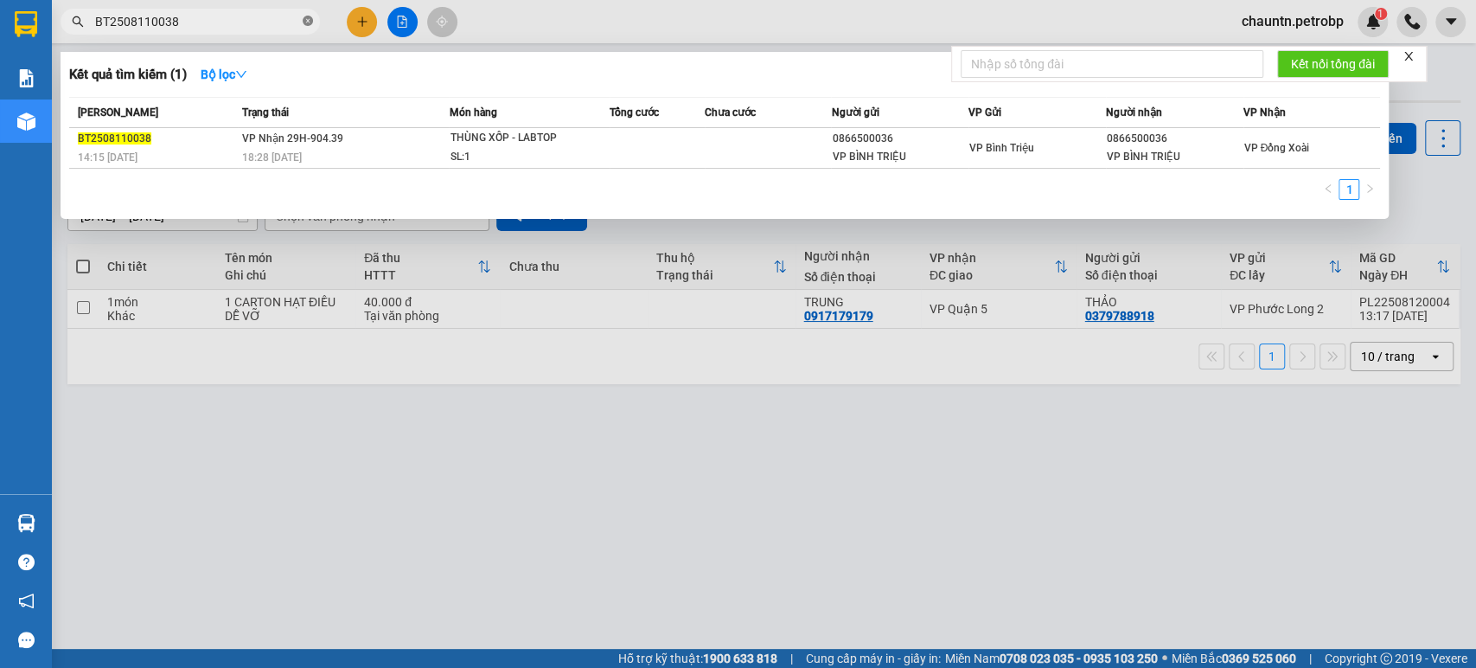
click at [308, 21] on icon "close-circle" at bounding box center [308, 21] width 10 height 10
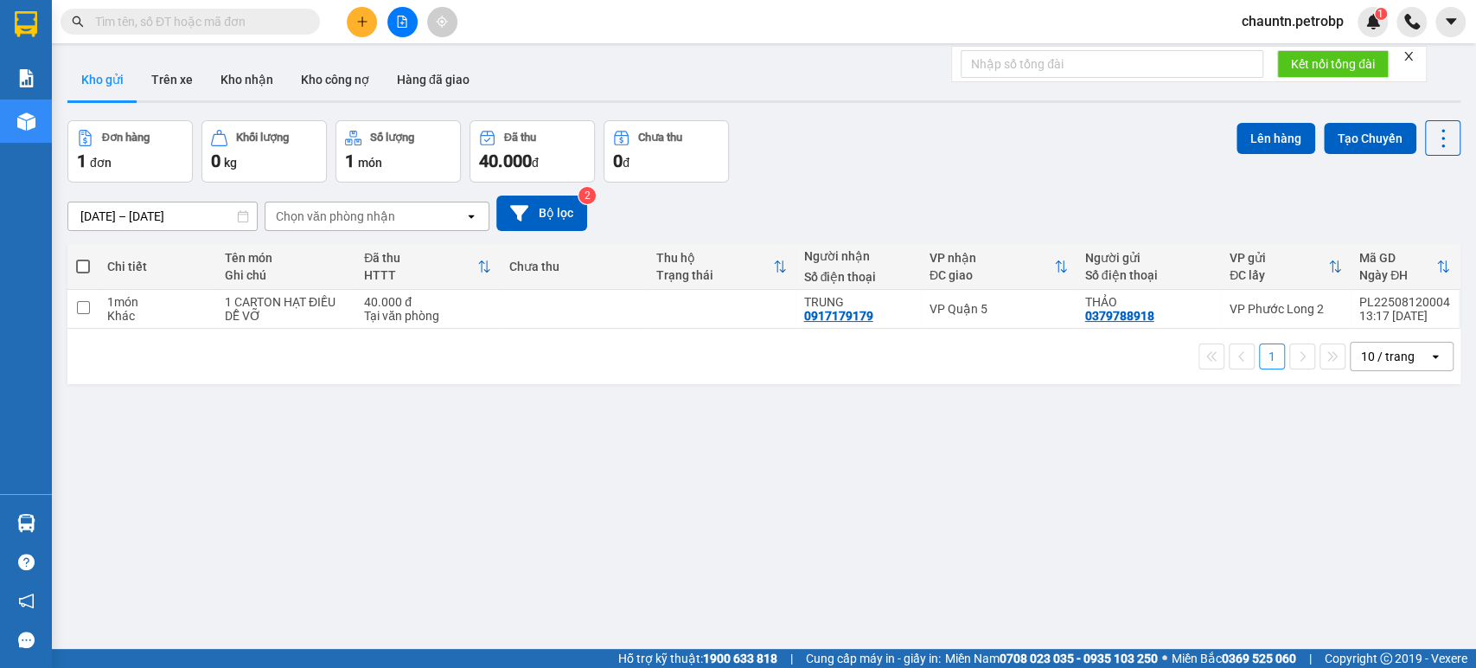
click at [165, 26] on input "text" at bounding box center [197, 21] width 204 height 19
paste input "BT2508090012"
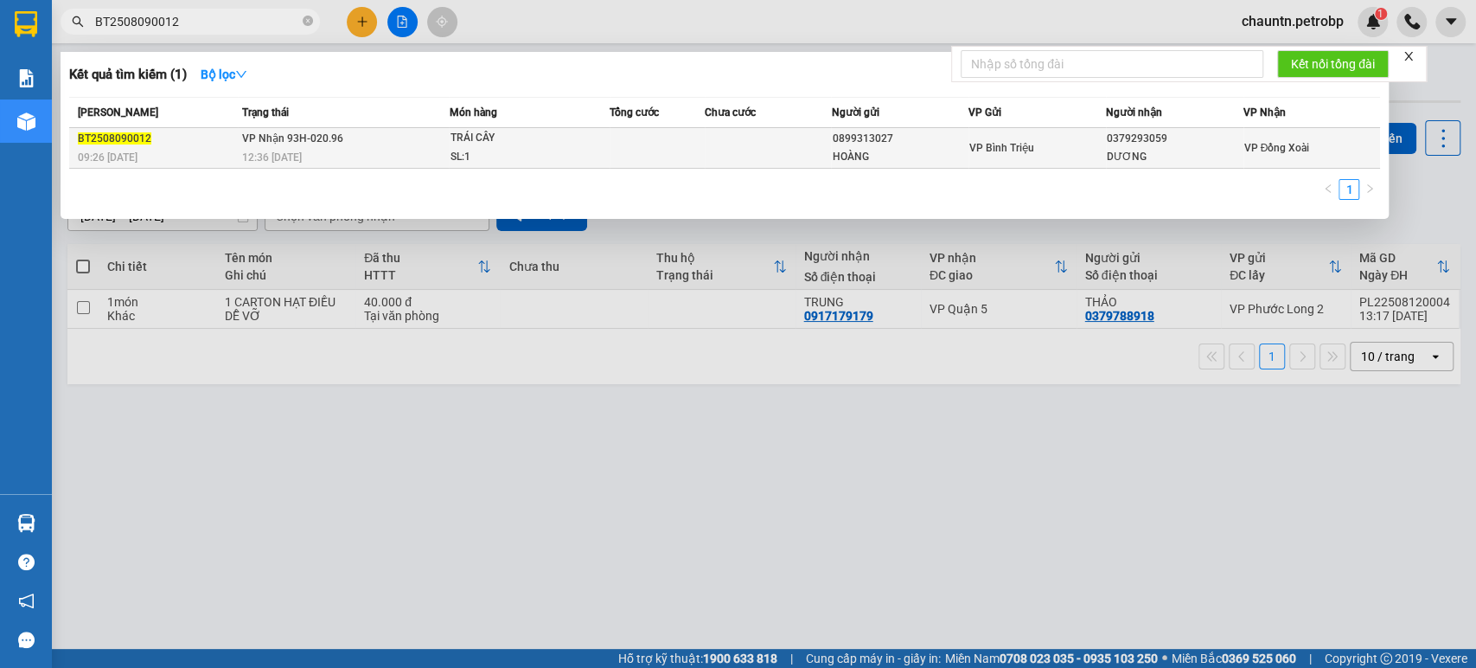
type input "BT2508090012"
click at [645, 156] on td at bounding box center [657, 148] width 95 height 41
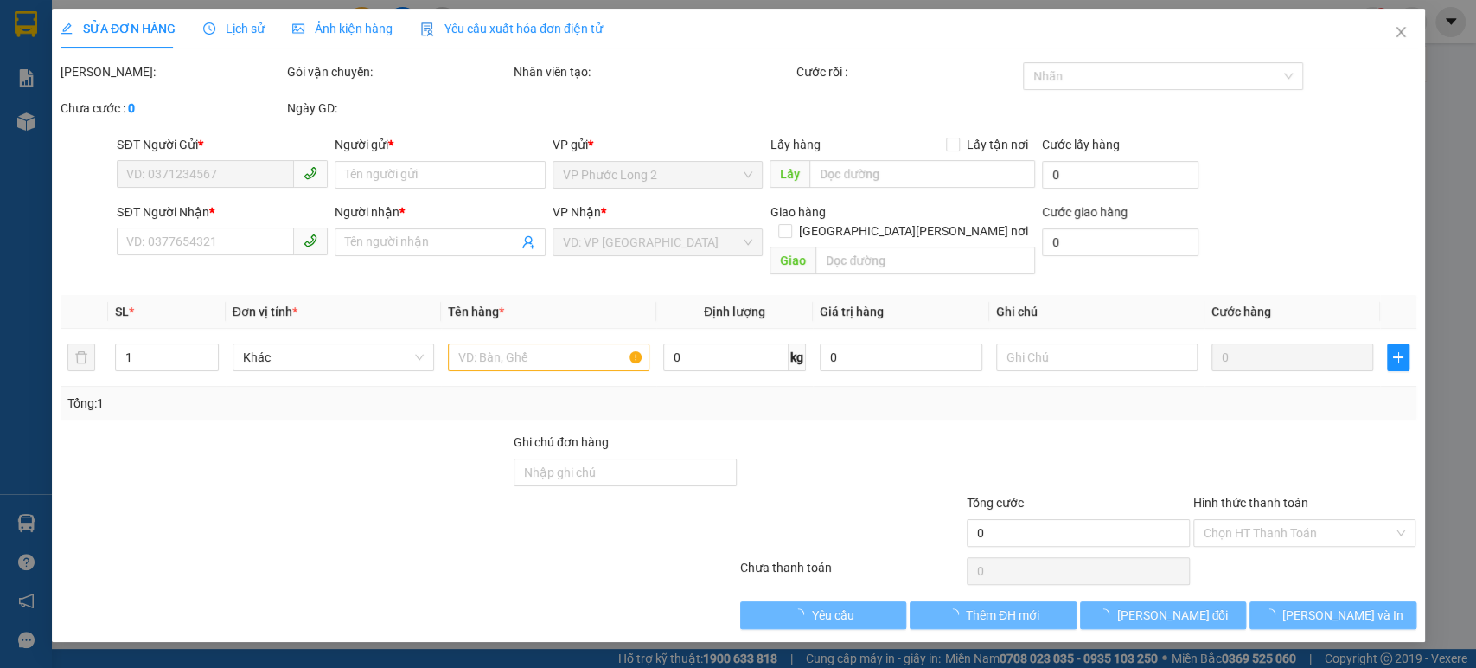
type input "0899313027"
type input "HOÀNG"
type input "0379293059"
type input "DƯƠNG"
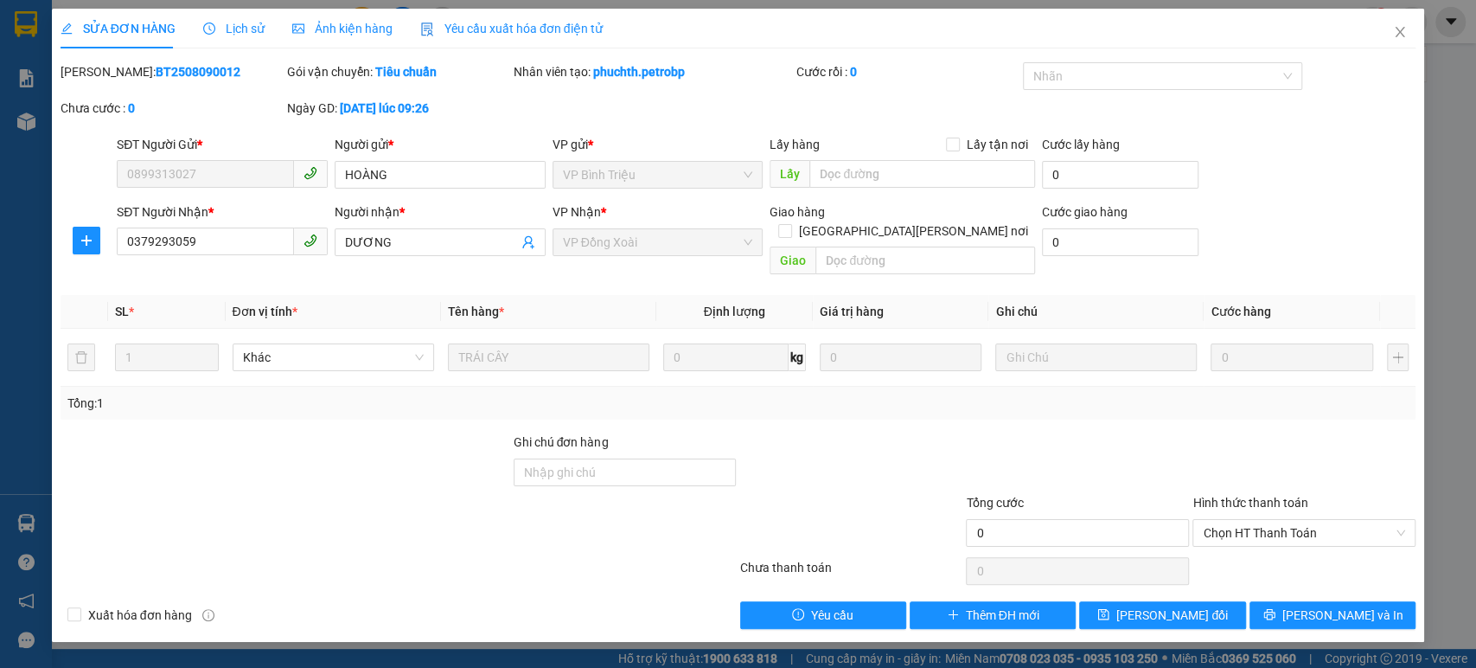
click at [234, 26] on span "Lịch sử" at bounding box center [233, 29] width 61 height 14
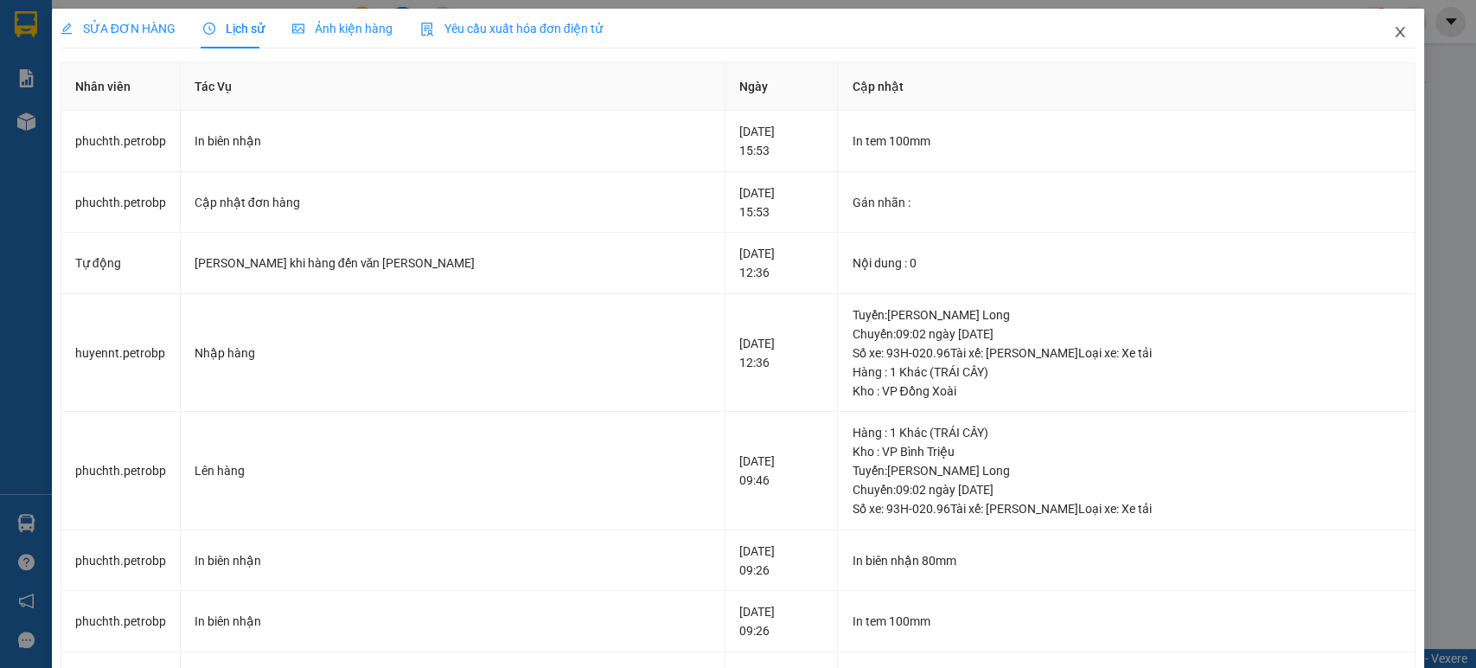
click at [1393, 26] on icon "close" at bounding box center [1400, 32] width 14 height 14
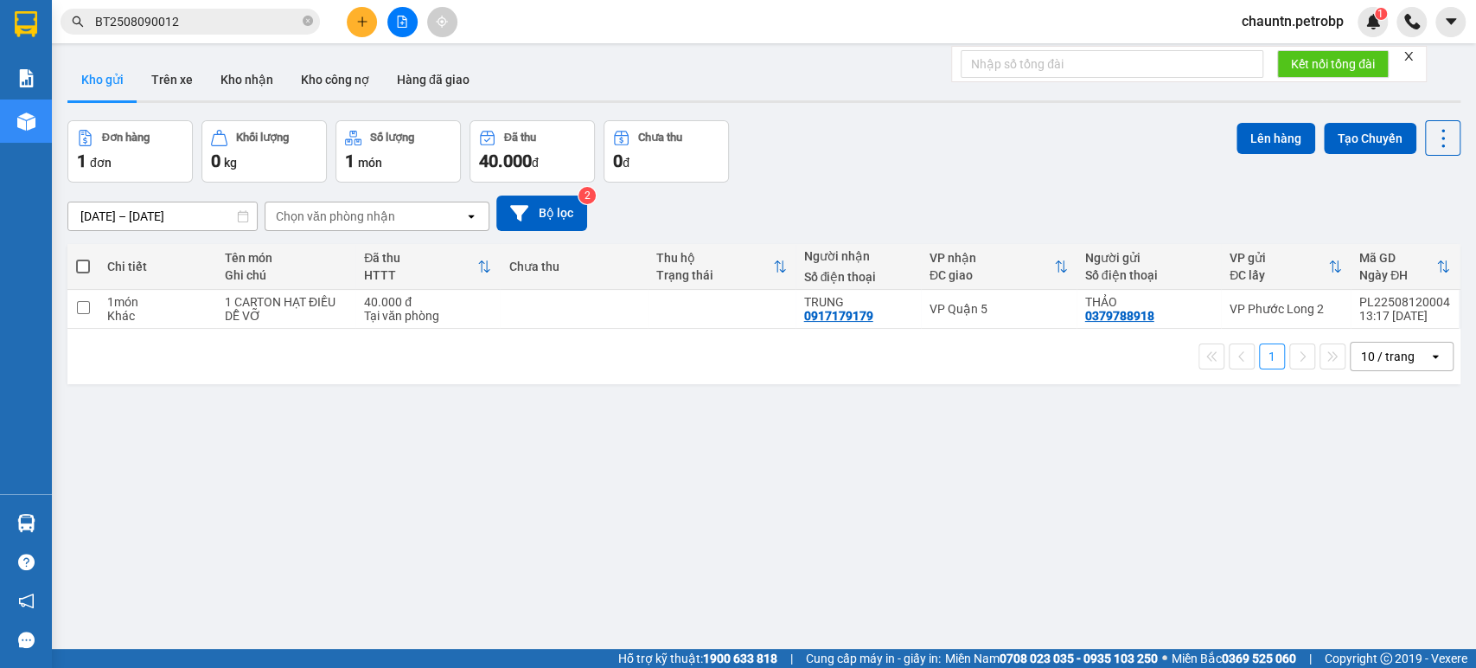
click at [261, 28] on input "BT2508090012" at bounding box center [197, 21] width 204 height 19
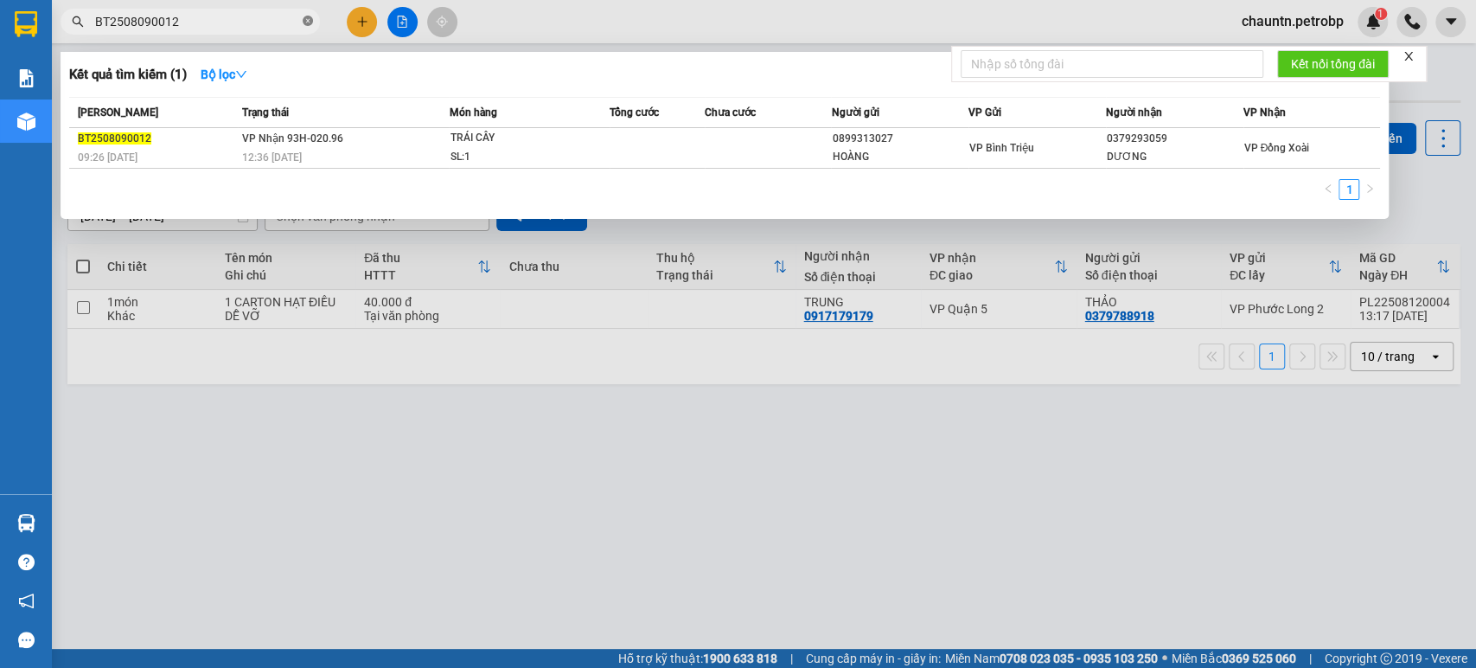
click at [306, 19] on icon "close-circle" at bounding box center [308, 21] width 10 height 10
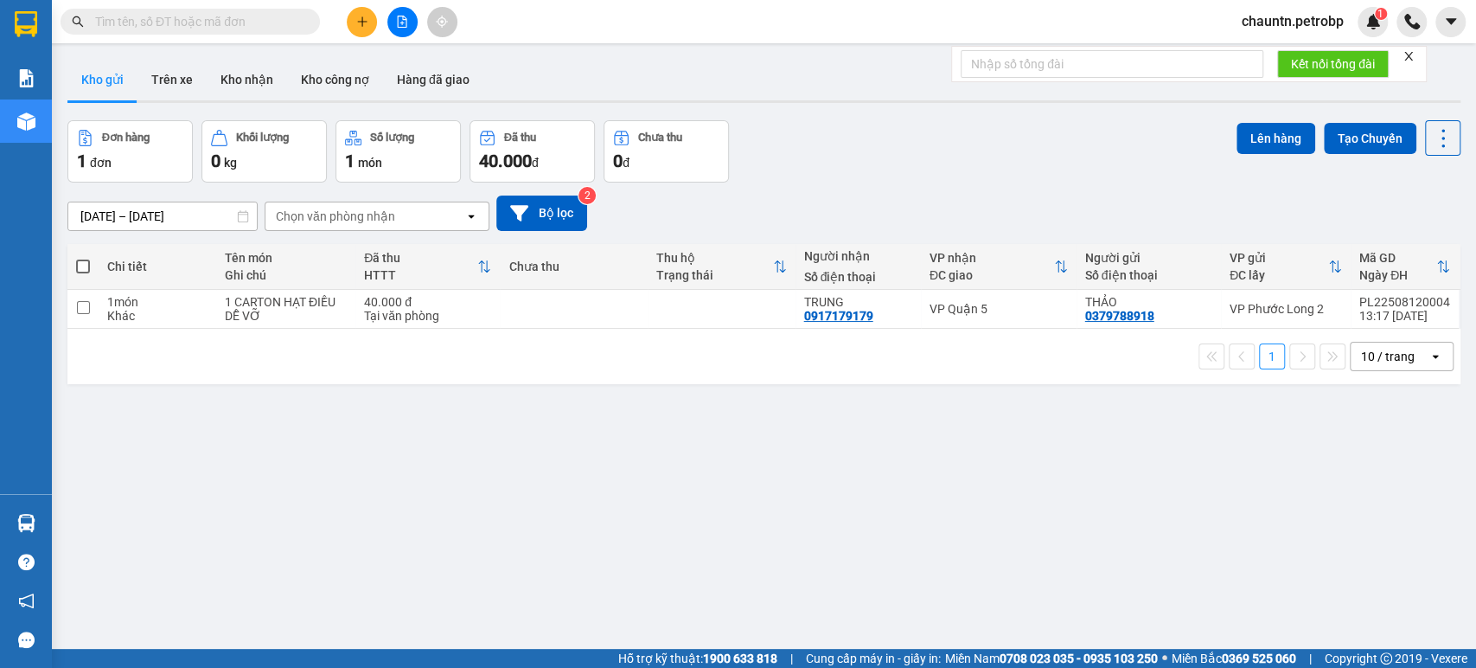
click at [180, 16] on input "text" at bounding box center [197, 21] width 204 height 19
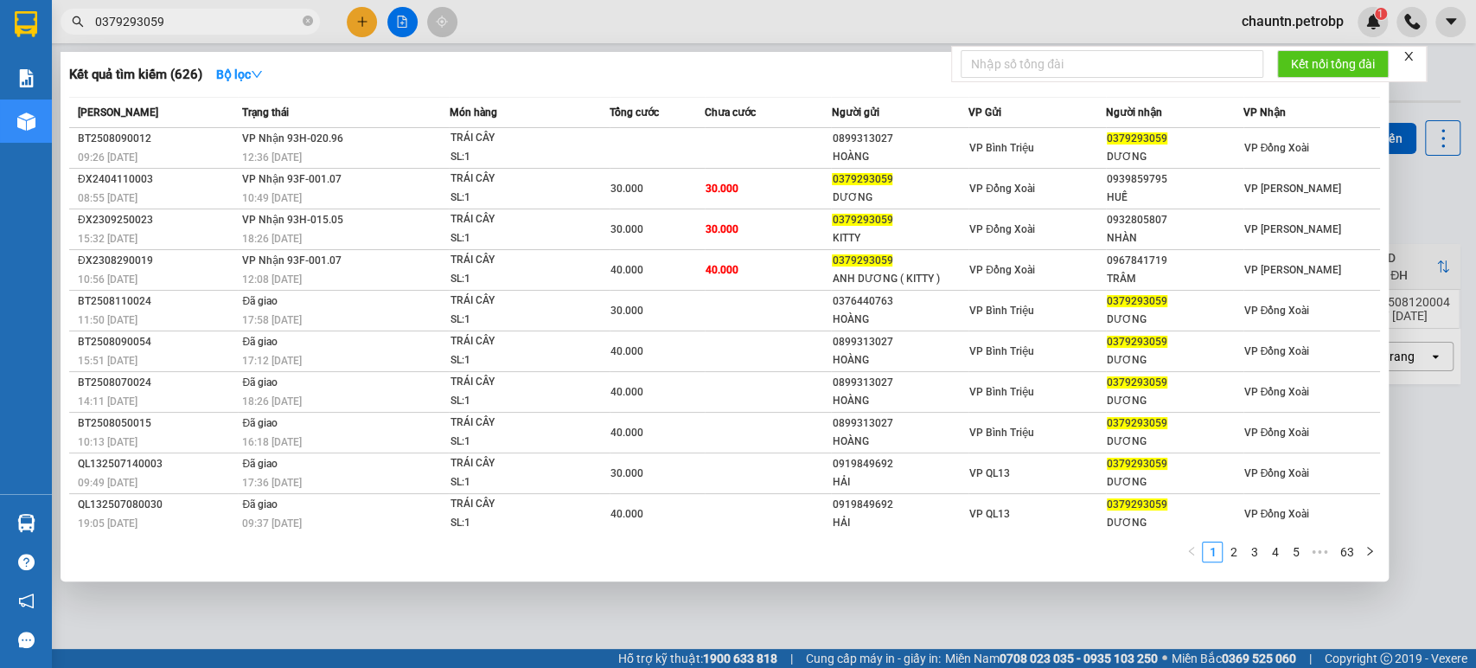
click at [235, 19] on input "0379293059" at bounding box center [197, 21] width 204 height 19
type input "0"
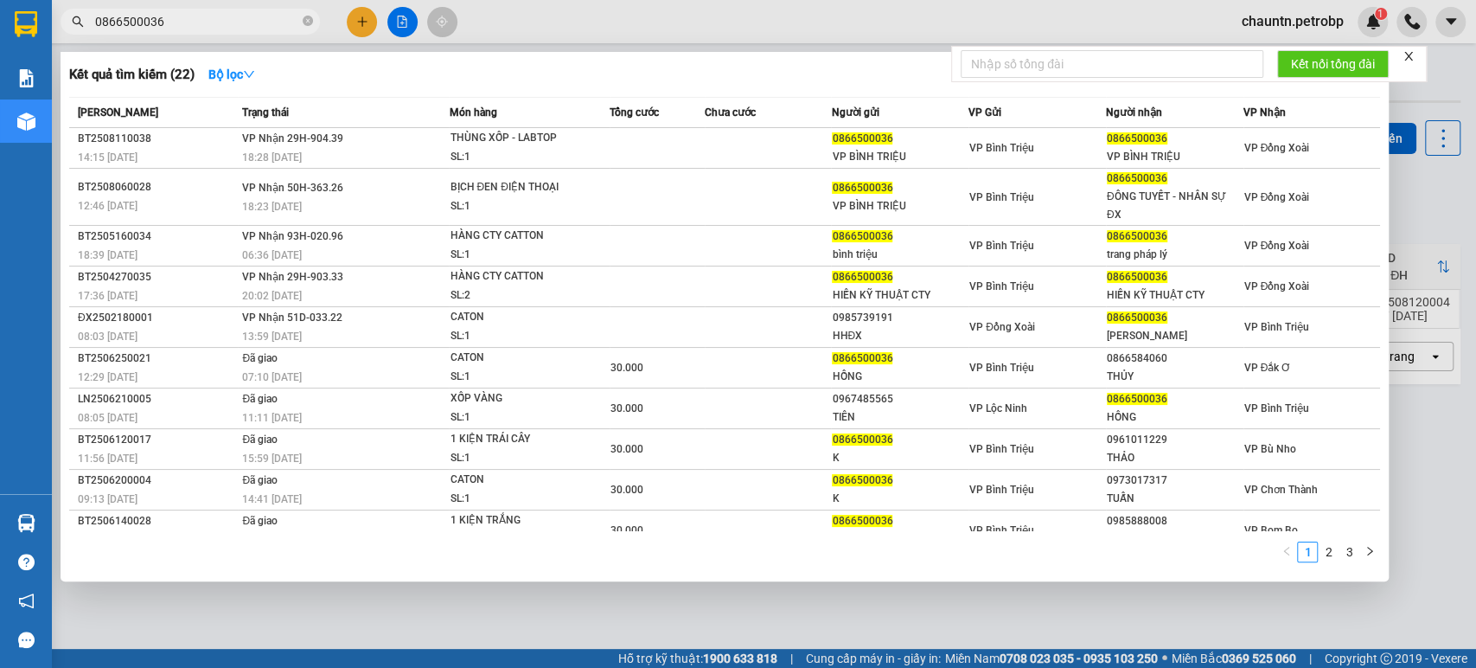
click at [198, 23] on input "0866500036" at bounding box center [197, 21] width 204 height 19
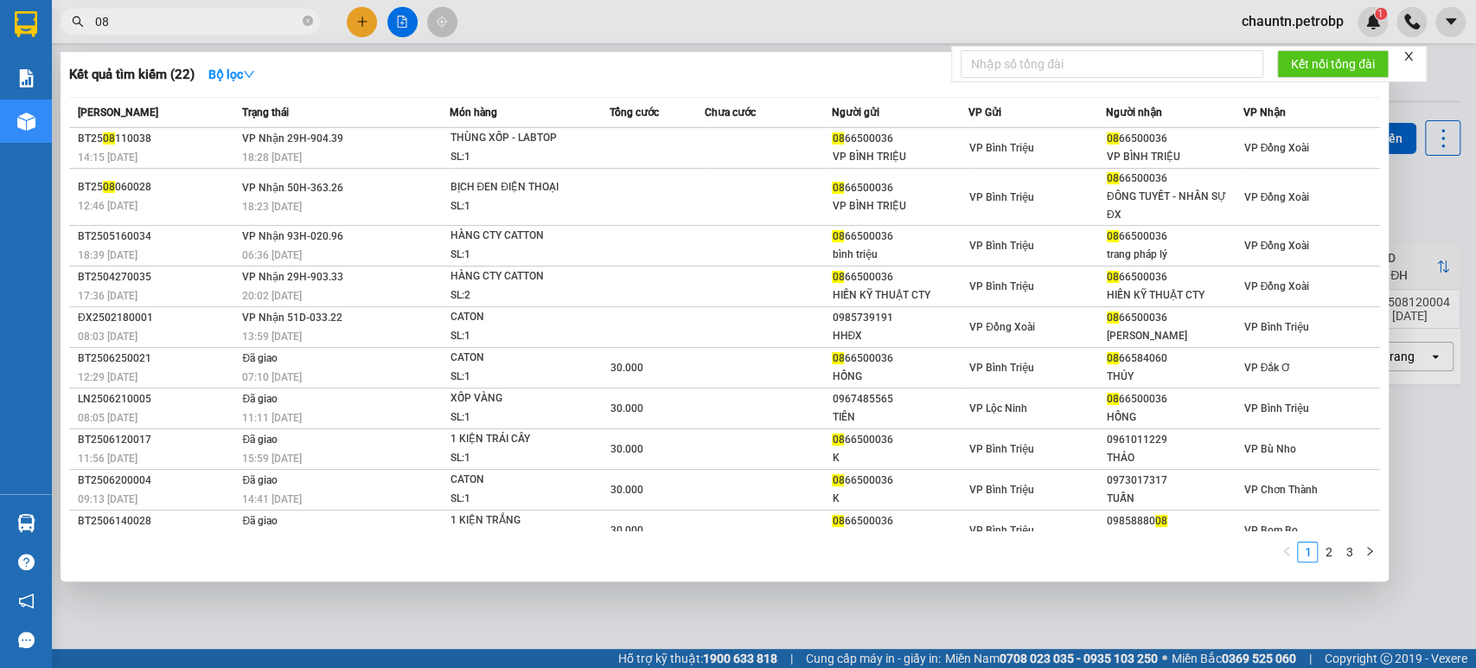
type input "0"
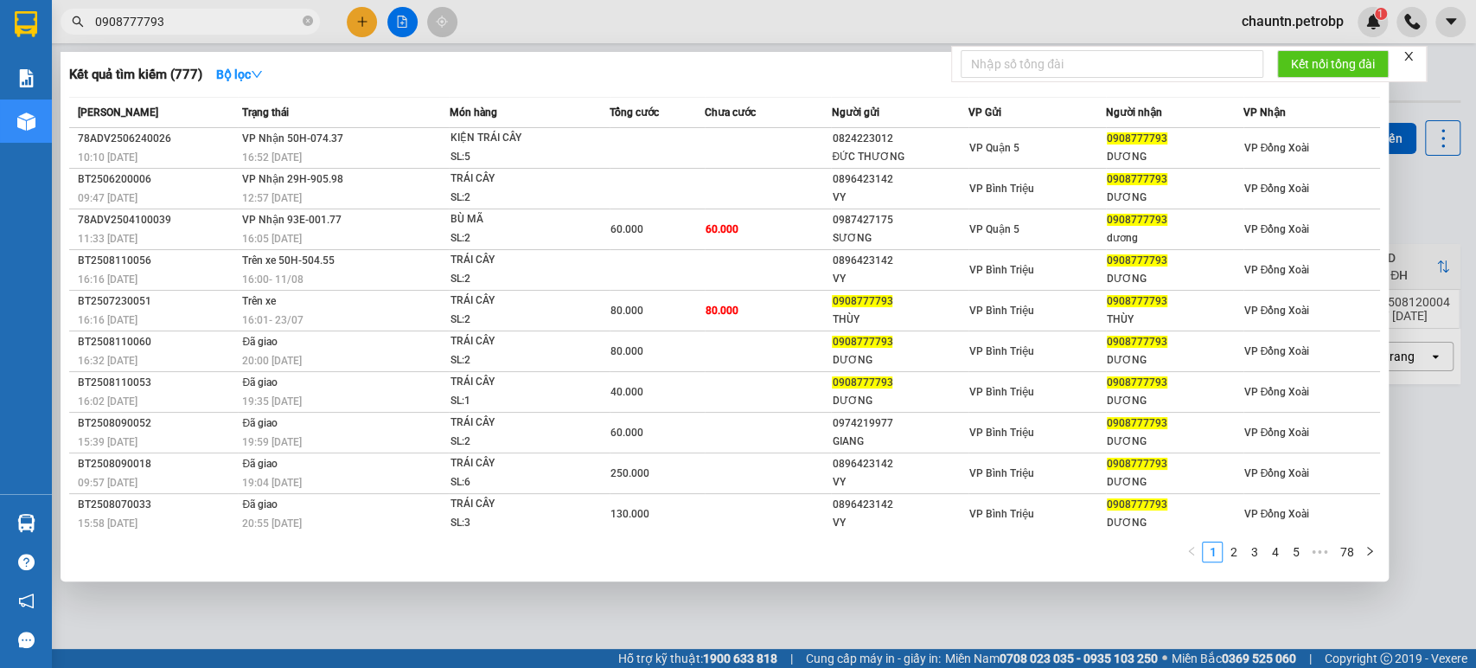
type input "0908777793"
click at [1425, 433] on div at bounding box center [738, 334] width 1476 height 668
click at [310, 20] on icon "close-circle" at bounding box center [308, 21] width 10 height 10
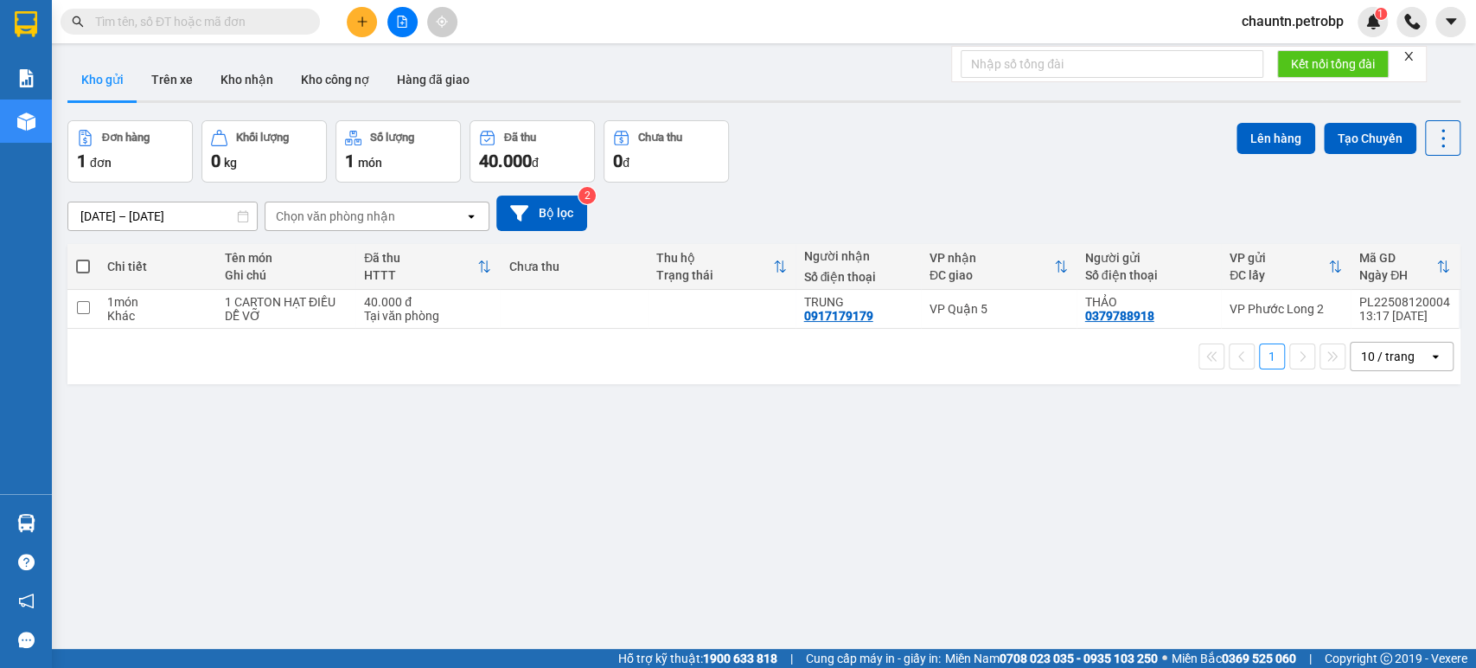
click at [193, 22] on input "text" at bounding box center [197, 21] width 204 height 19
paste input "78ADV2508080111"
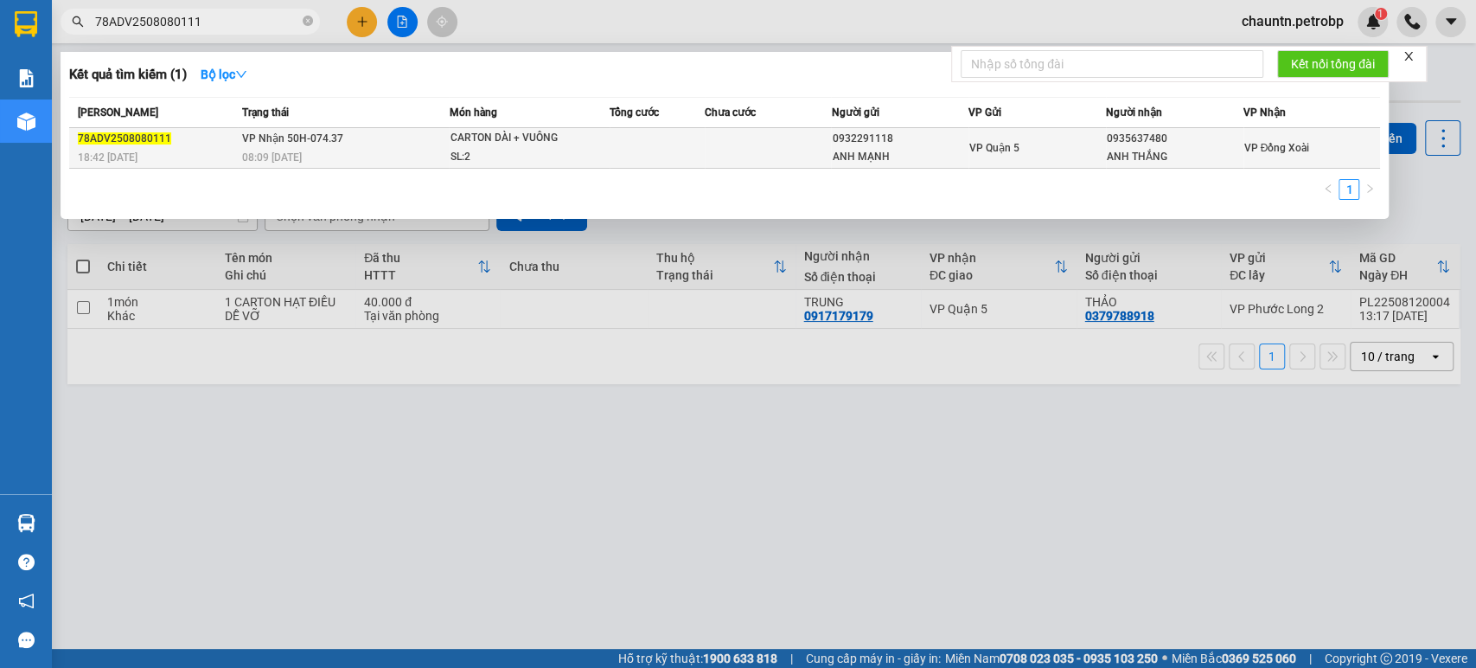
type input "78ADV2508080111"
drag, startPoint x: 1163, startPoint y: 134, endPoint x: 1106, endPoint y: 142, distance: 57.6
click at [1107, 142] on div "0935637480" at bounding box center [1175, 139] width 136 height 18
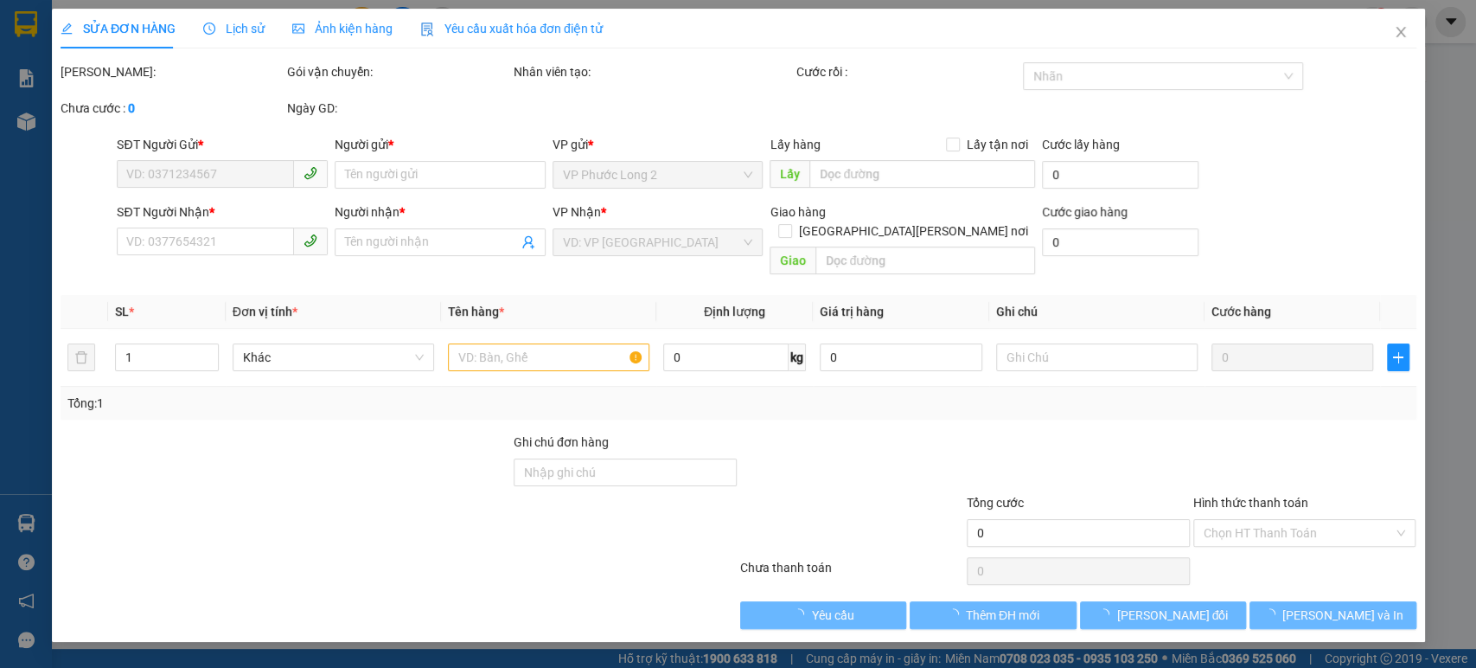
type input "0932291118"
type input "ANH MẠNH"
type input "0935637480"
type input "ANH THẮNG"
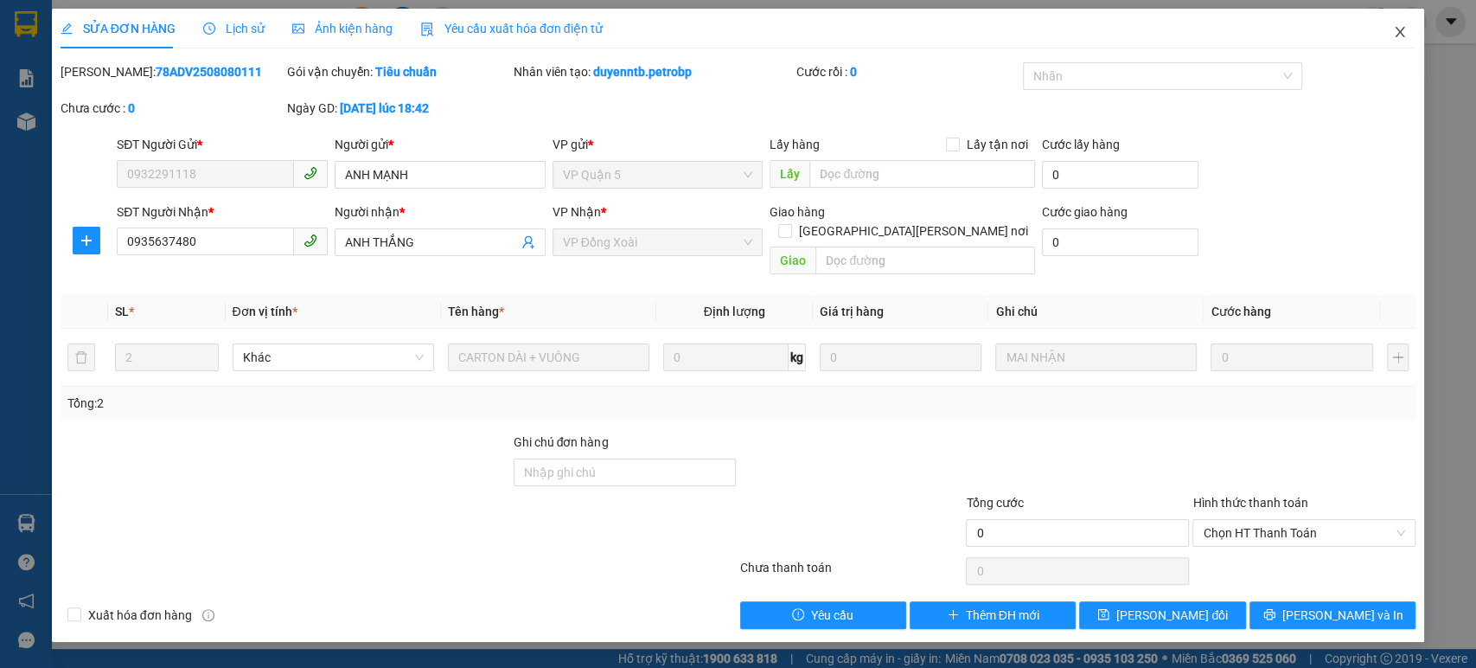
click at [1399, 26] on icon "close" at bounding box center [1400, 32] width 14 height 14
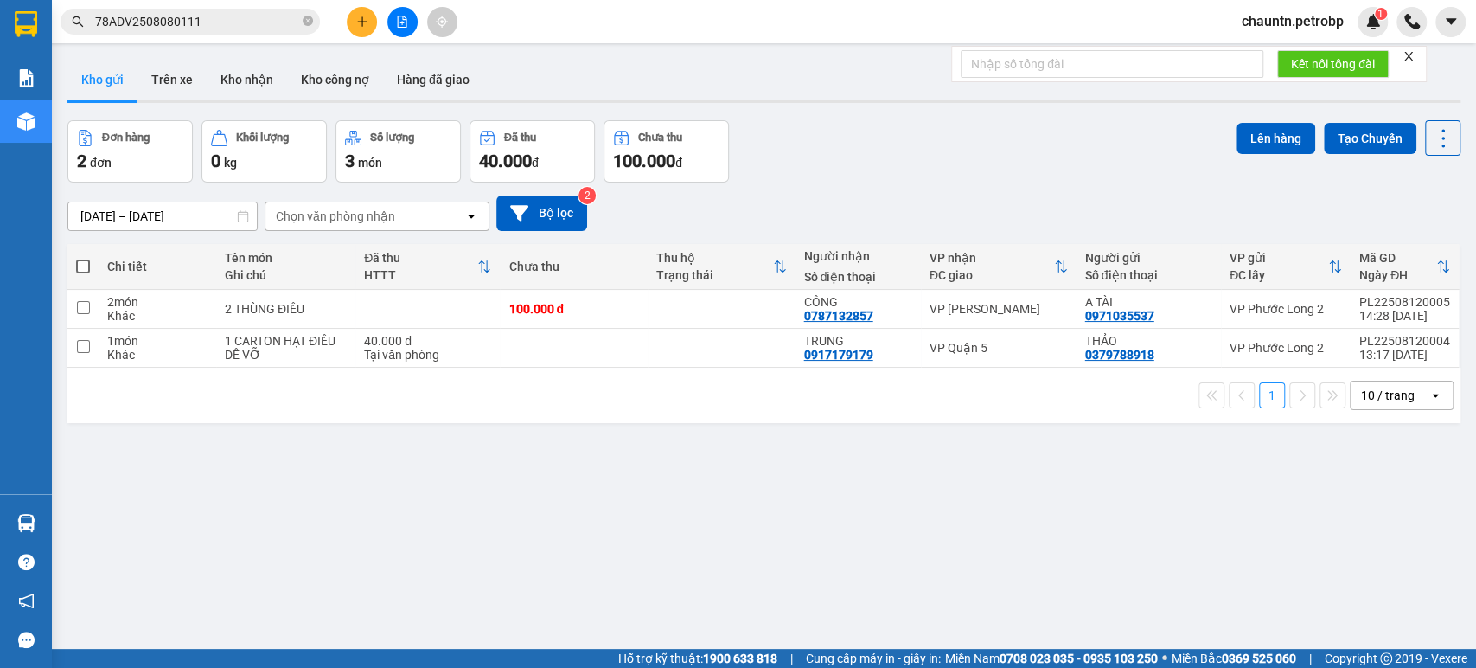
click at [246, 27] on input "78ADV2508080111" at bounding box center [197, 21] width 204 height 19
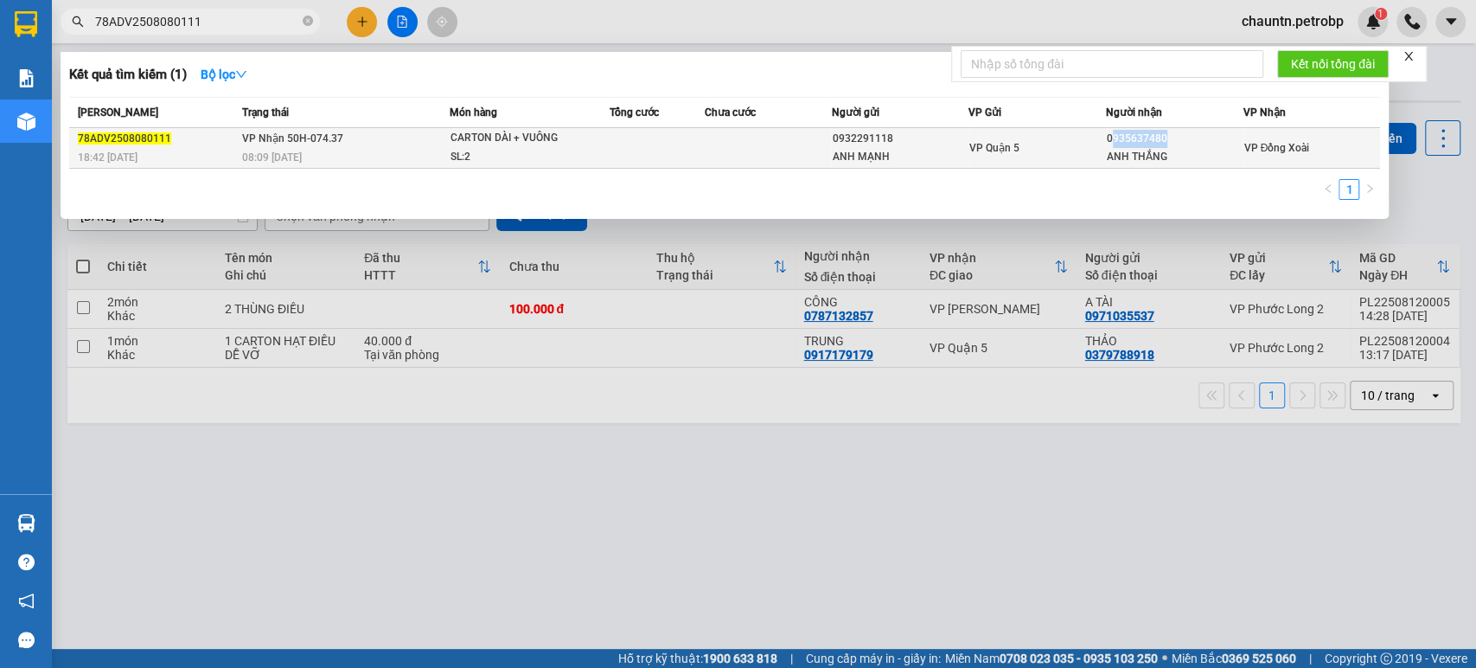
drag, startPoint x: 1110, startPoint y: 137, endPoint x: 1162, endPoint y: 138, distance: 52.8
click at [1162, 138] on div "0935637480" at bounding box center [1175, 139] width 136 height 18
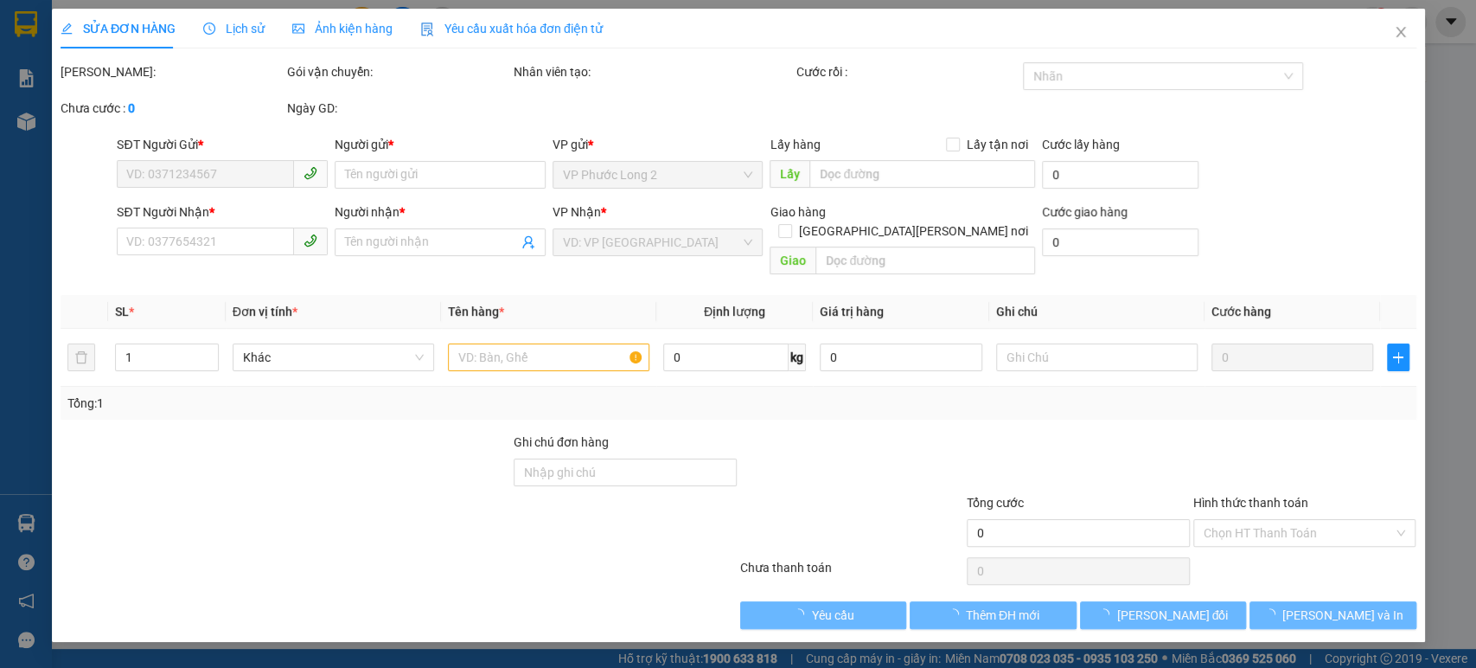
type input "0932291118"
type input "ANH MẠNH"
type input "0935637480"
type input "ANH THẮNG"
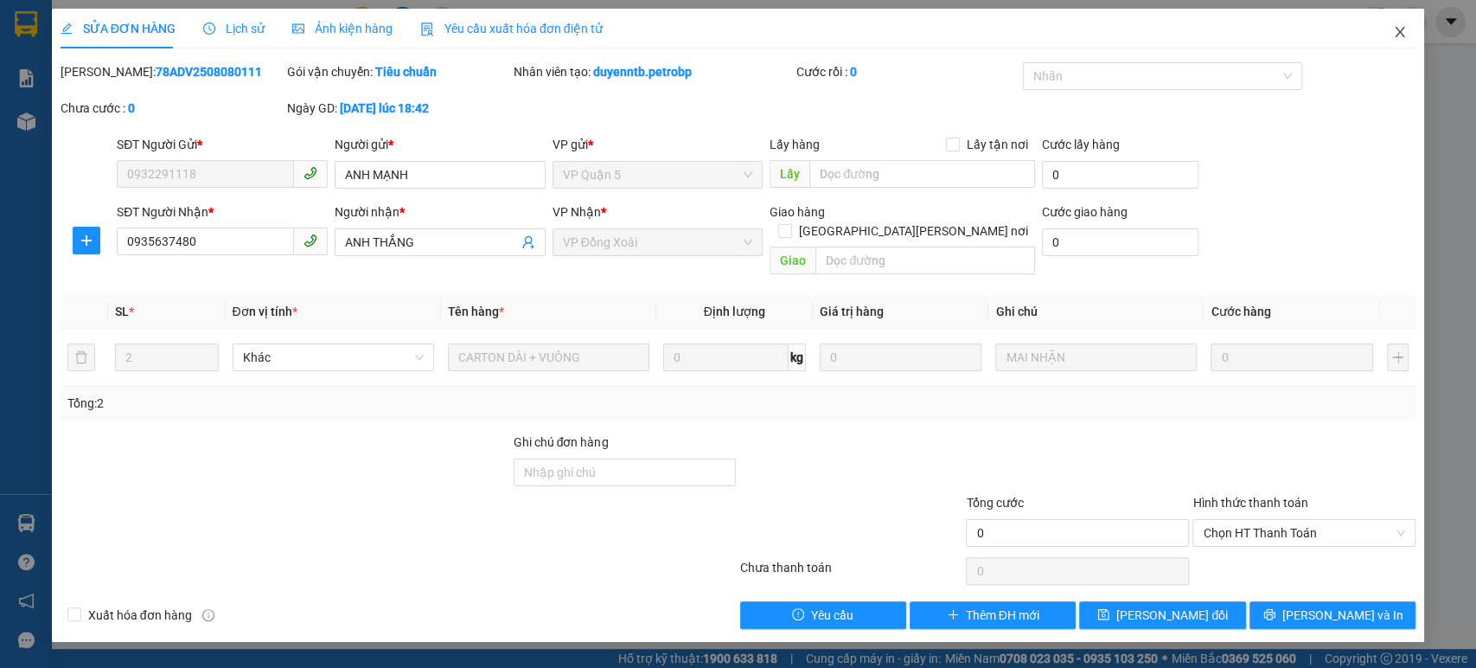
click at [1384, 30] on span "Close" at bounding box center [1400, 33] width 48 height 48
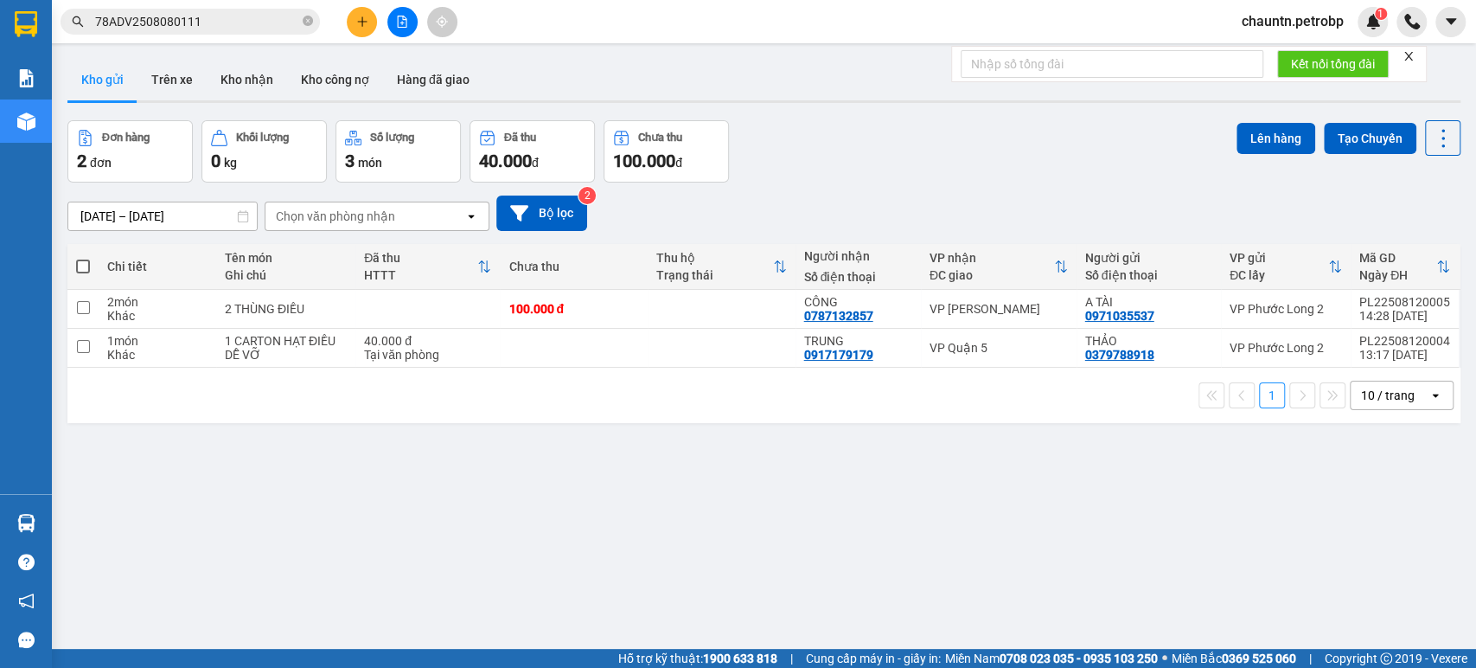
click at [265, 13] on input "78ADV2508080111" at bounding box center [197, 21] width 204 height 19
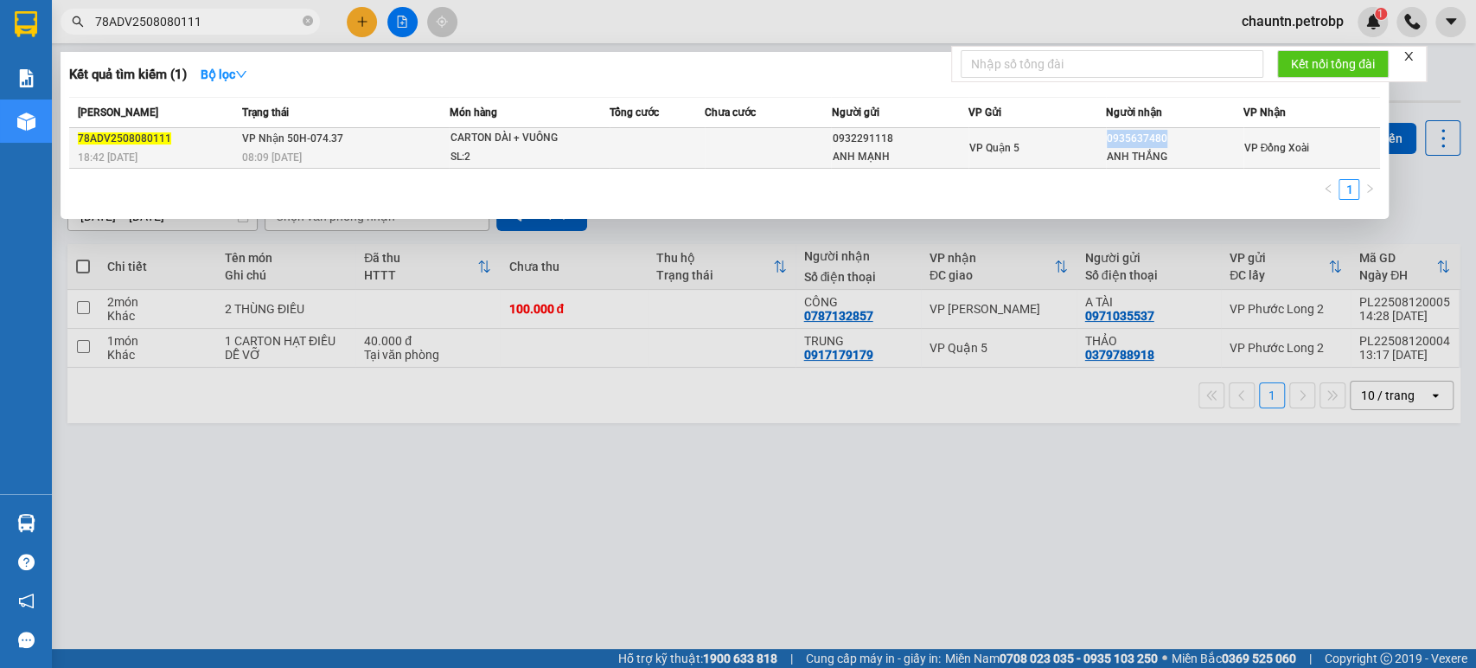
drag, startPoint x: 1105, startPoint y: 135, endPoint x: 1176, endPoint y: 137, distance: 70.9
click at [1176, 137] on td "0935637480 [PERSON_NAME]" at bounding box center [1175, 148] width 138 height 41
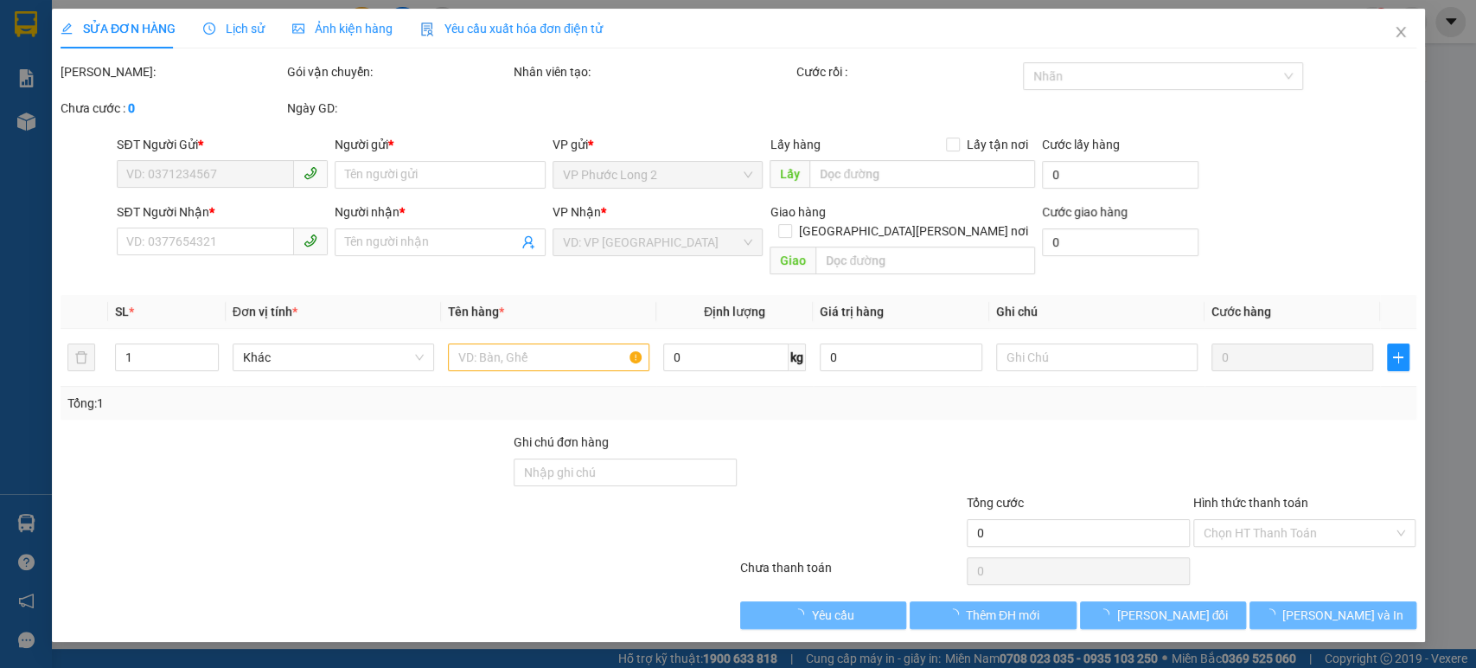
type input "0932291118"
type input "ANH MẠNH"
type input "0935637480"
type input "ANH THẮNG"
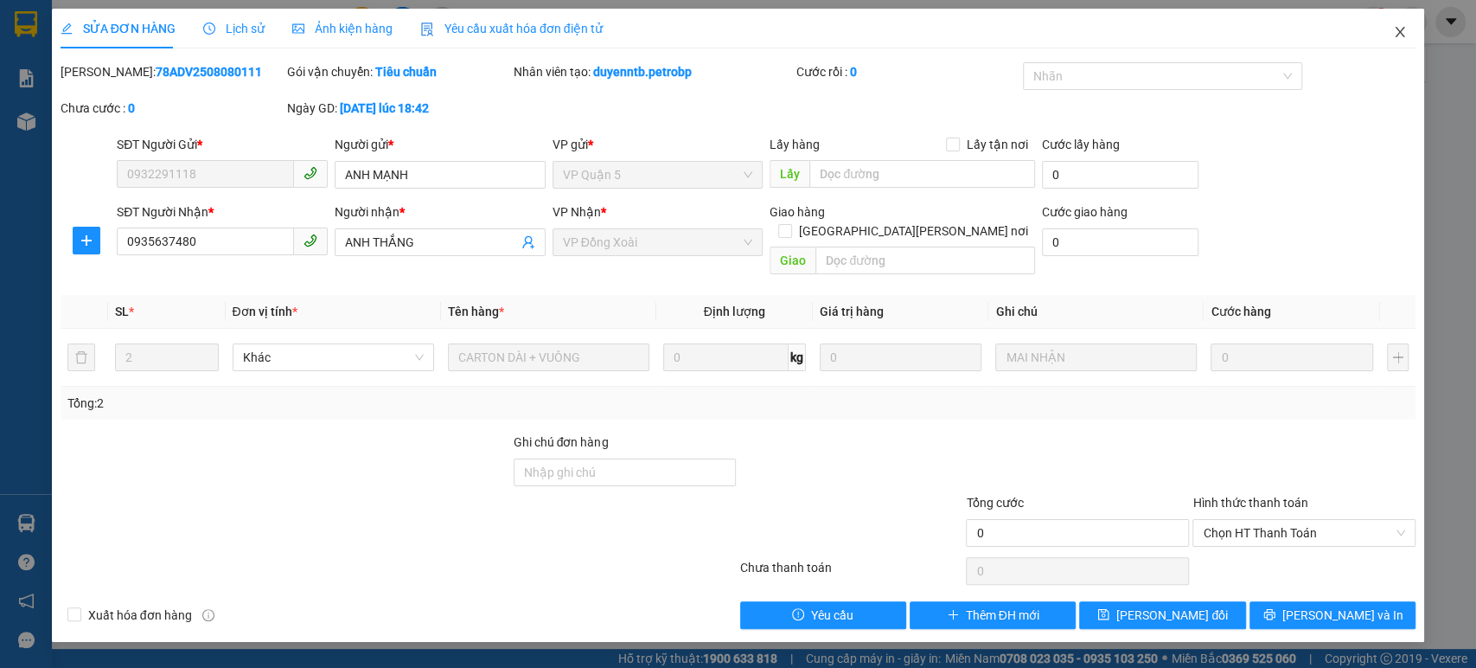
click at [1395, 32] on icon "close" at bounding box center [1400, 32] width 14 height 14
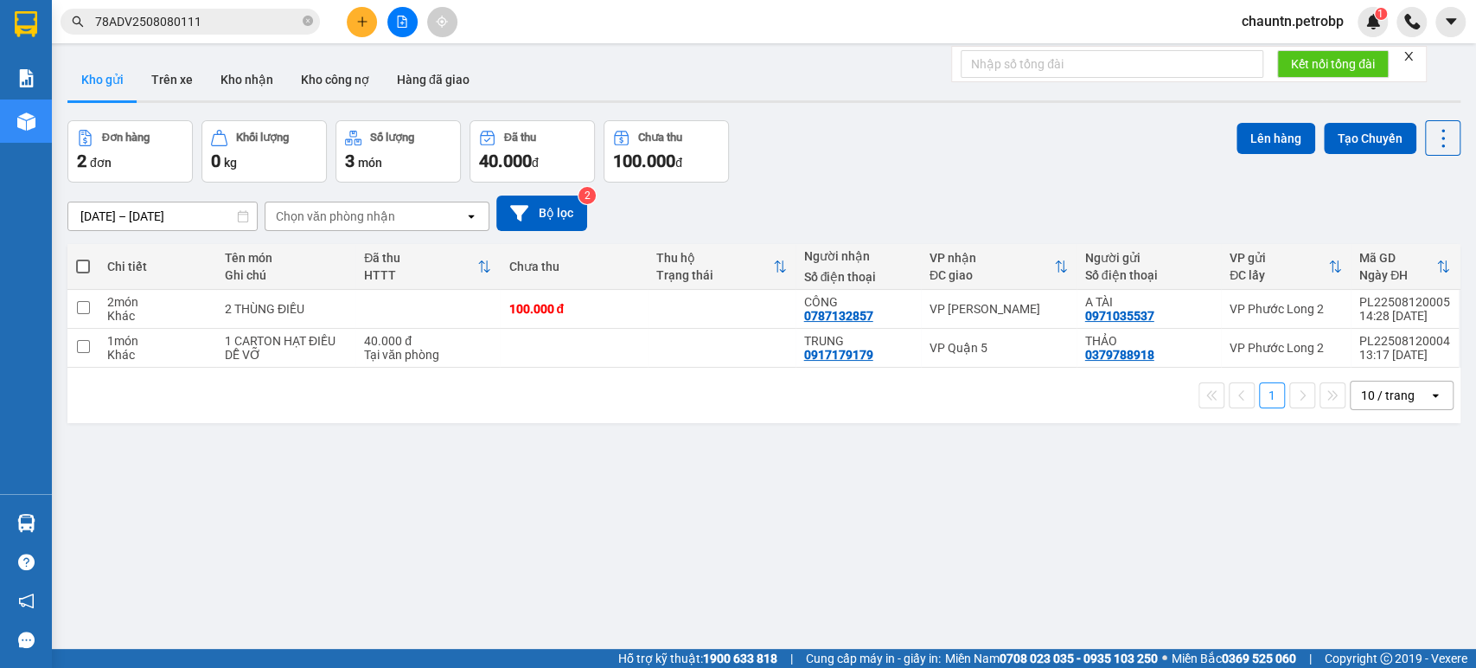
click at [248, 14] on input "78ADV2508080111" at bounding box center [197, 21] width 204 height 19
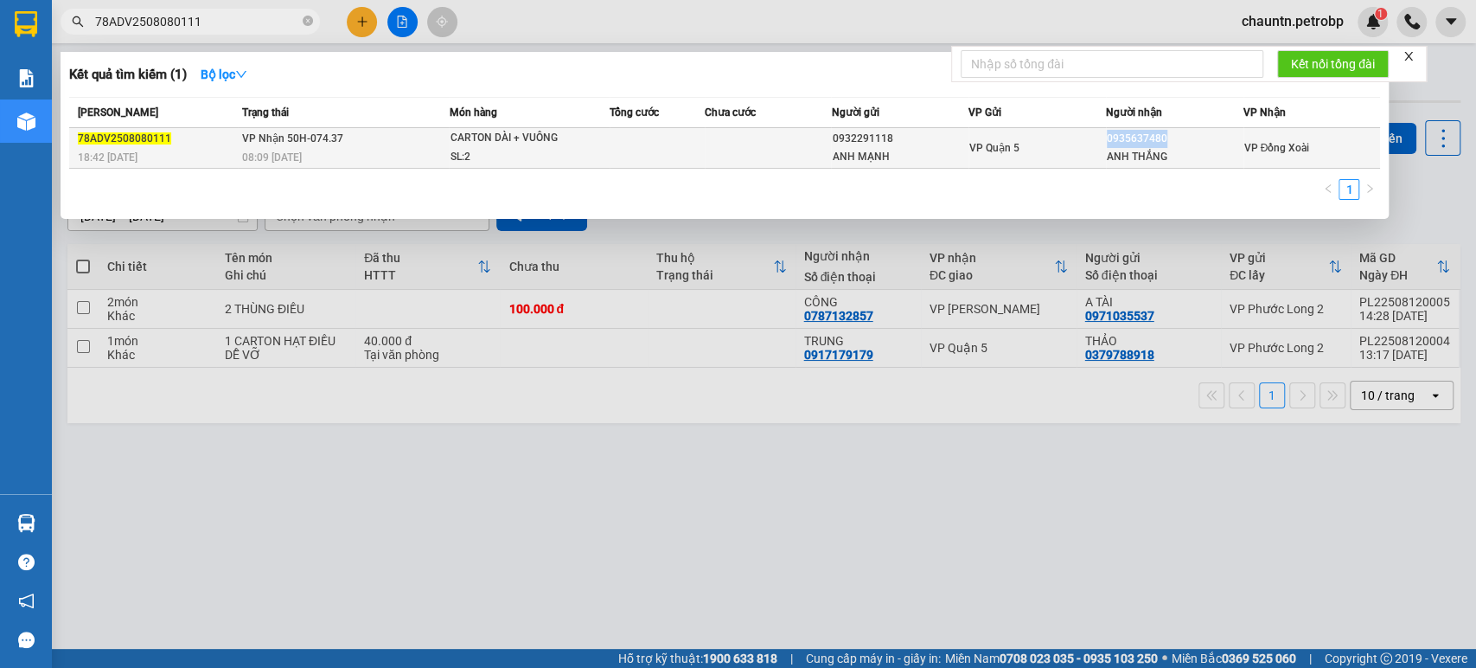
copy div "0935637480"
drag, startPoint x: 1106, startPoint y: 137, endPoint x: 1161, endPoint y: 138, distance: 55.4
click at [1161, 138] on div "0935637480" at bounding box center [1175, 139] width 136 height 18
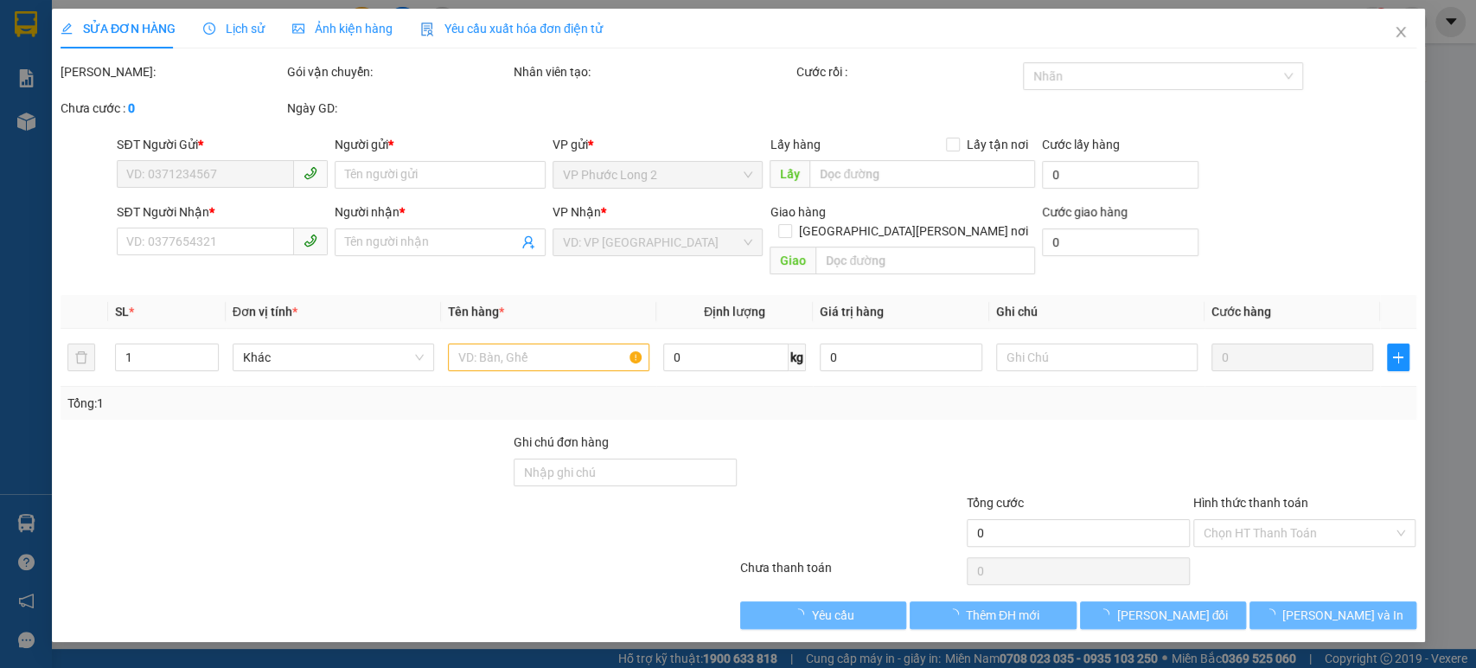
type input "0932291118"
type input "ANH MẠNH"
type input "0935637480"
type input "ANH THẮNG"
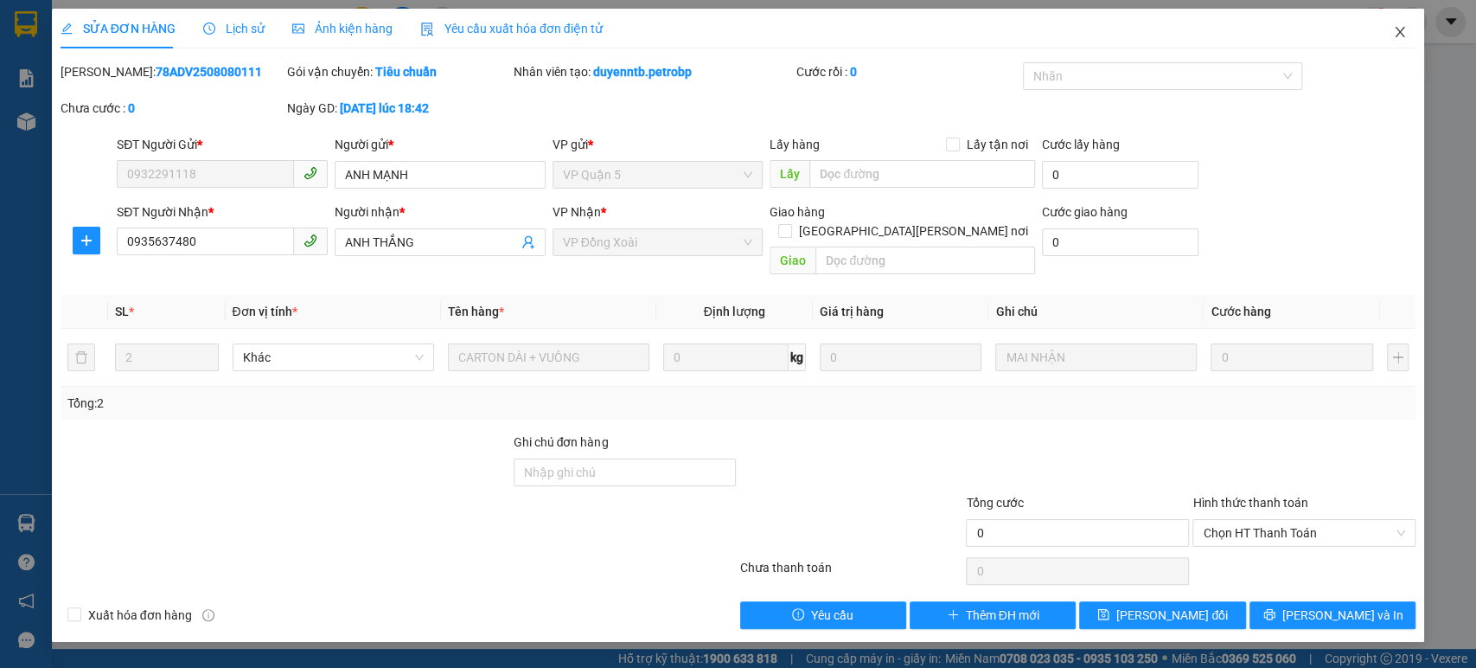
click at [1397, 31] on icon "close" at bounding box center [1400, 32] width 14 height 14
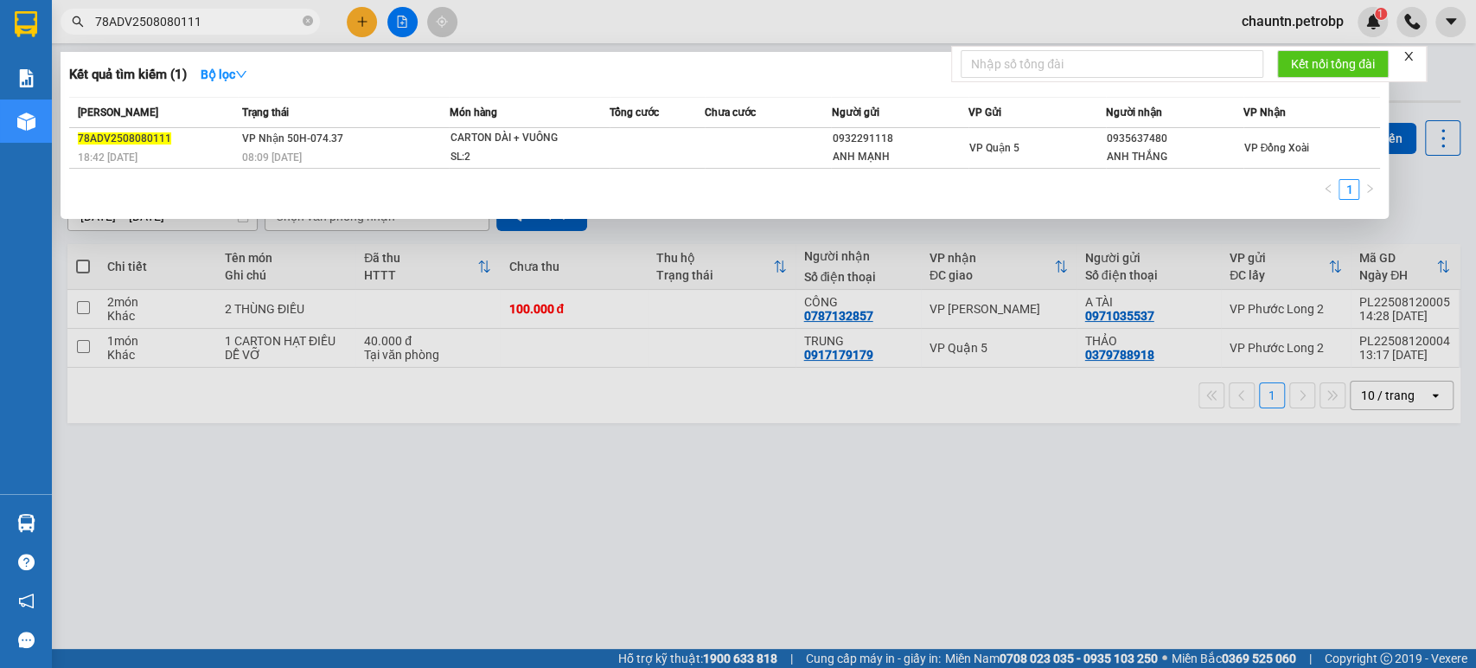
click at [234, 22] on input "78ADV2508080111" at bounding box center [197, 21] width 204 height 19
paste input "0935637480"
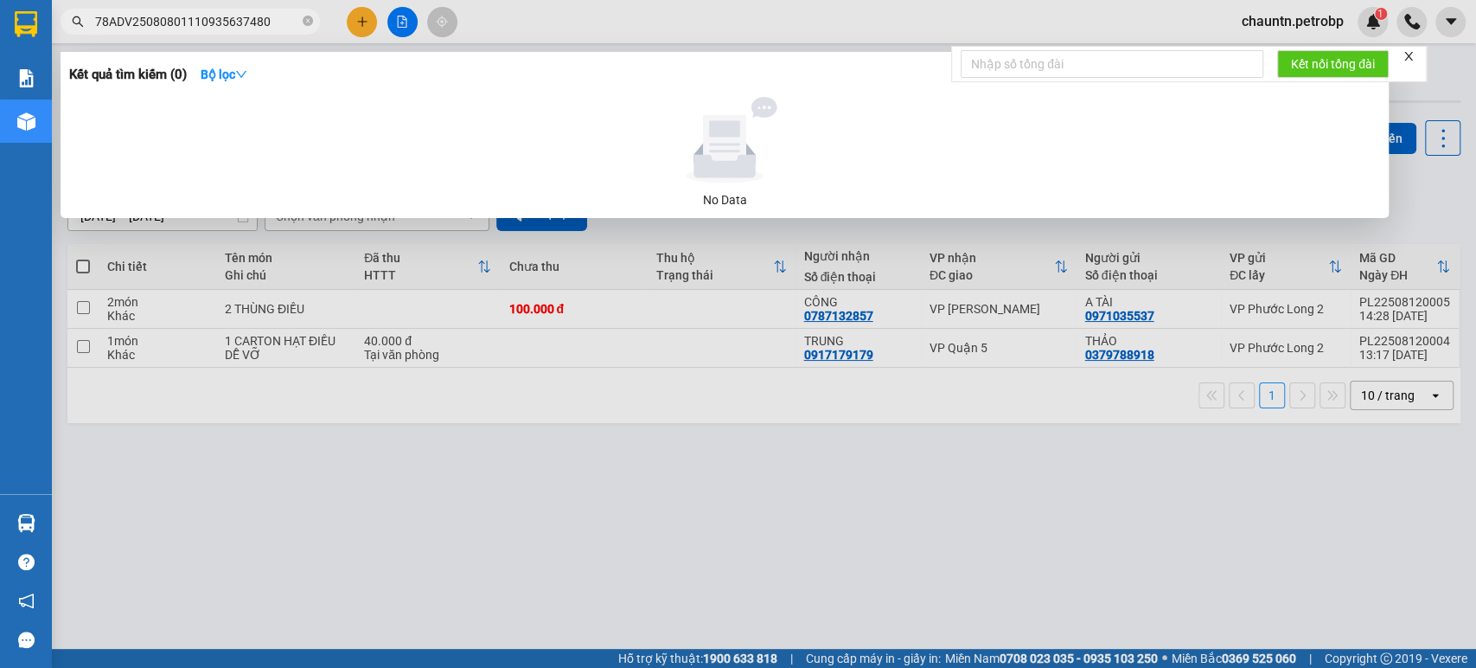
drag, startPoint x: 194, startPoint y: 22, endPoint x: 64, endPoint y: 15, distance: 130.0
click at [64, 15] on span "78ADV25080801110935637480" at bounding box center [190, 22] width 259 height 26
type input "0935637480"
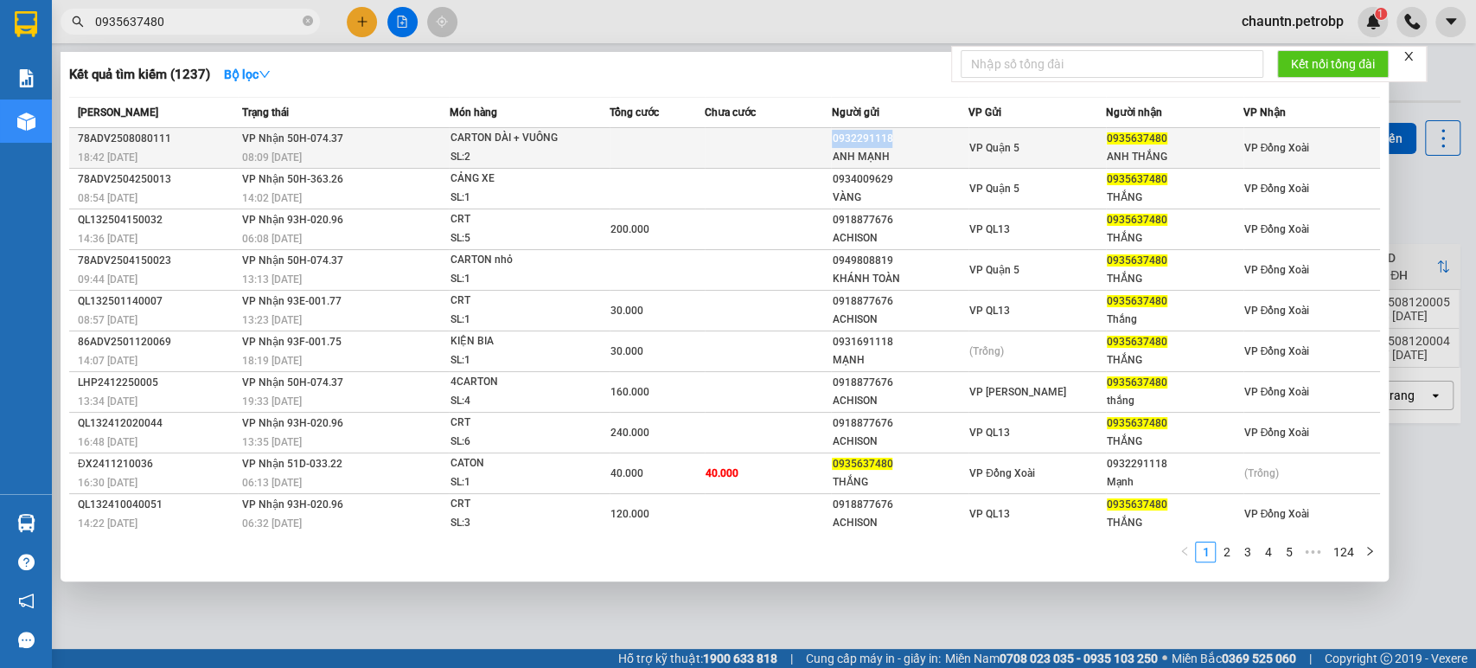
drag, startPoint x: 895, startPoint y: 136, endPoint x: 830, endPoint y: 138, distance: 64.9
click at [831, 138] on td "0932291118 [PERSON_NAME]" at bounding box center [900, 148] width 138 height 41
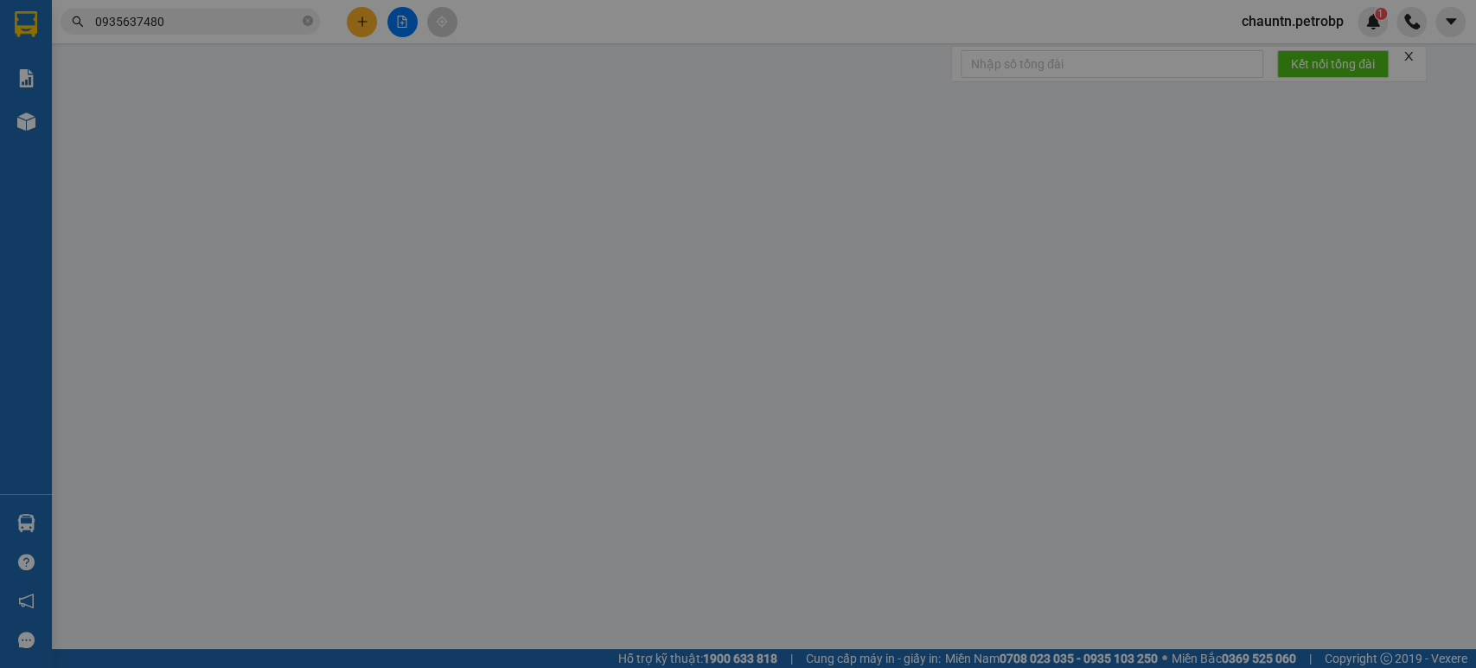
type input "0932291118"
type input "ANH MẠNH"
type input "0935637480"
type input "ANH THẮNG"
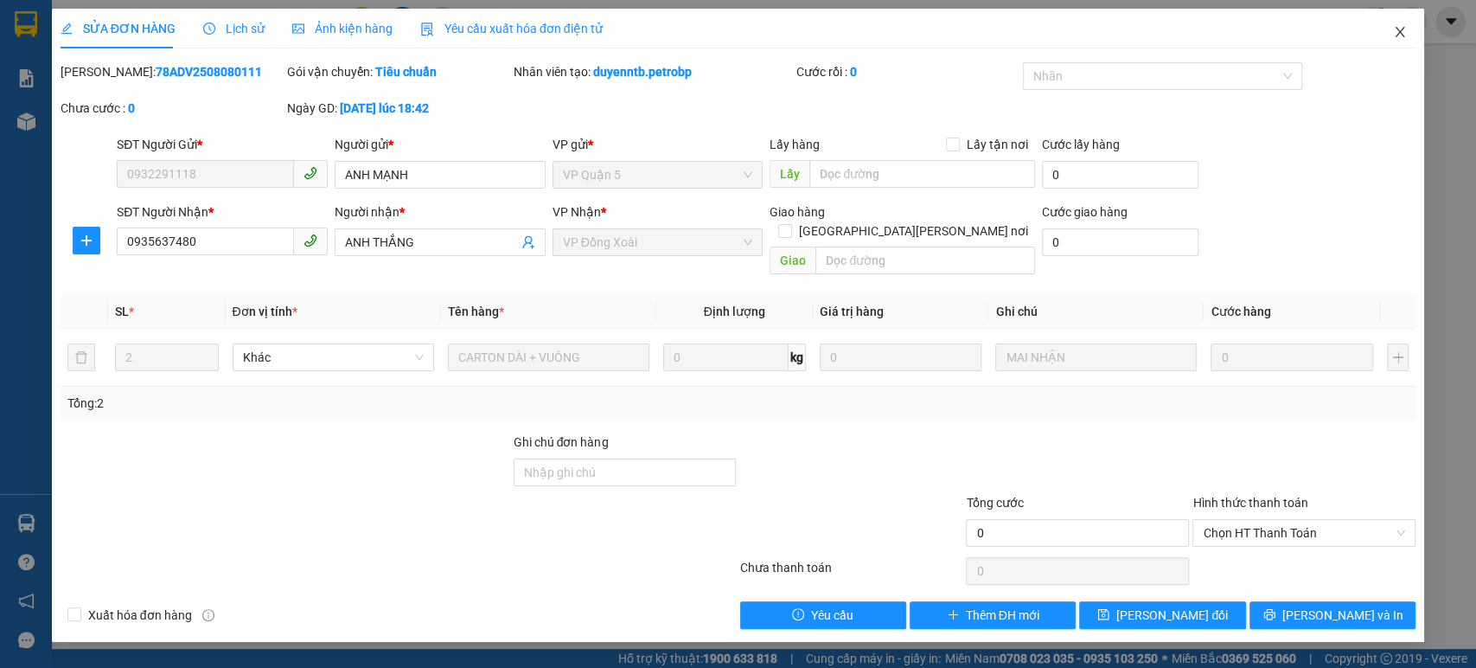
click at [1393, 30] on icon "close" at bounding box center [1400, 32] width 14 height 14
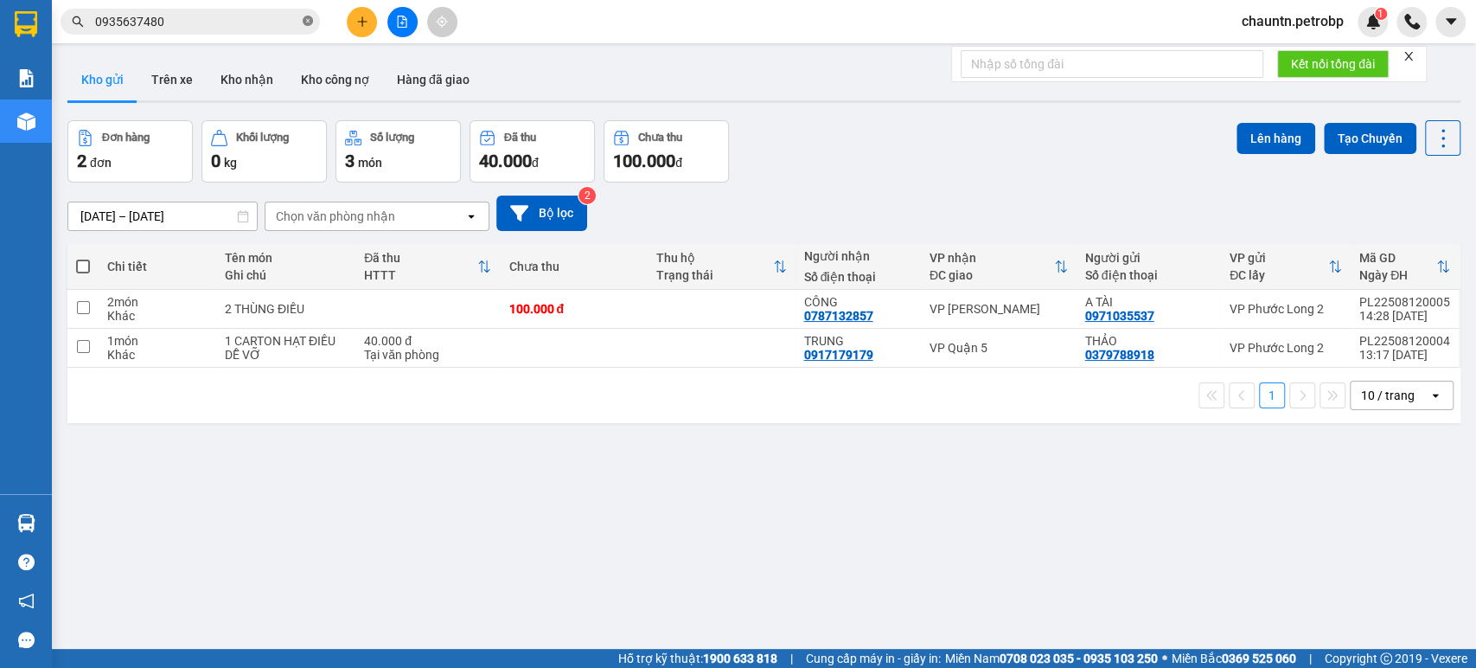
click at [310, 23] on icon "close-circle" at bounding box center [308, 21] width 10 height 10
click at [182, 26] on input "text" at bounding box center [197, 21] width 204 height 19
paste input "78ADV2508080111"
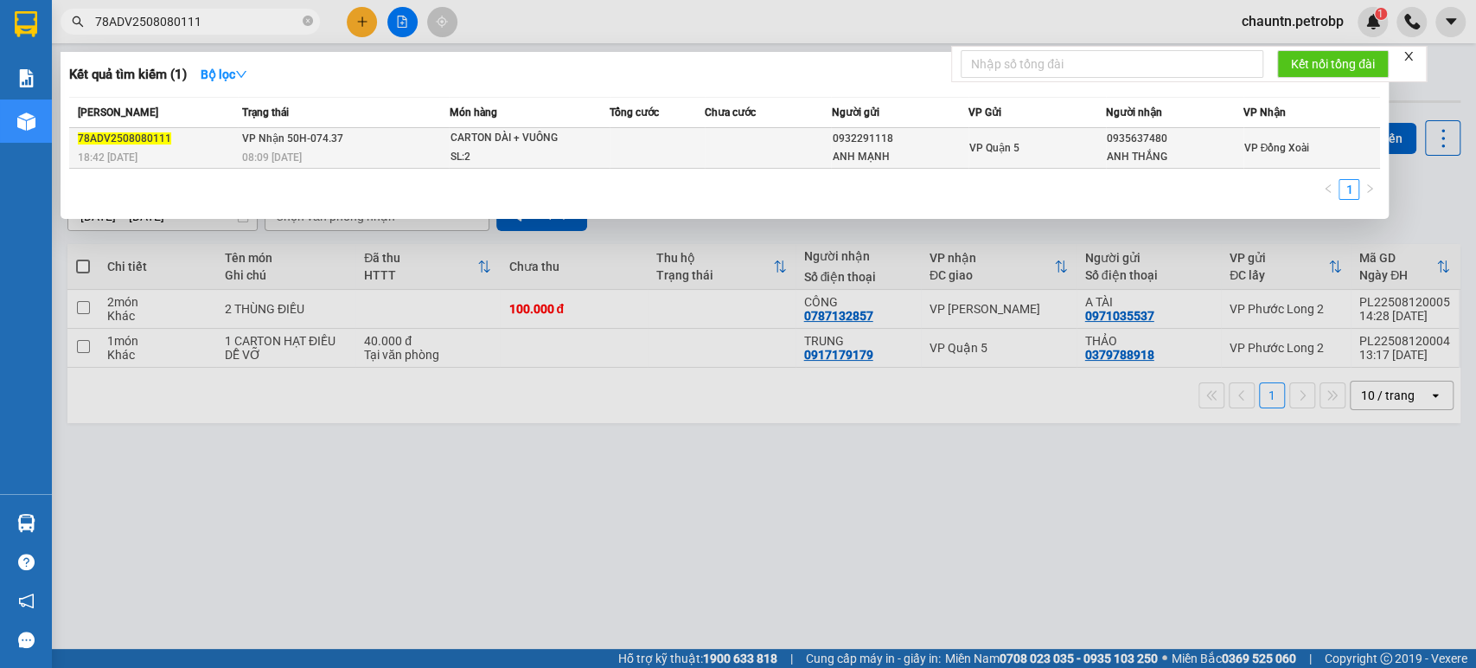
type input "78ADV2508080111"
click at [659, 154] on td at bounding box center [657, 148] width 95 height 41
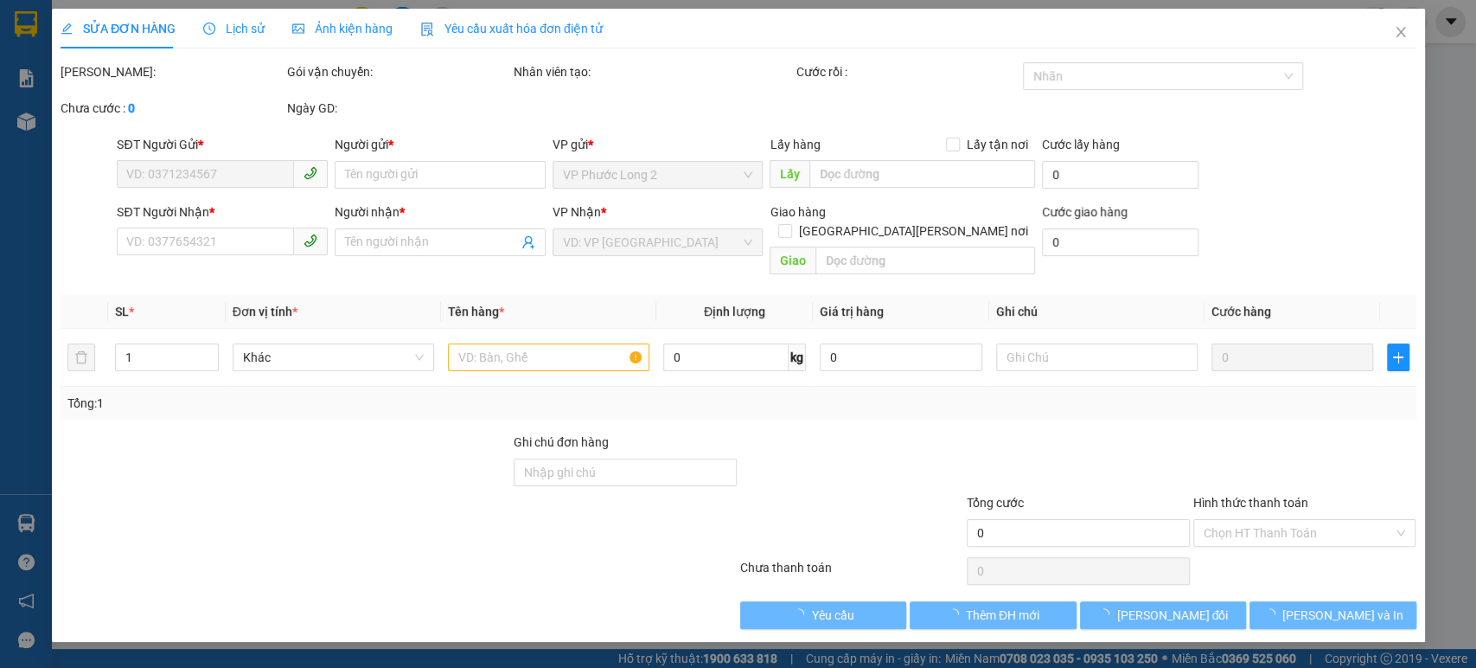
type input "0932291118"
type input "ANH MẠNH"
type input "0935637480"
type input "ANH THẮNG"
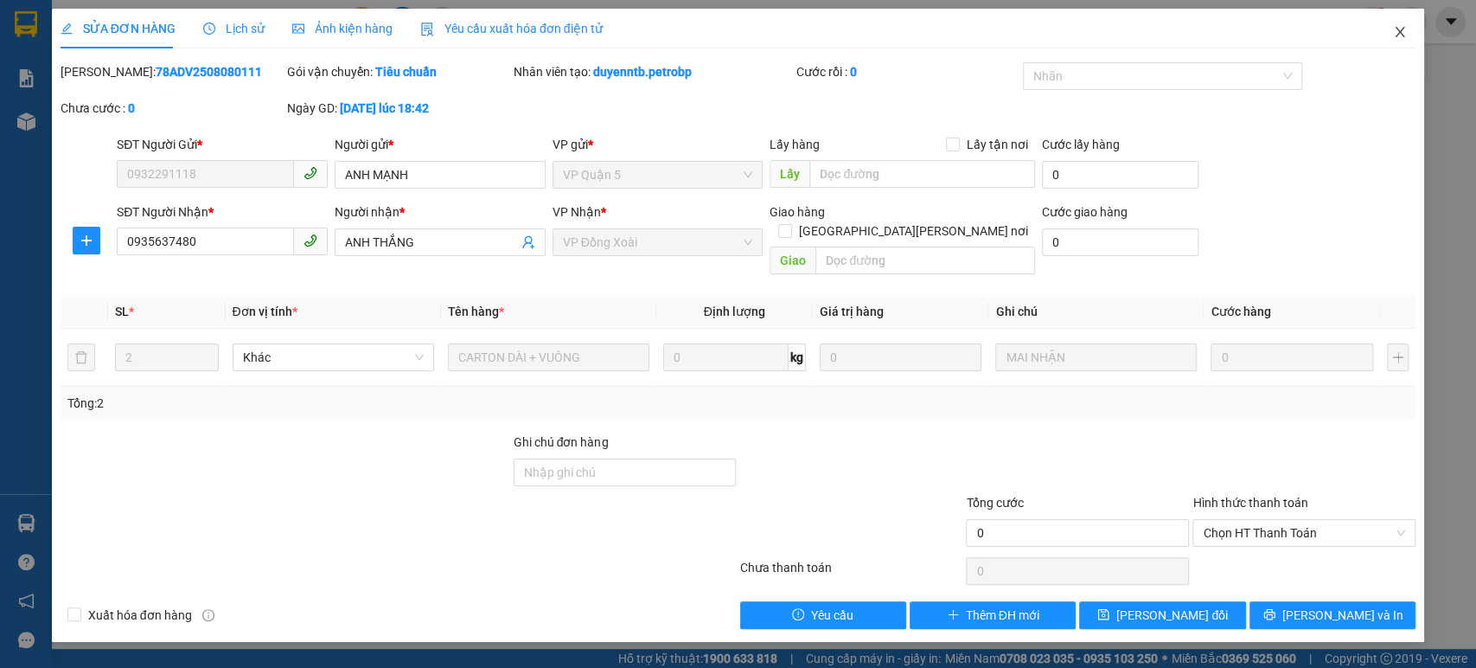
click at [1404, 28] on icon "close" at bounding box center [1400, 32] width 14 height 14
